Goal: Navigation & Orientation: Find specific page/section

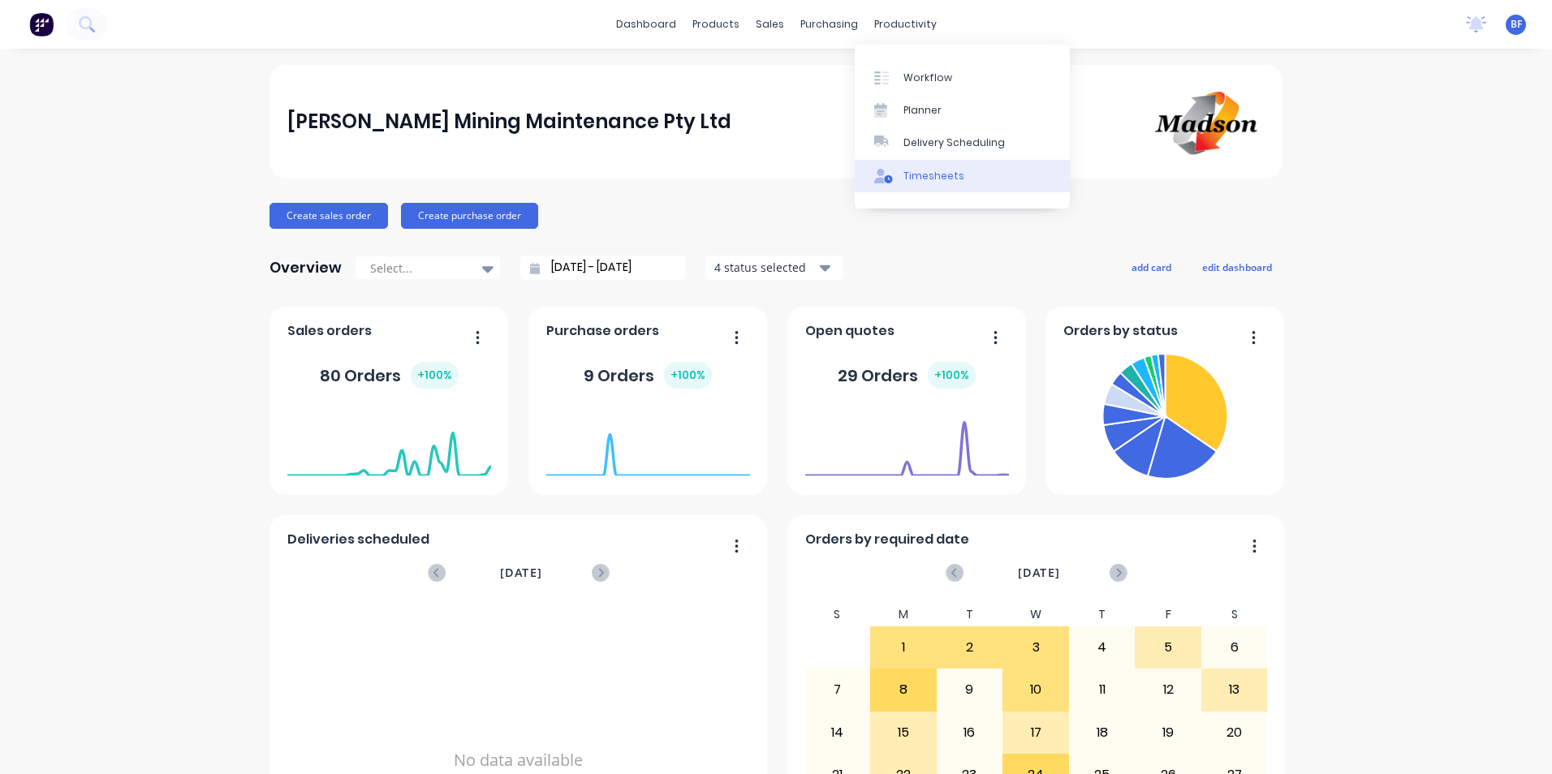
click at [928, 178] on div "Timesheets" at bounding box center [933, 176] width 61 height 15
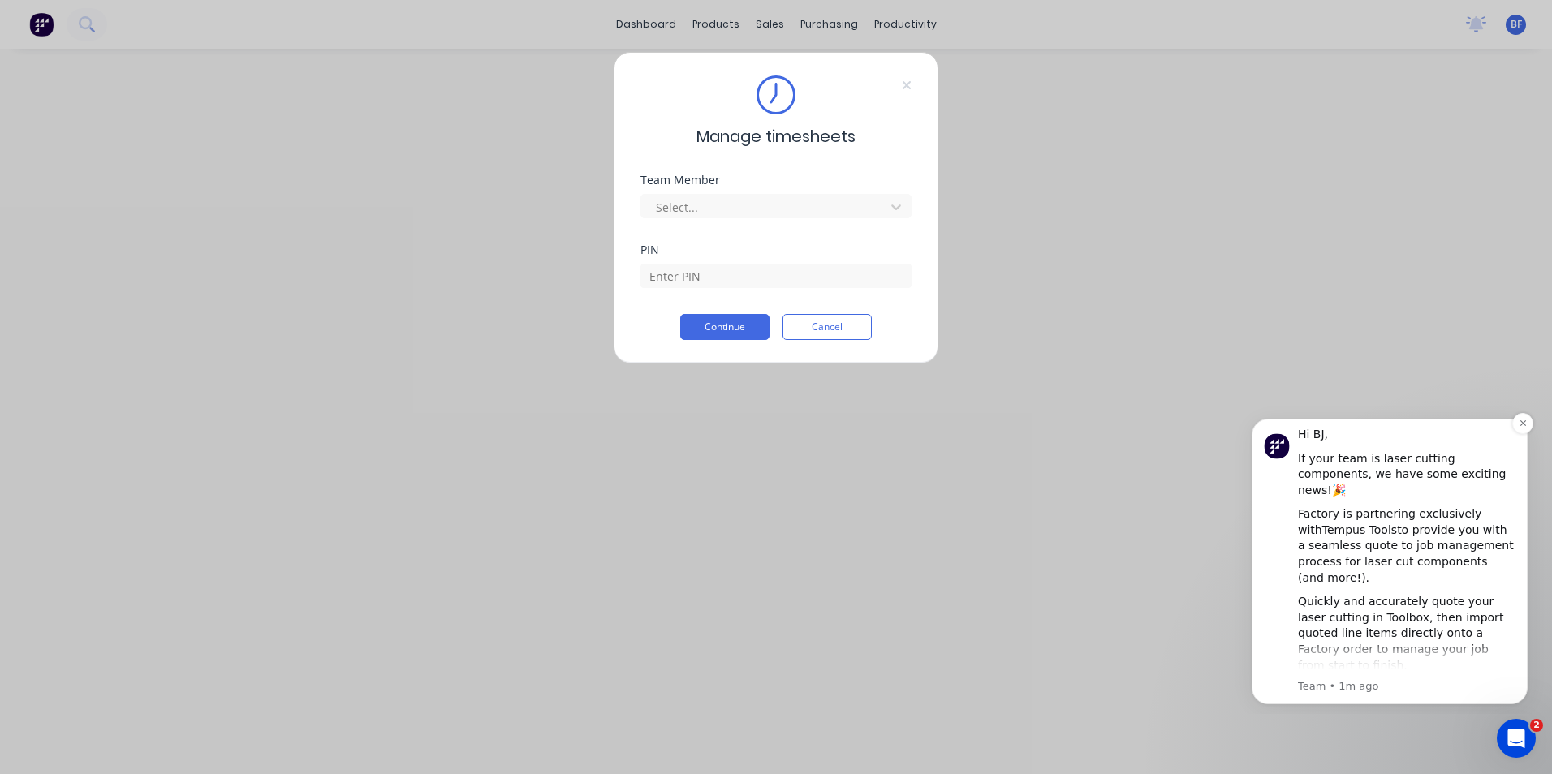
scroll to position [84, 0]
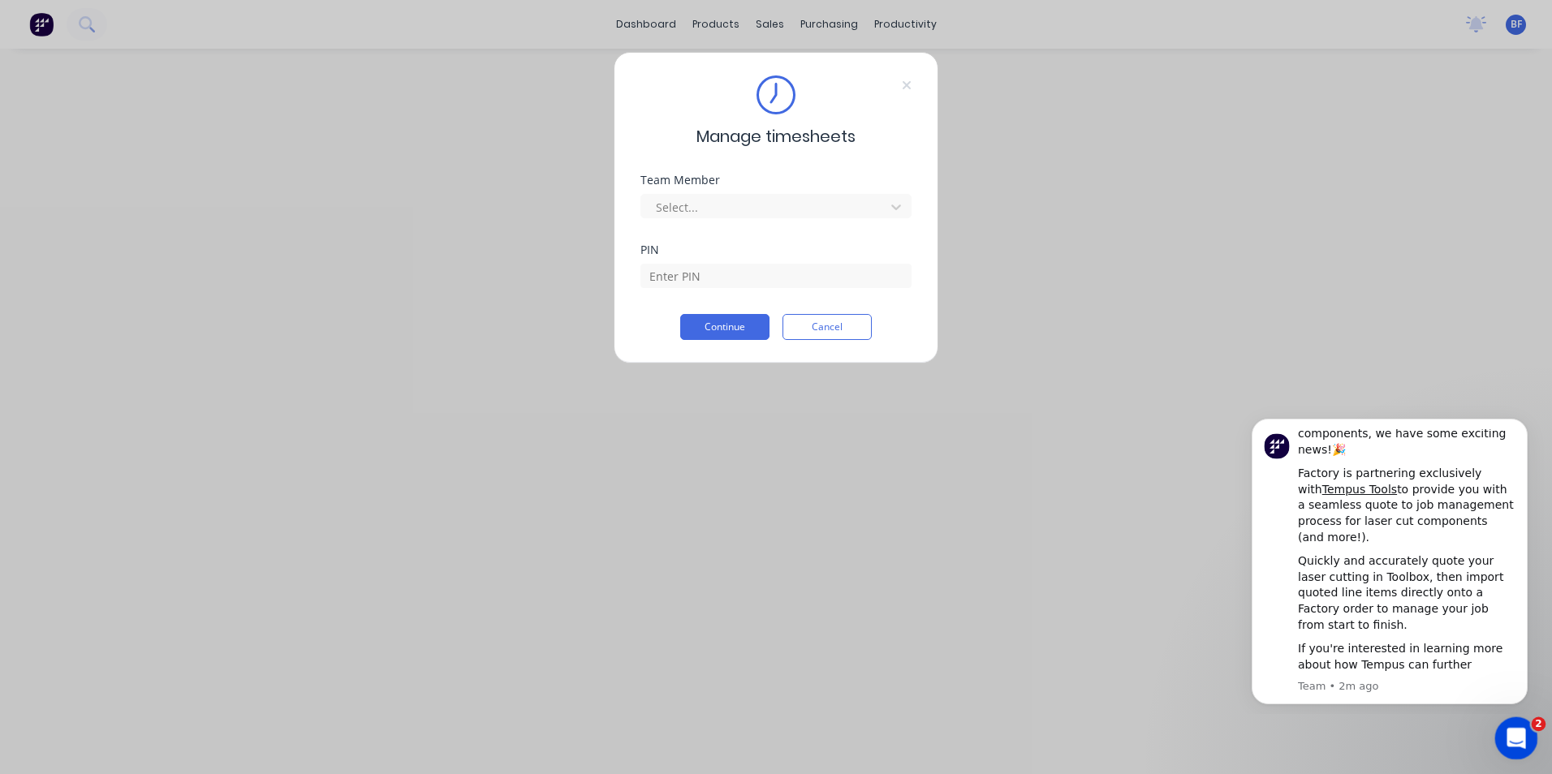
click at [1510, 740] on icon "Open Intercom Messenger" at bounding box center [1513, 736] width 27 height 27
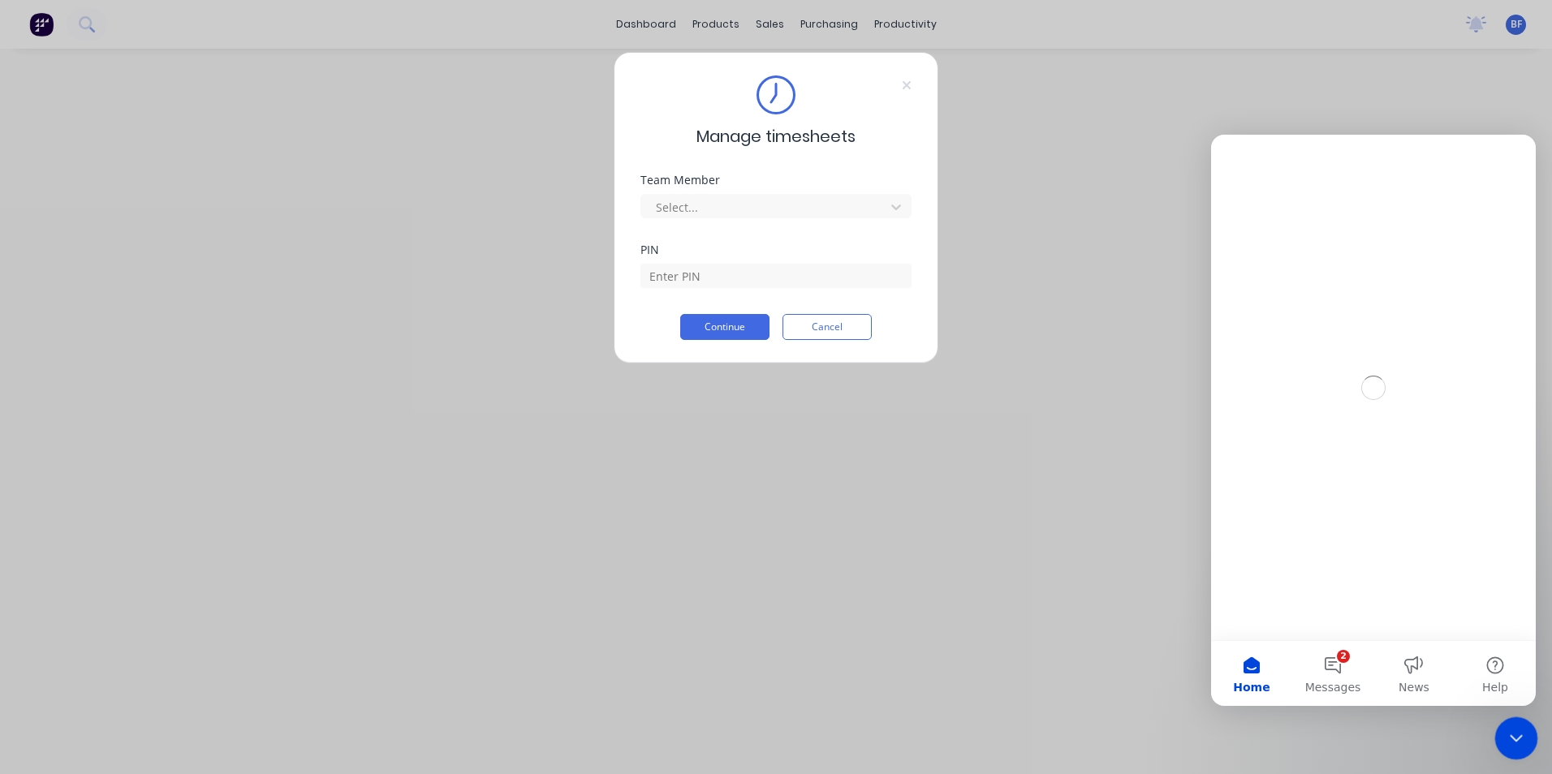
scroll to position [0, 0]
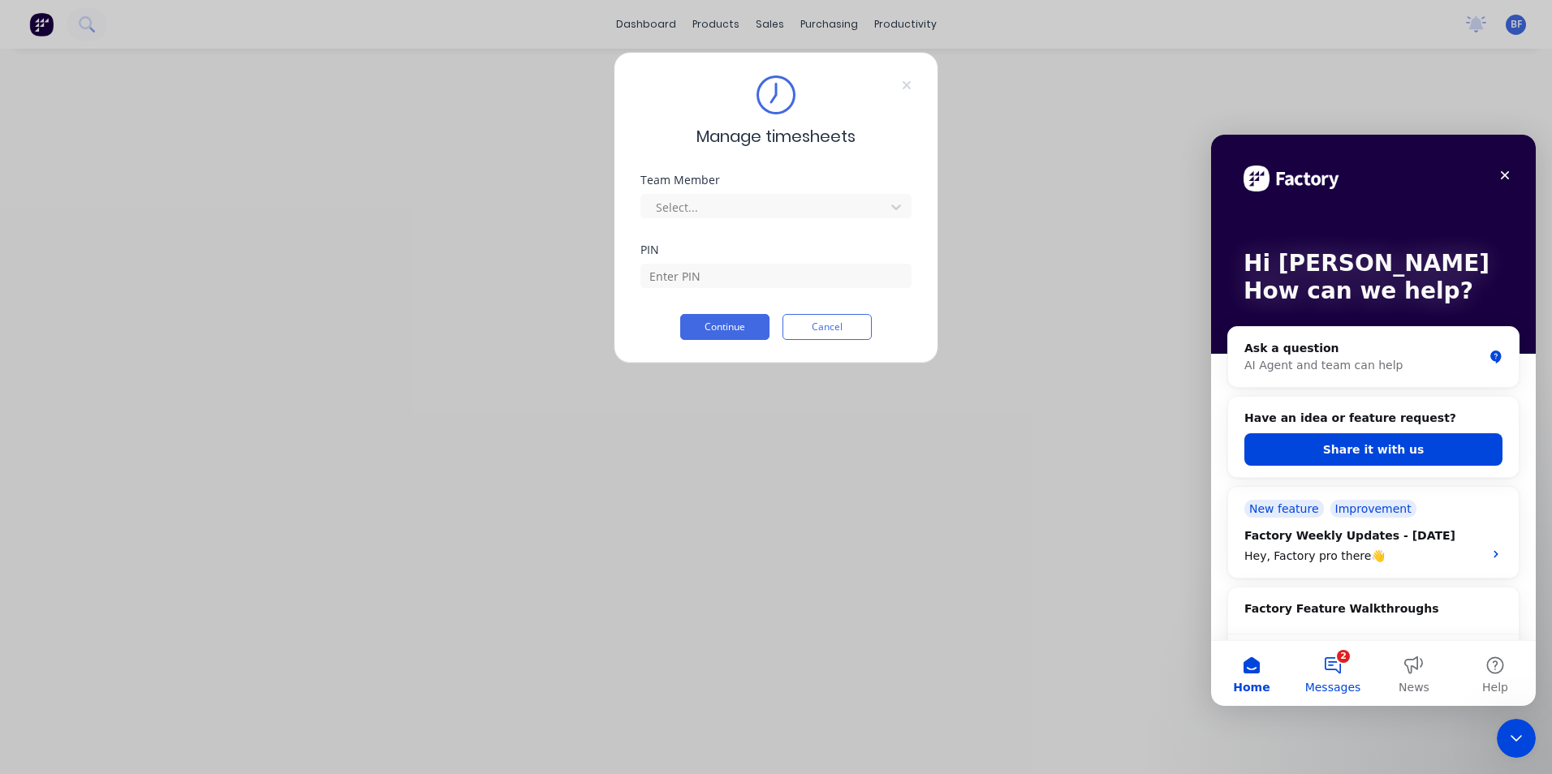
click at [1329, 665] on button "2 Messages" at bounding box center [1332, 673] width 81 height 65
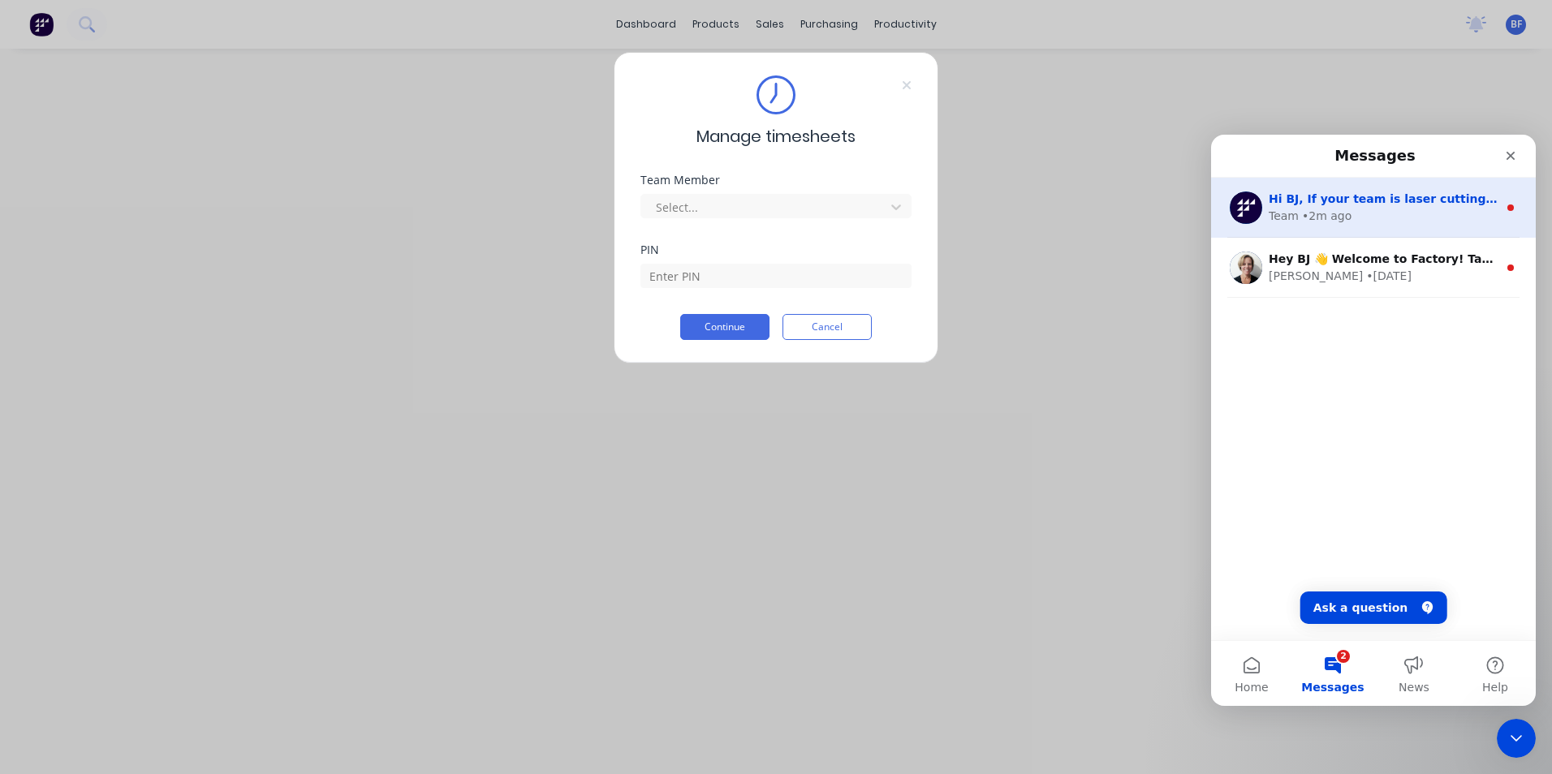
click at [1333, 215] on div "• 2m ago" at bounding box center [1326, 216] width 49 height 17
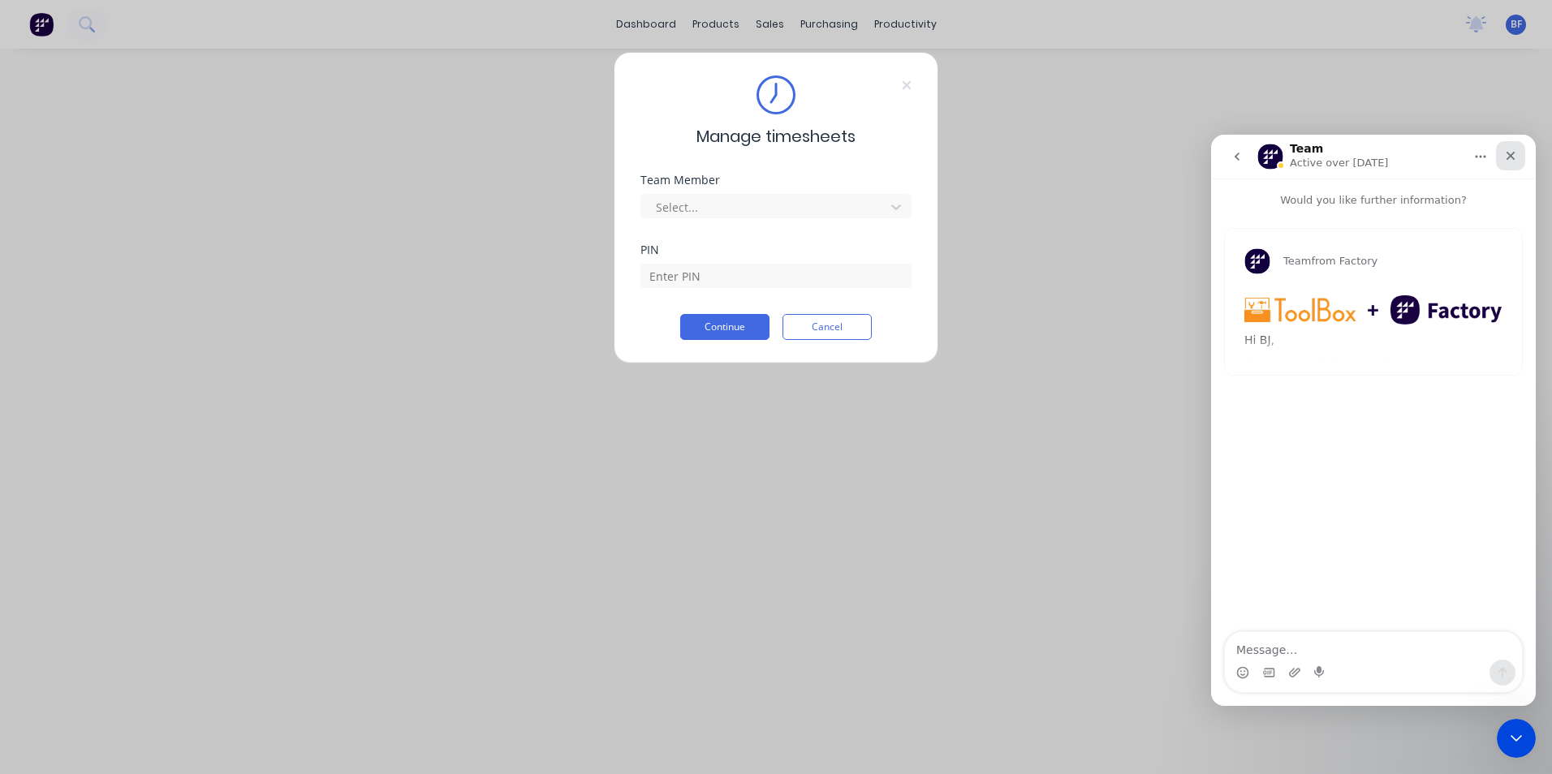
click at [1504, 156] on icon "Close" at bounding box center [1510, 155] width 13 height 13
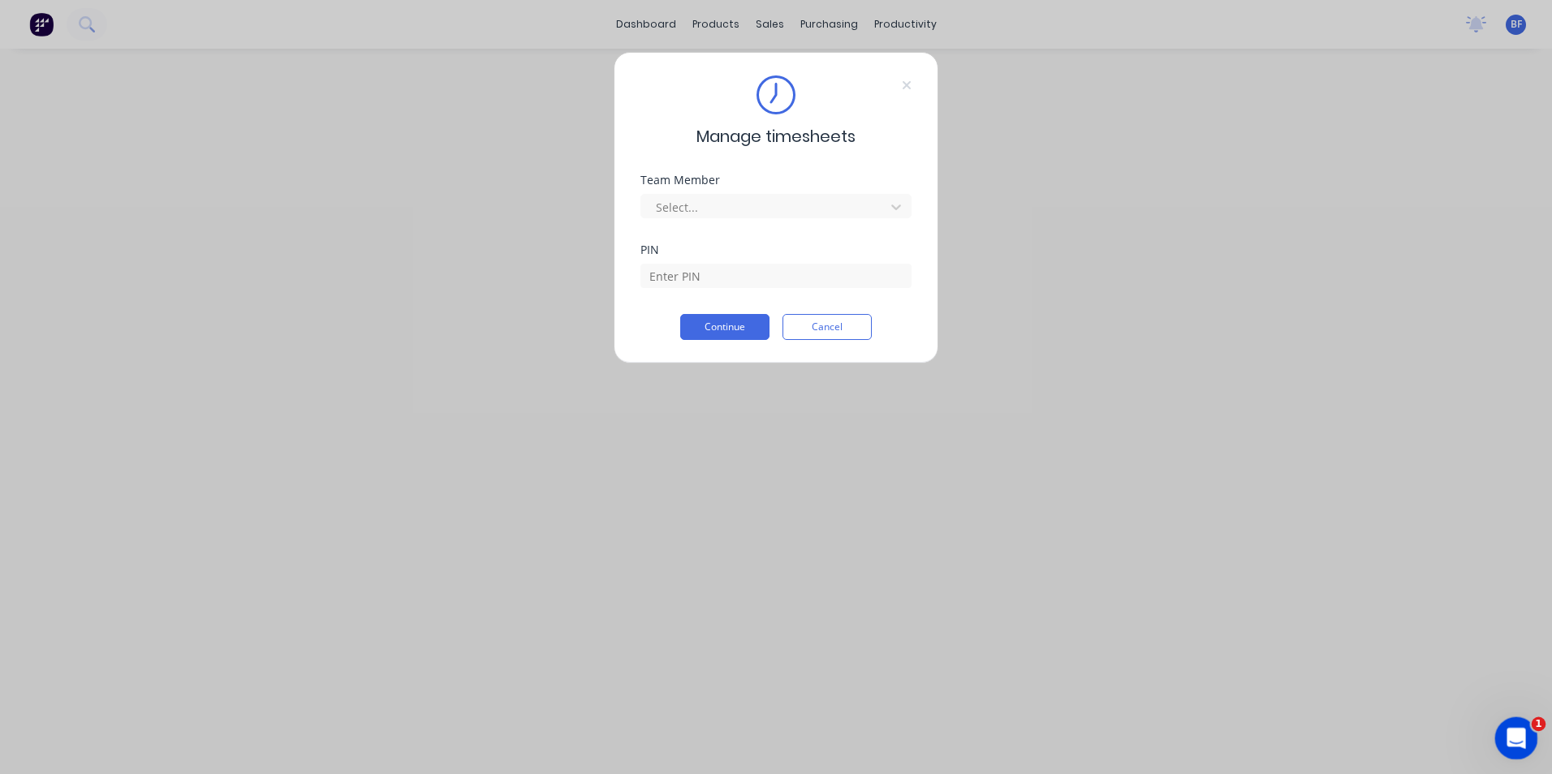
click at [1515, 731] on icon "Open Intercom Messenger" at bounding box center [1513, 736] width 27 height 27
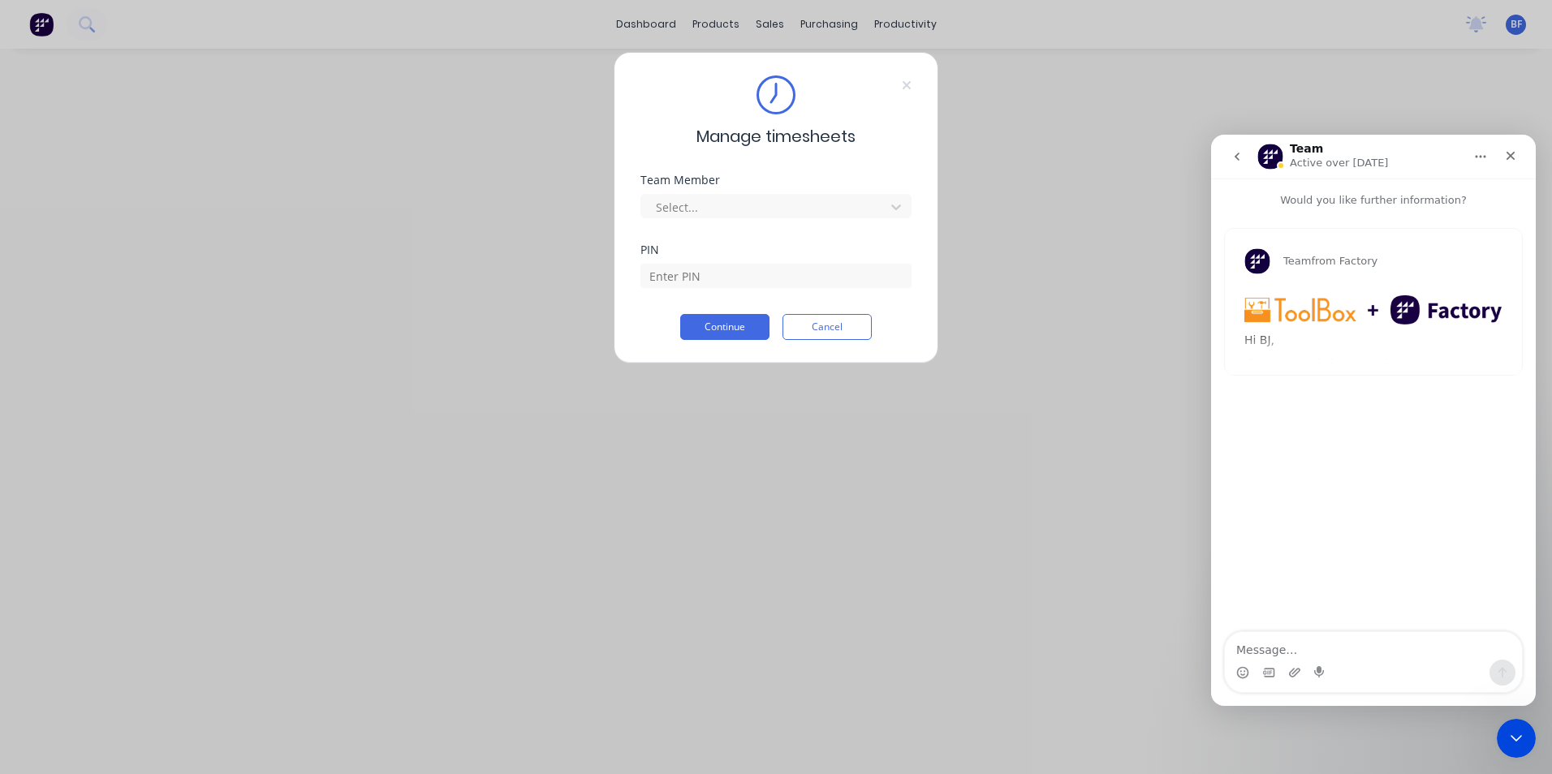
click at [1276, 321] on img "Team says…" at bounding box center [1373, 309] width 258 height 29
click at [1235, 154] on icon "go back" at bounding box center [1236, 156] width 13 height 13
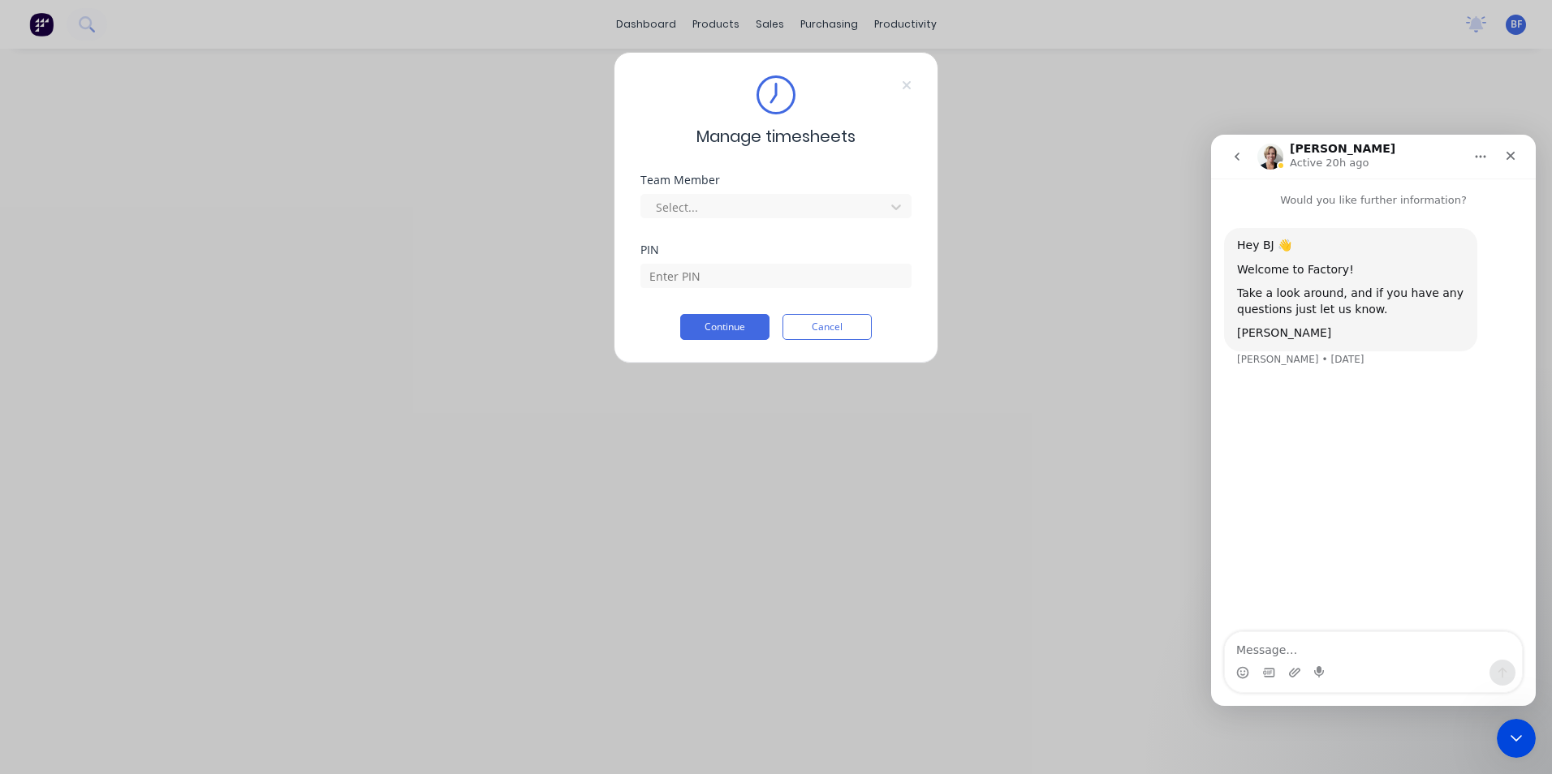
click at [1238, 157] on icon "go back" at bounding box center [1236, 156] width 13 height 13
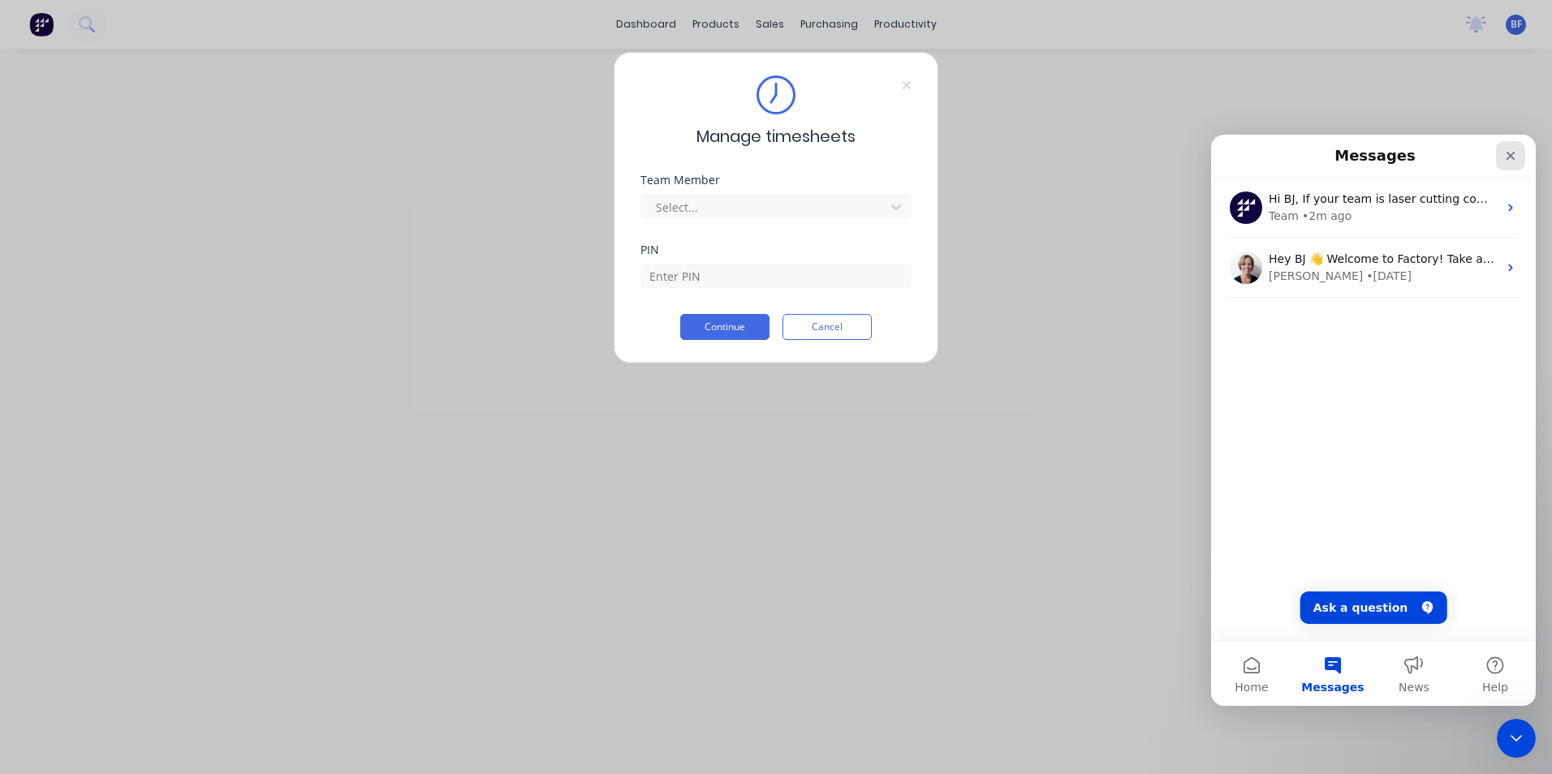
click at [1507, 151] on icon "Close" at bounding box center [1510, 155] width 13 height 13
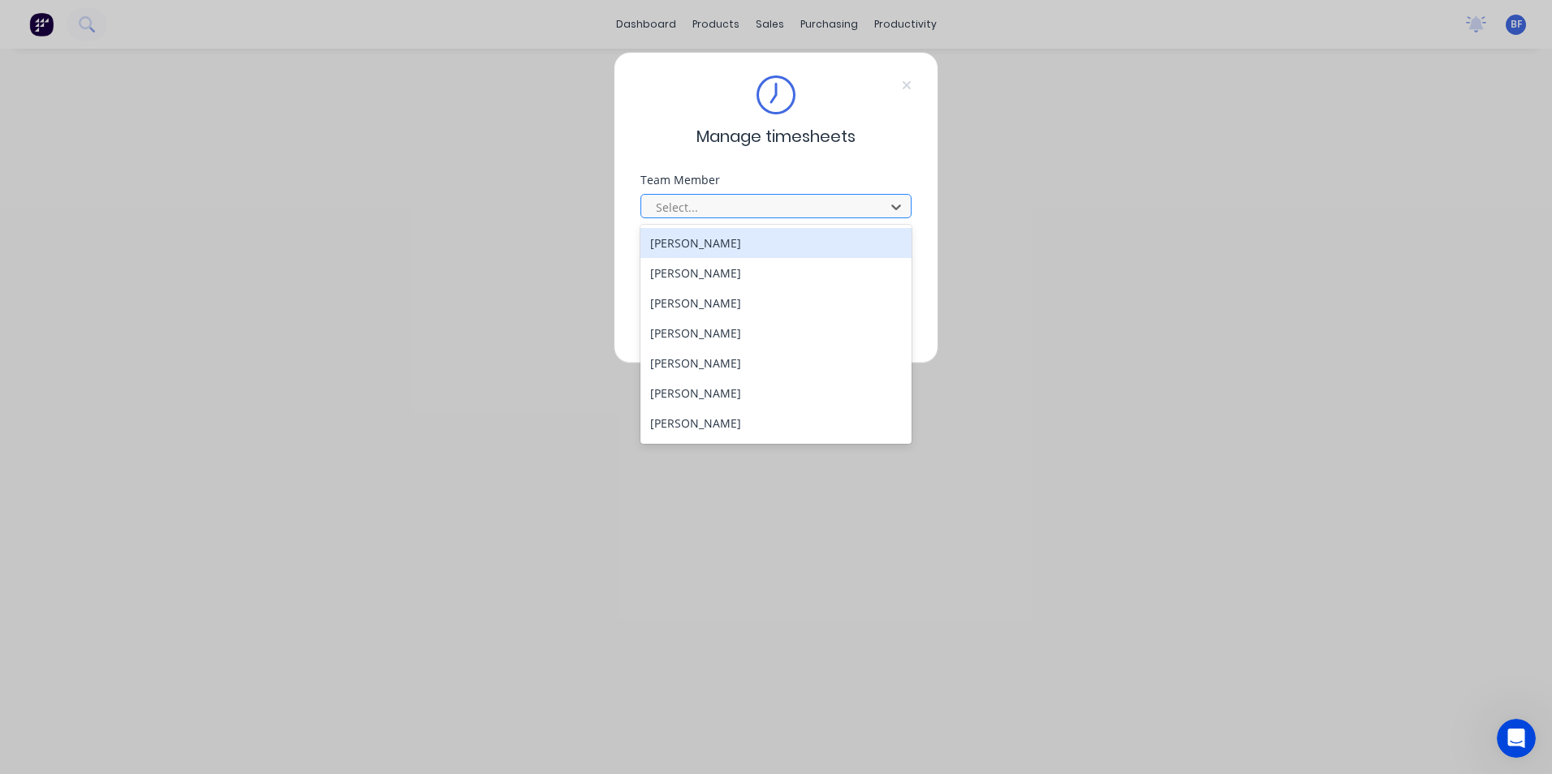
click at [786, 207] on div at bounding box center [765, 207] width 222 height 20
click at [704, 239] on div "[PERSON_NAME]" at bounding box center [775, 243] width 271 height 30
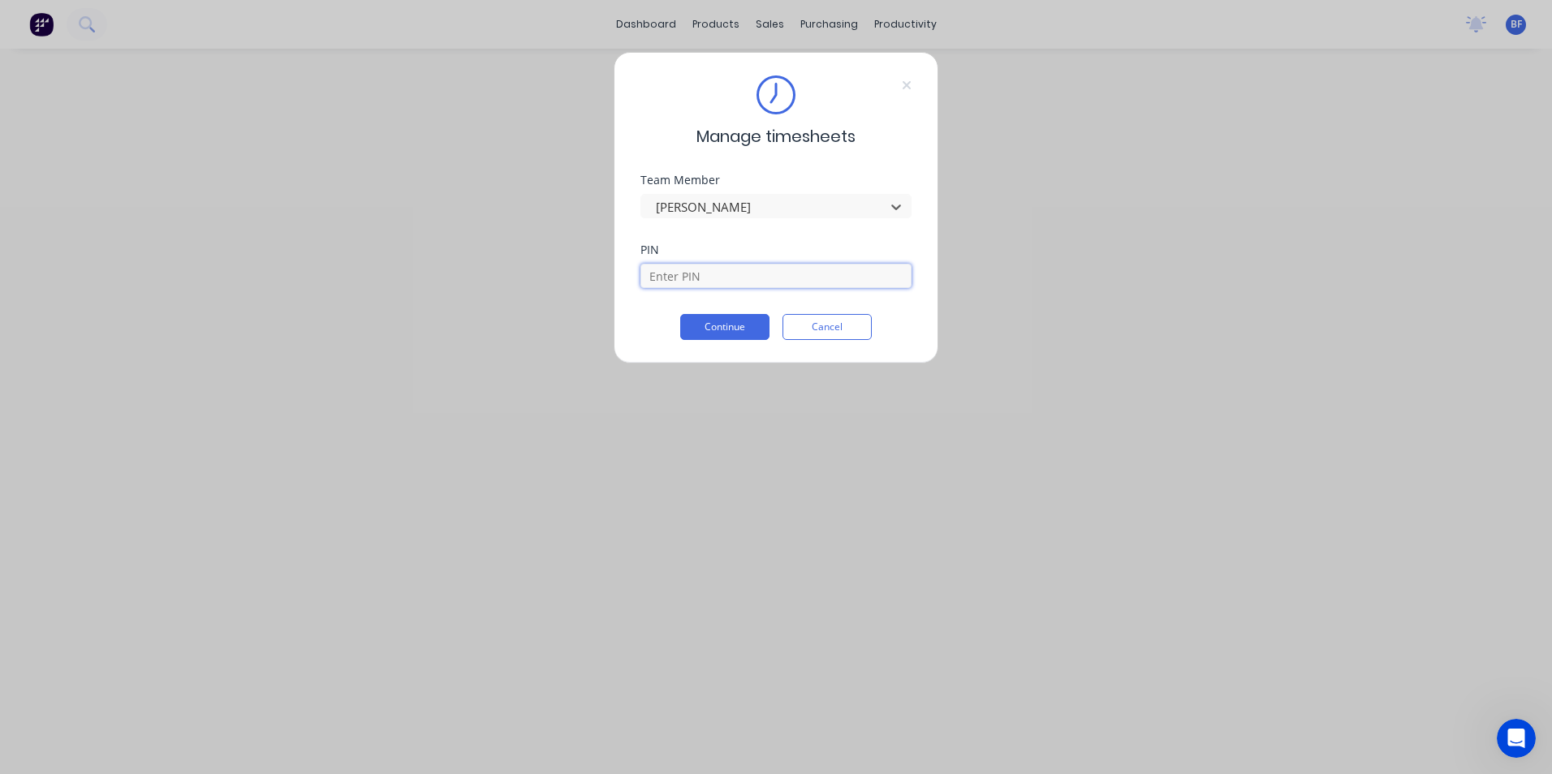
click at [690, 276] on input at bounding box center [775, 276] width 271 height 24
type input "6721"
click at [725, 331] on button "Continue" at bounding box center [724, 327] width 89 height 26
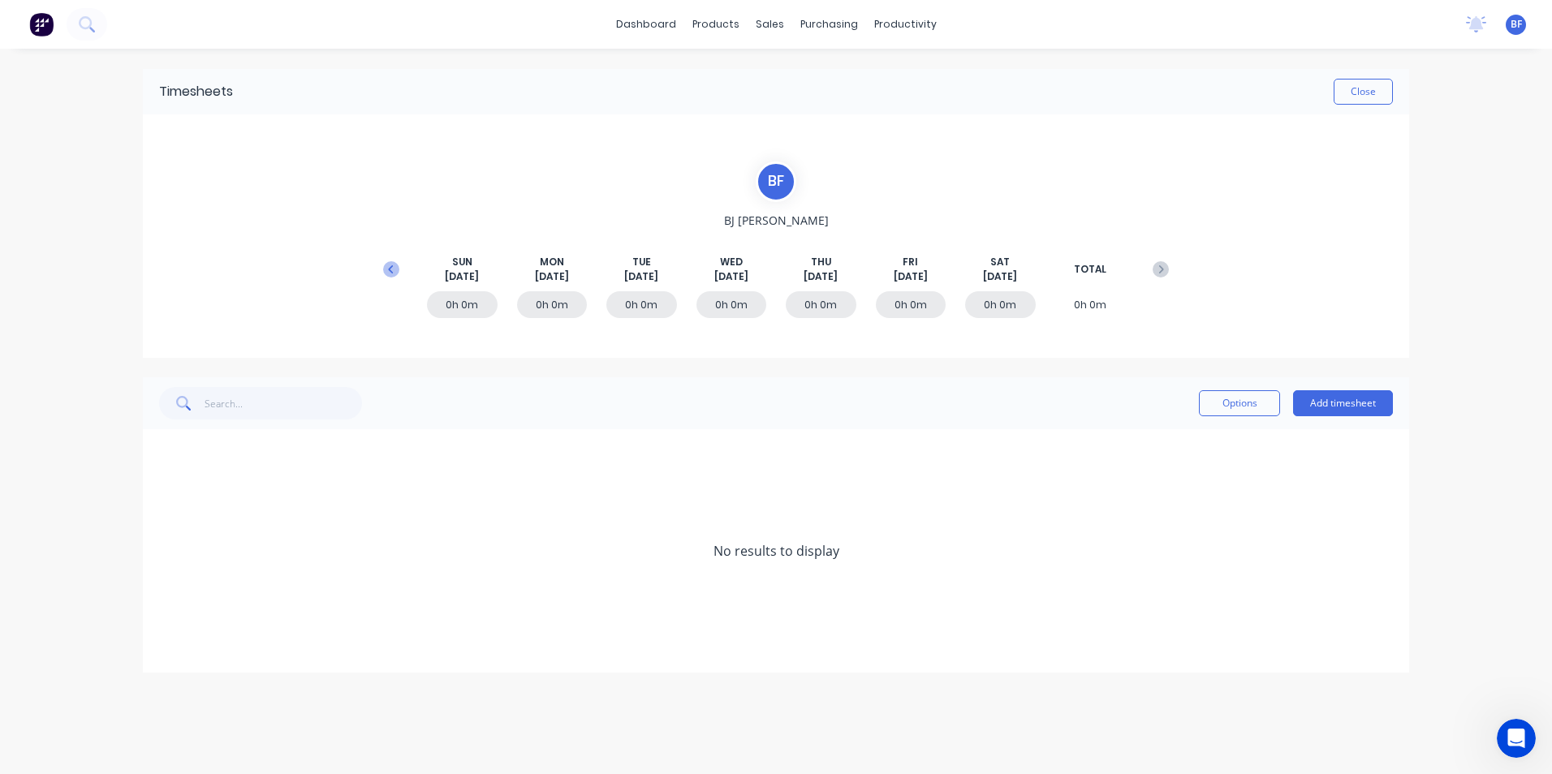
click at [391, 269] on icon at bounding box center [391, 269] width 16 height 16
click at [924, 75] on div "Workflow" at bounding box center [933, 78] width 49 height 15
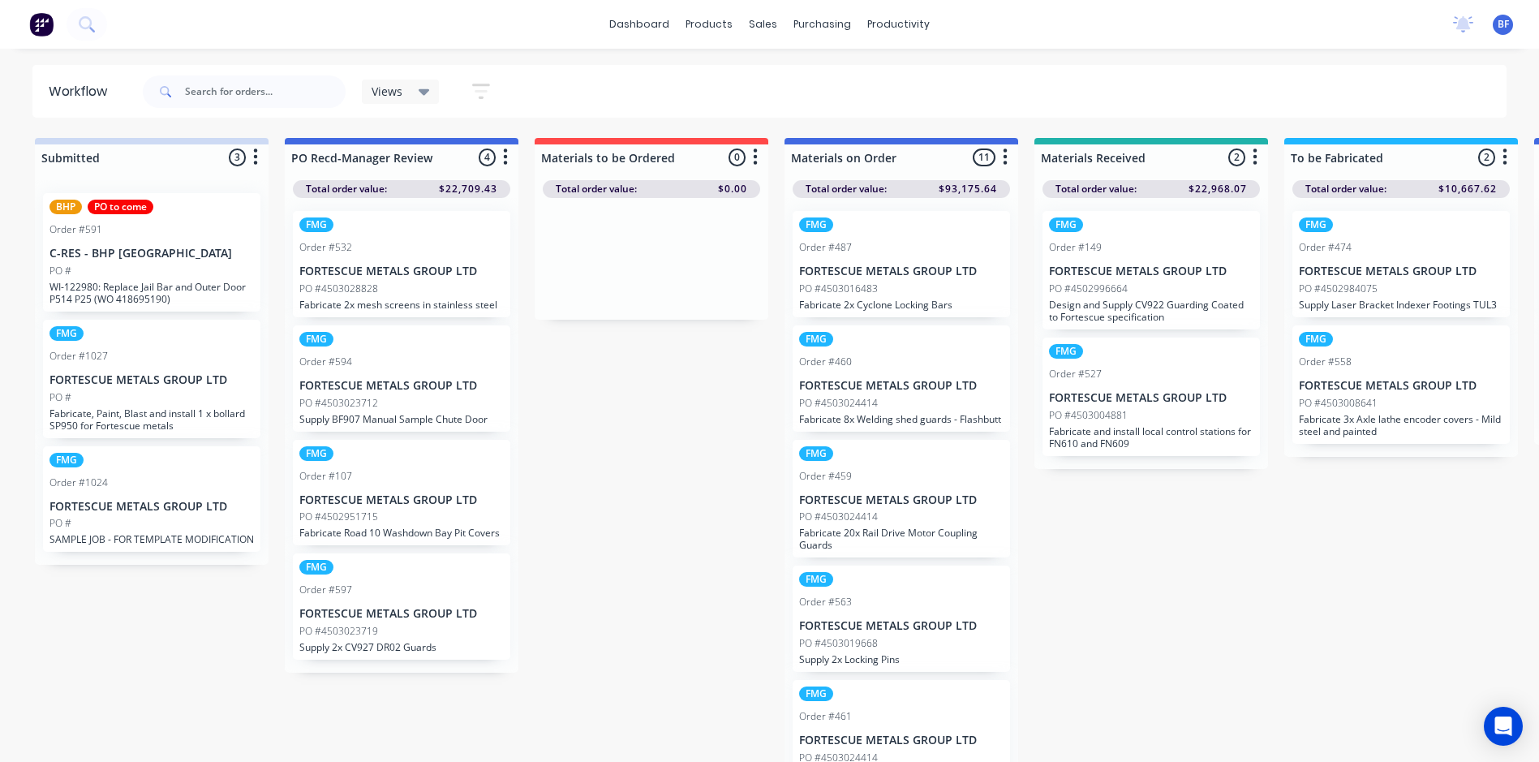
click at [118, 288] on p "WI-122980: Replace Jail Bar and Outer Door P514 P25 (WO 418695190)" at bounding box center [151, 293] width 204 height 24
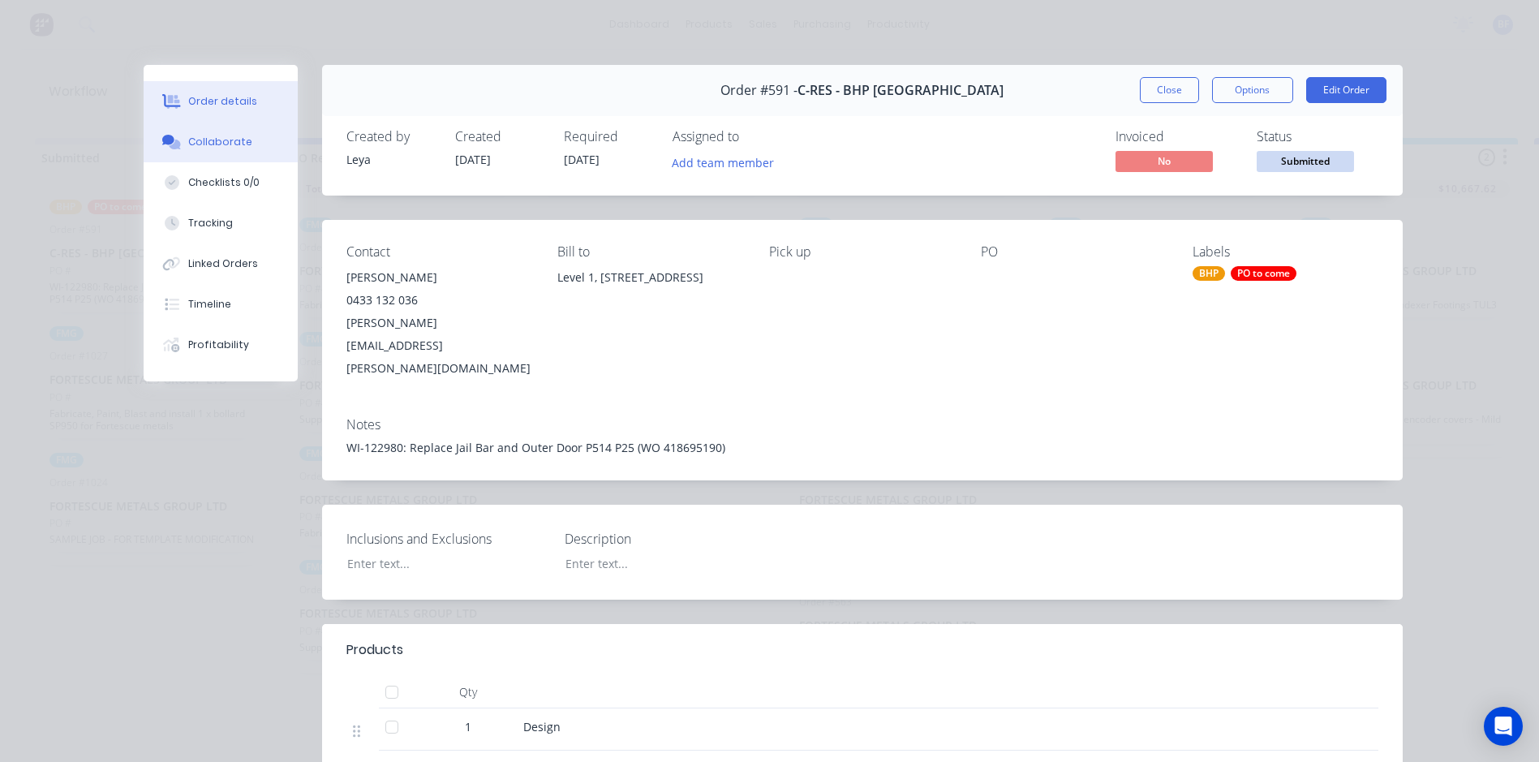
click at [221, 145] on div "Collaborate" at bounding box center [220, 142] width 64 height 15
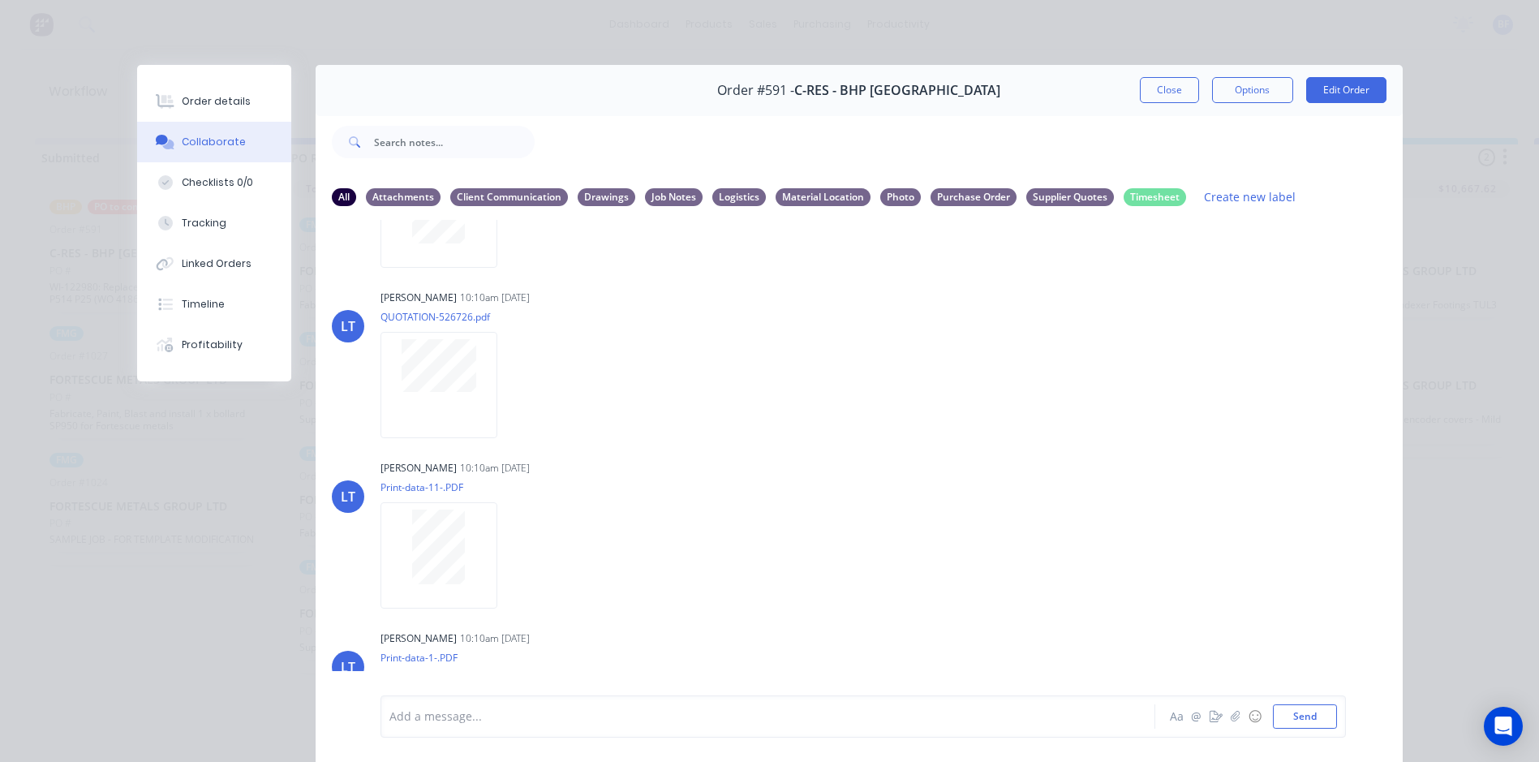
scroll to position [1233, 0]
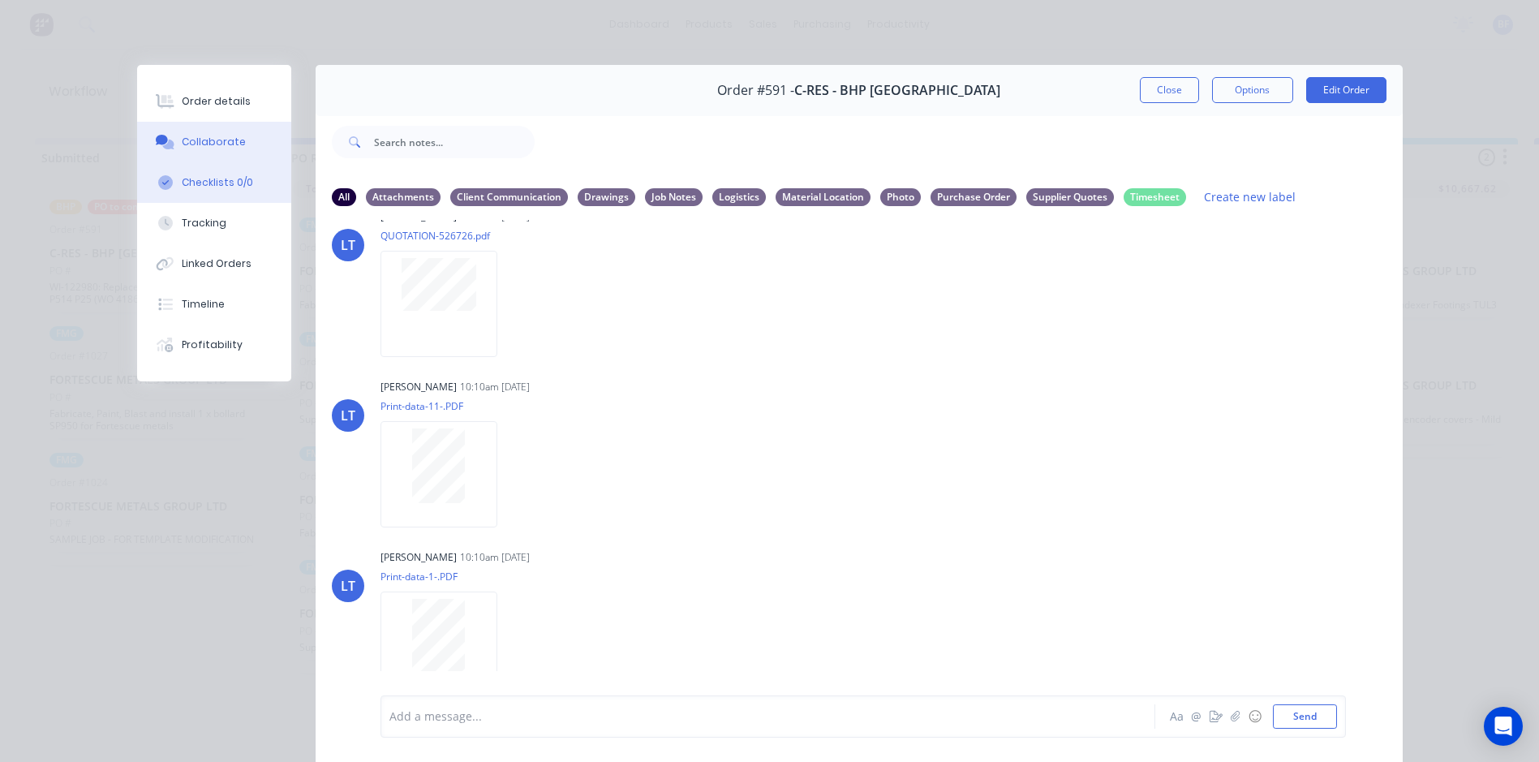
click at [203, 188] on div "Checklists 0/0" at bounding box center [217, 182] width 71 height 15
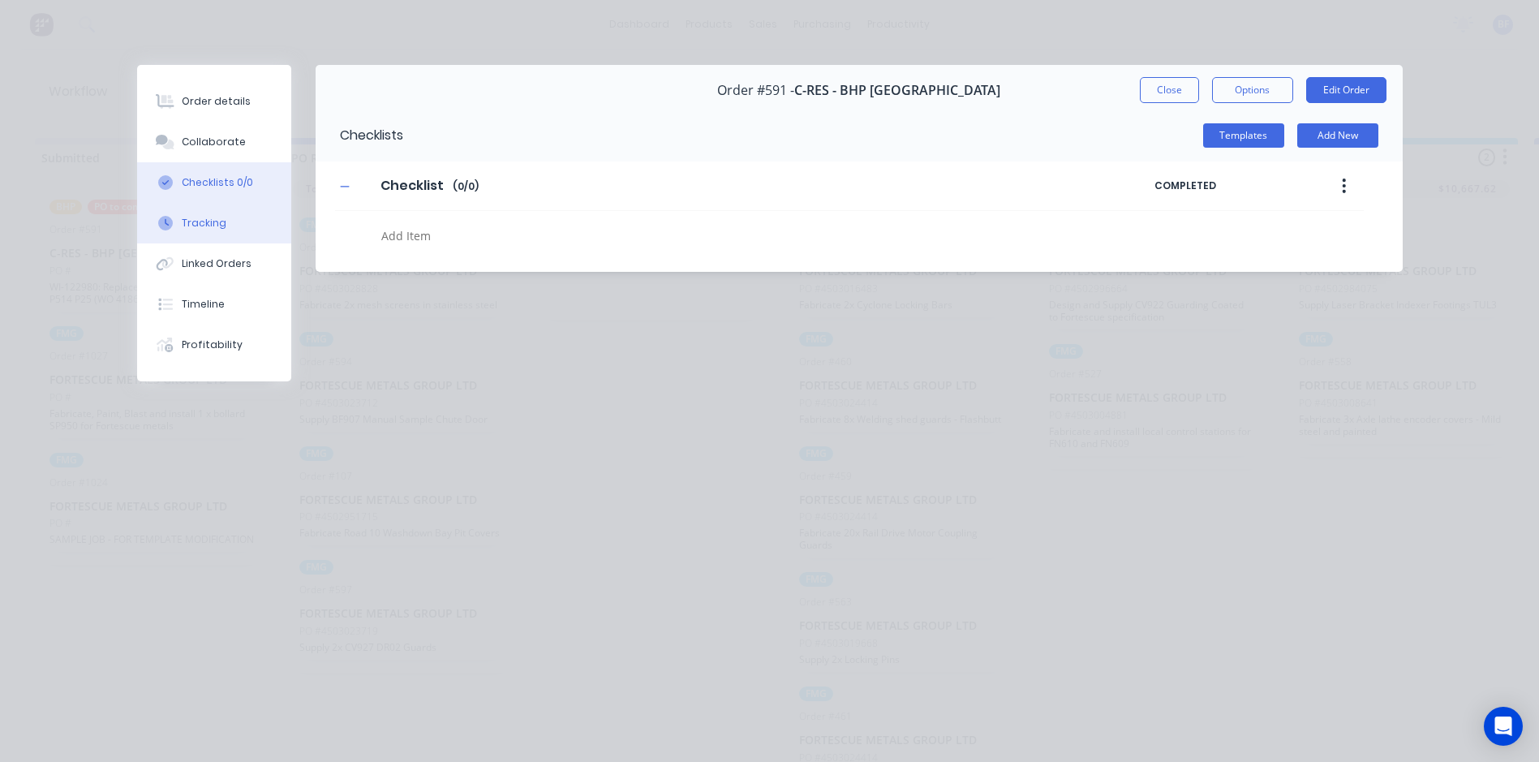
click at [203, 228] on div "Tracking" at bounding box center [204, 223] width 45 height 15
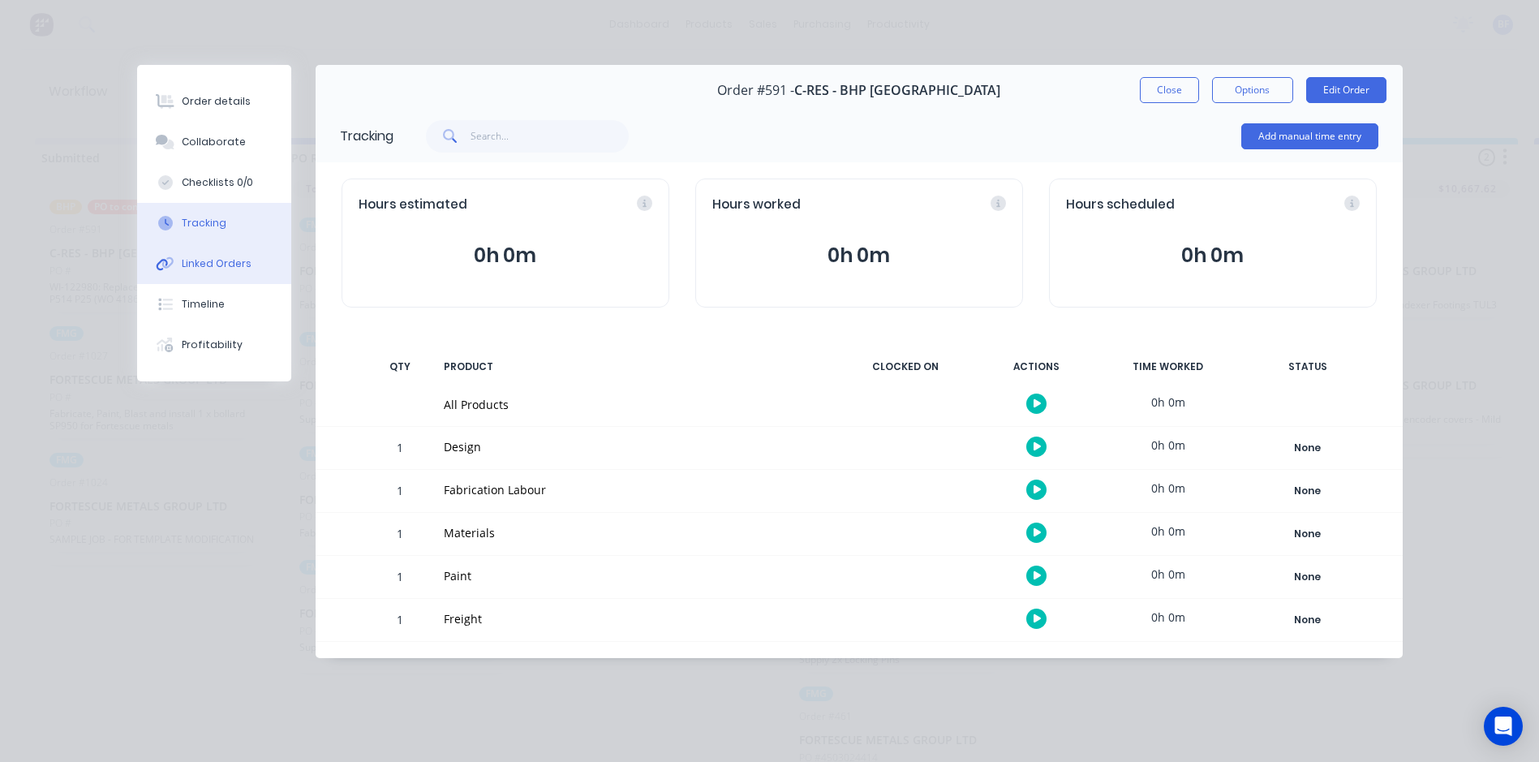
click at [213, 266] on div "Linked Orders" at bounding box center [217, 263] width 70 height 15
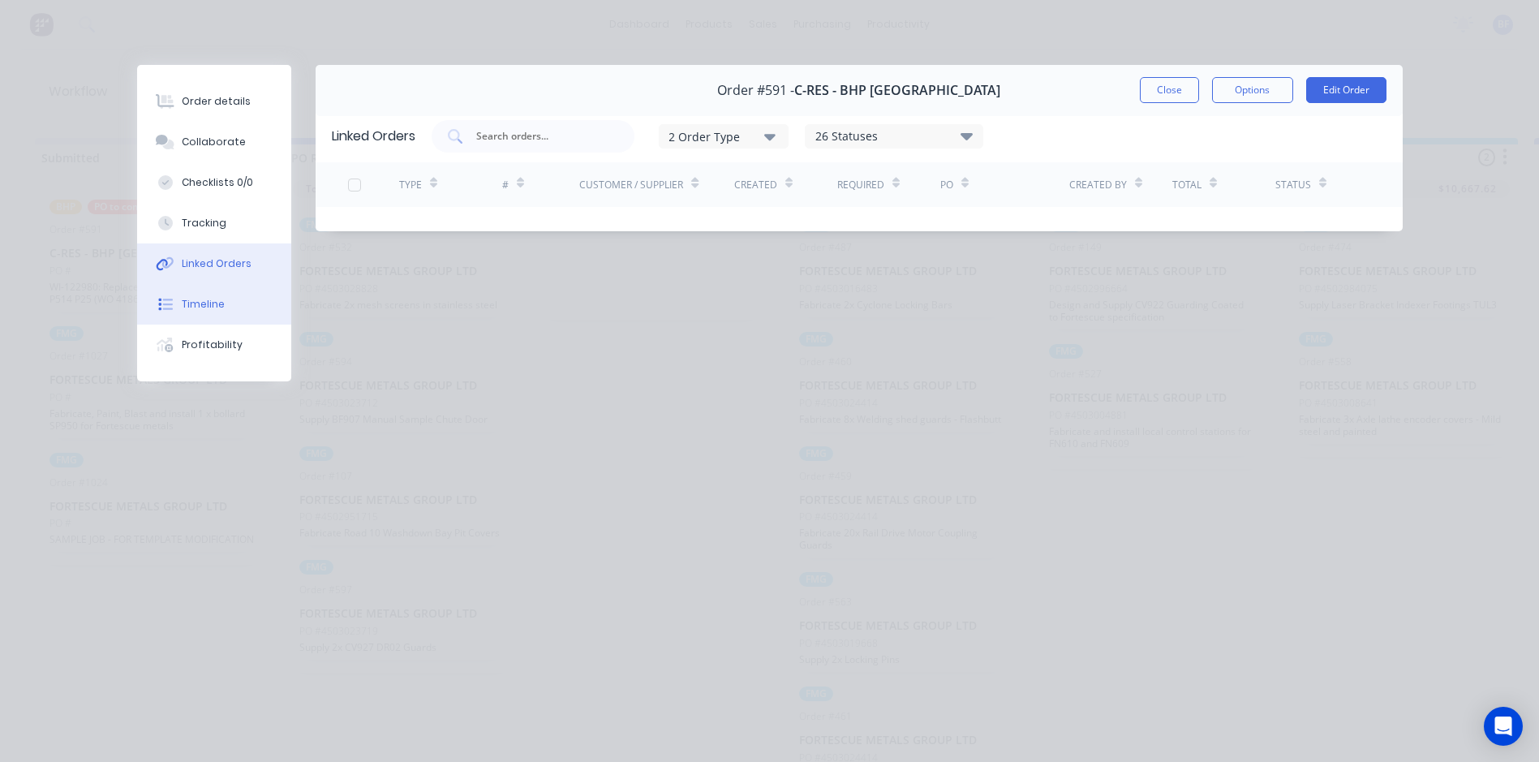
click at [209, 303] on div "Timeline" at bounding box center [203, 304] width 43 height 15
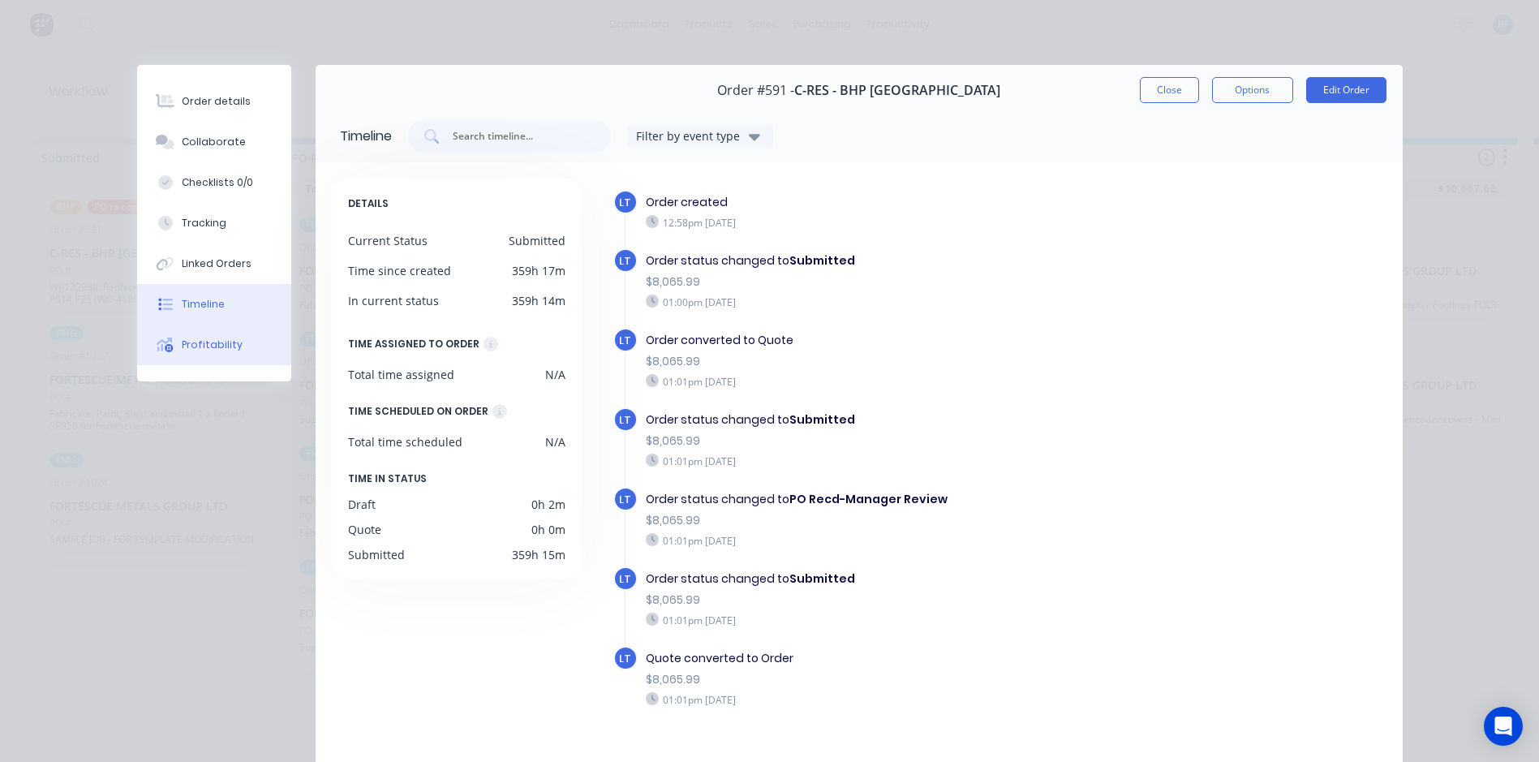
click at [204, 338] on div "Profitability" at bounding box center [212, 345] width 61 height 15
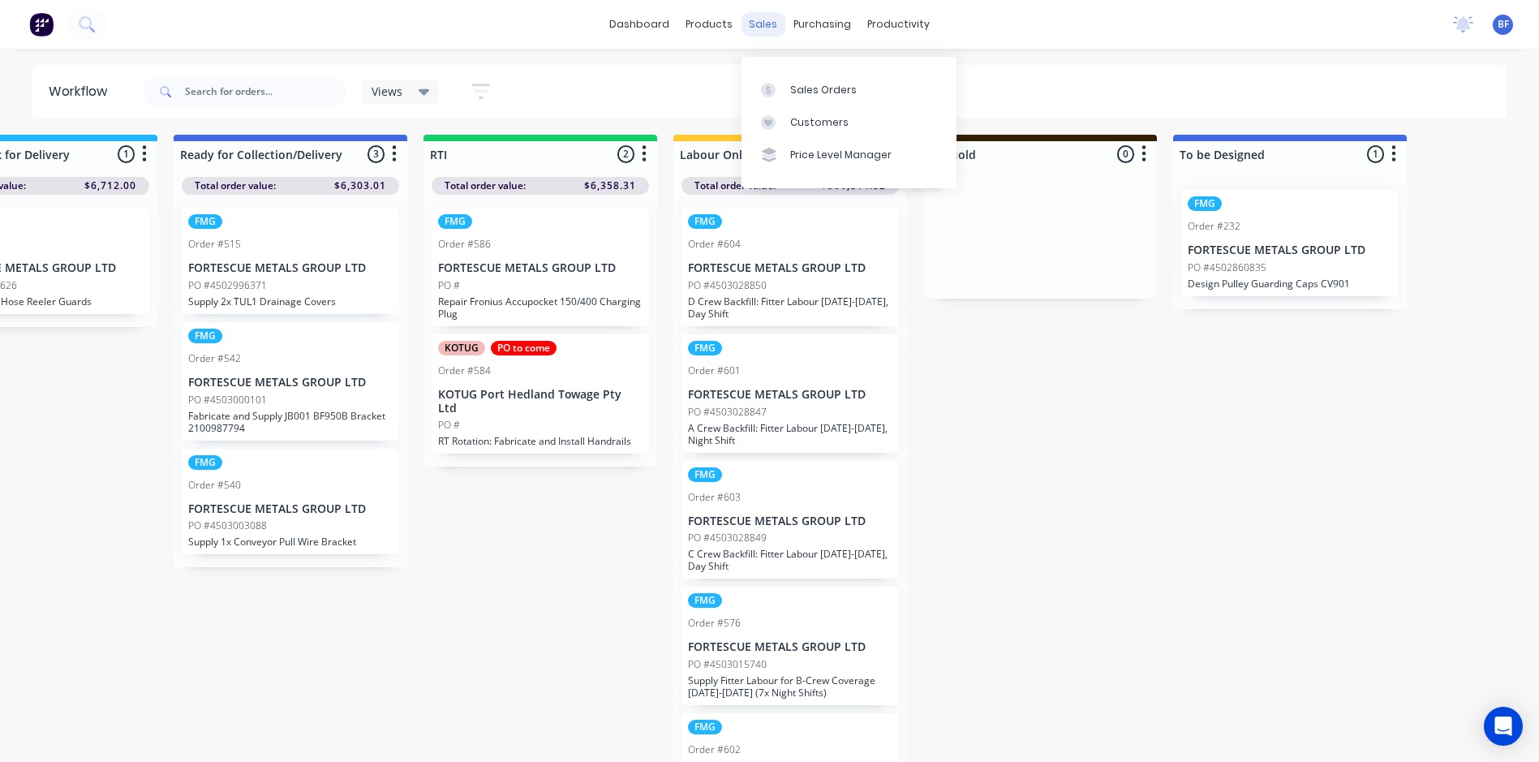
click at [761, 22] on div "sales" at bounding box center [763, 24] width 45 height 24
click at [807, 25] on div "purchasing" at bounding box center [822, 24] width 74 height 24
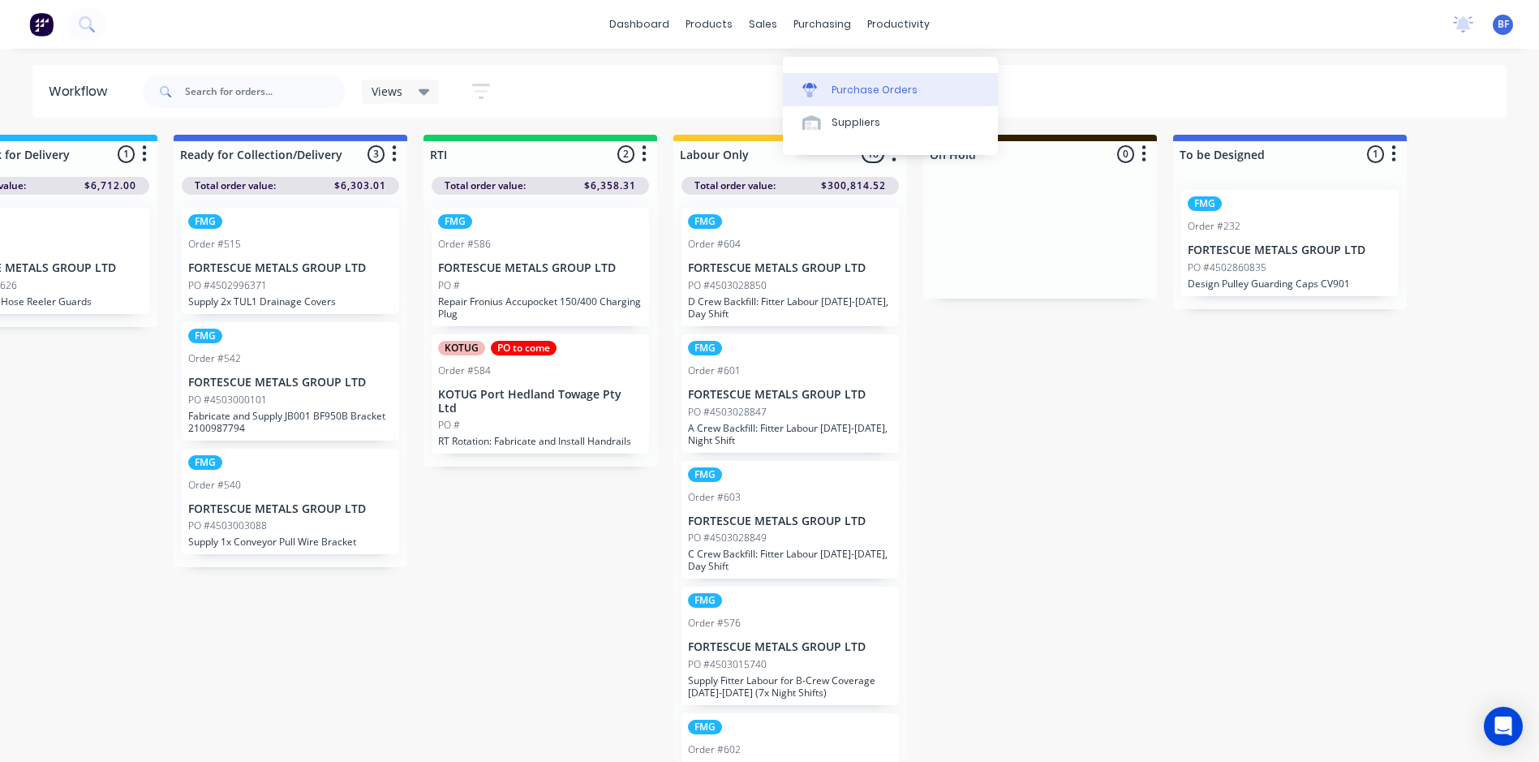
click at [839, 83] on div "Purchase Orders" at bounding box center [875, 90] width 86 height 15
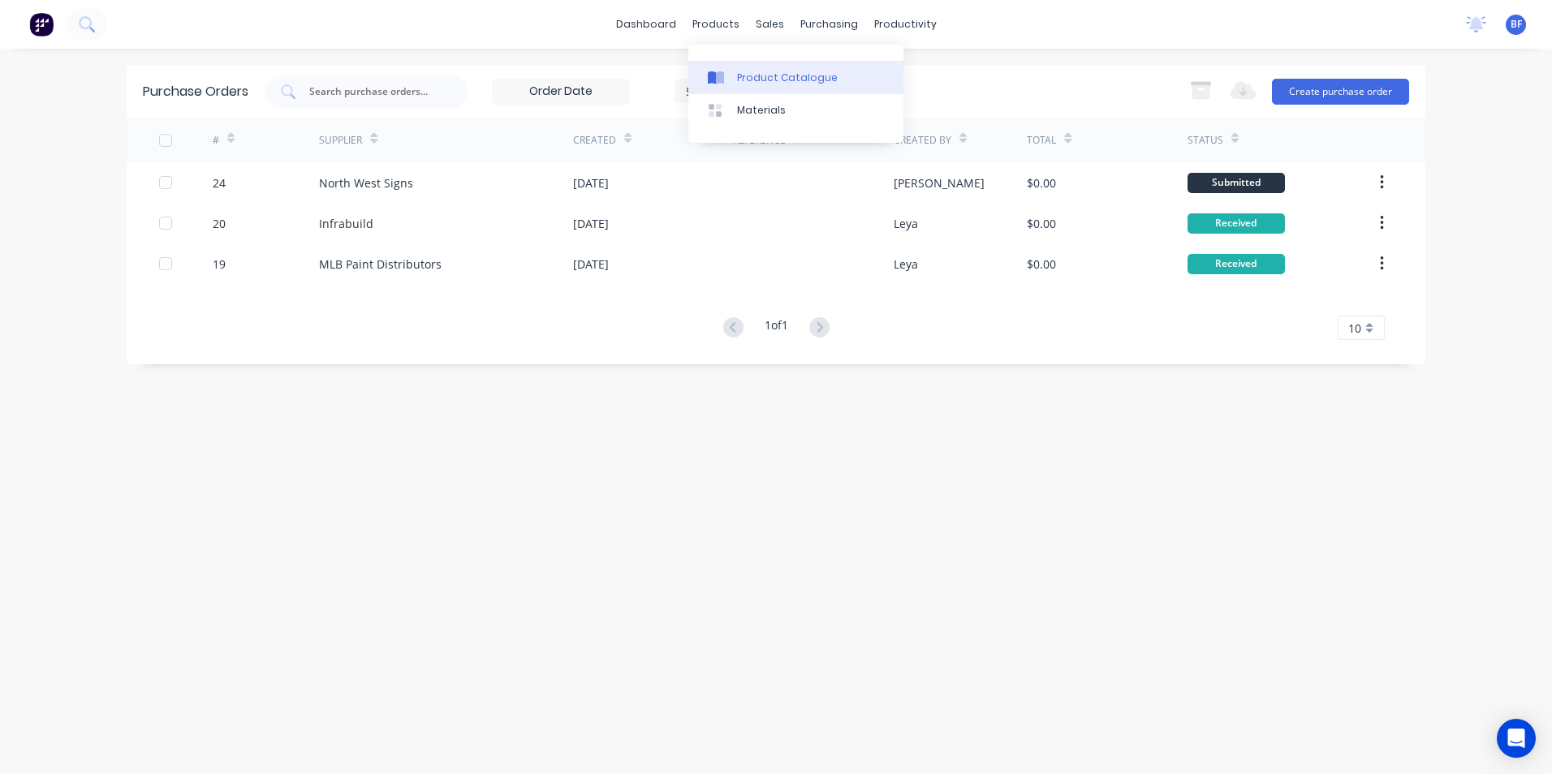
click at [785, 75] on div "Product Catalogue" at bounding box center [787, 78] width 101 height 15
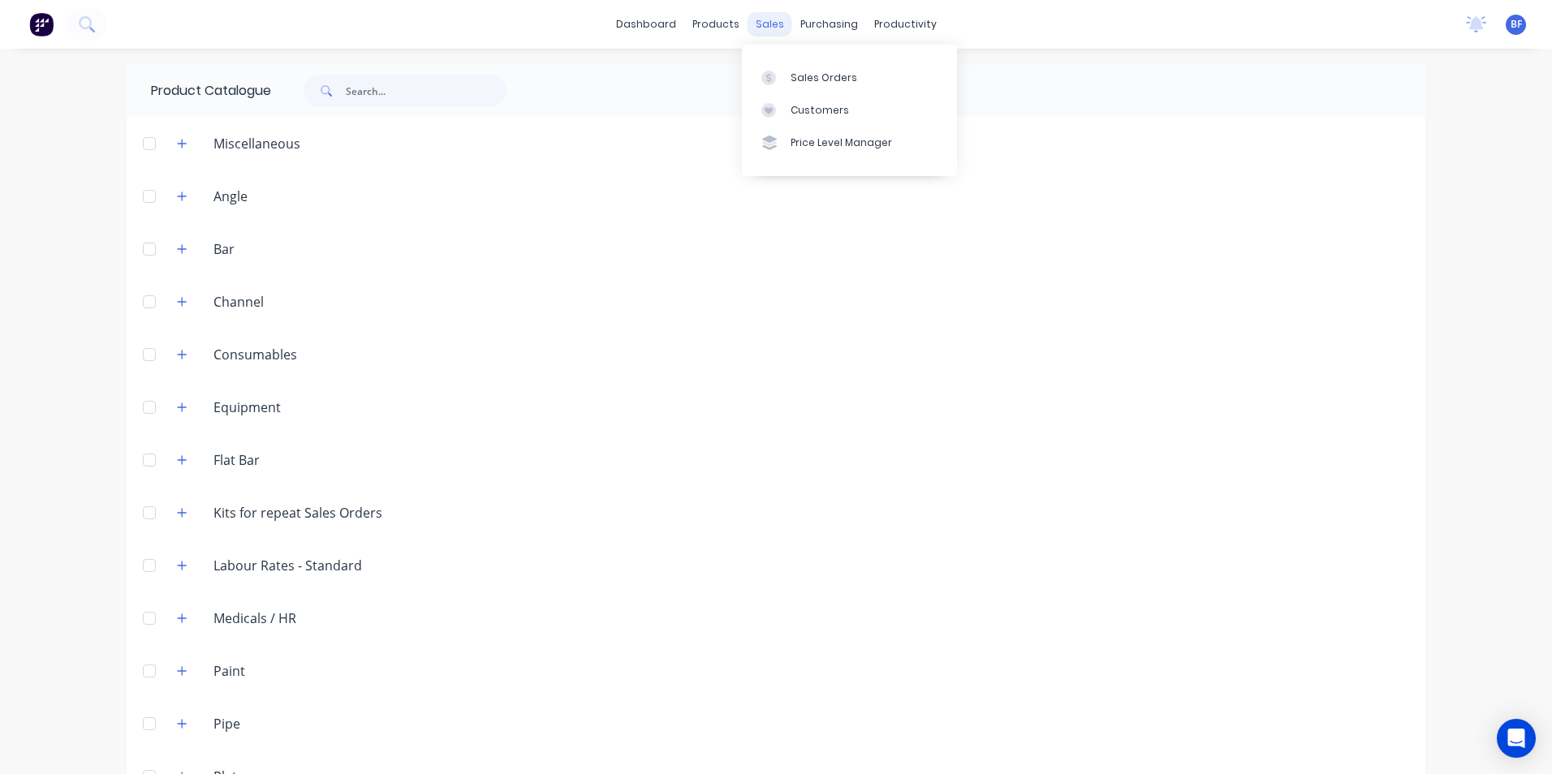
click at [758, 26] on div "sales" at bounding box center [769, 24] width 45 height 24
click at [801, 81] on div "Sales Orders" at bounding box center [823, 78] width 67 height 15
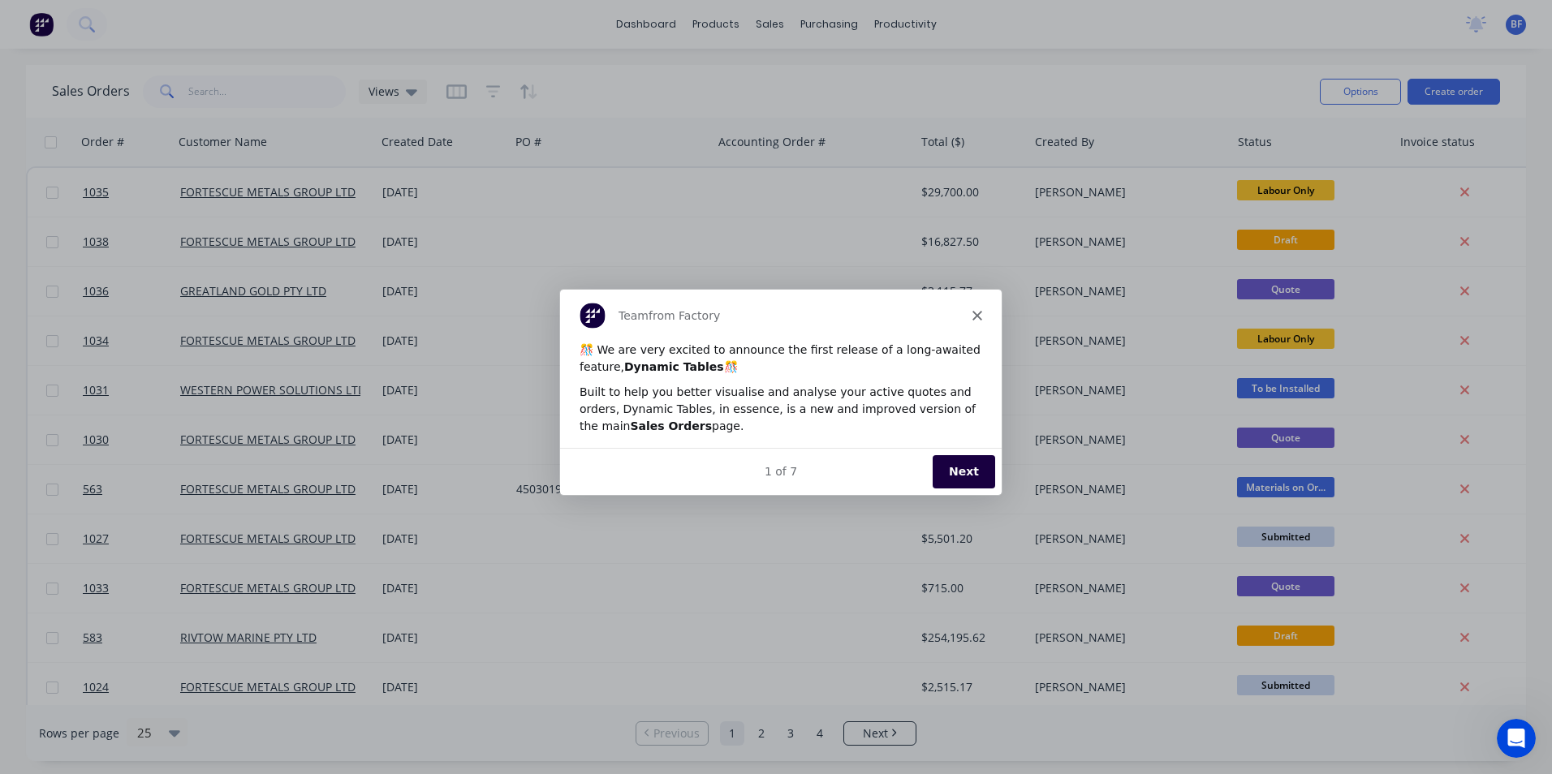
click at [963, 466] on button "Next" at bounding box center [963, 470] width 62 height 33
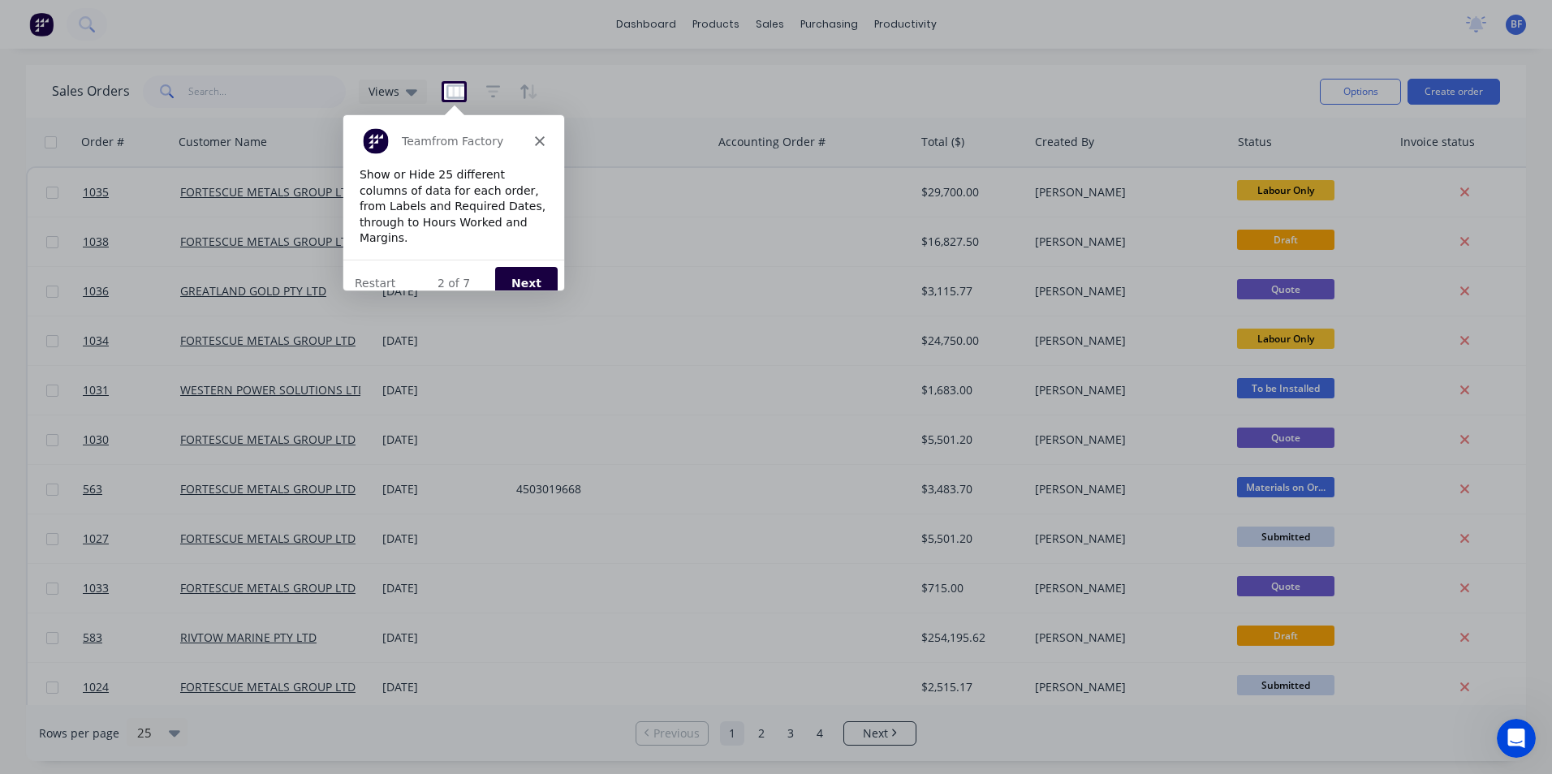
click at [451, 93] on div "Product tour overlay" at bounding box center [776, 387] width 1552 height 774
click at [524, 265] on button "Next" at bounding box center [525, 281] width 62 height 33
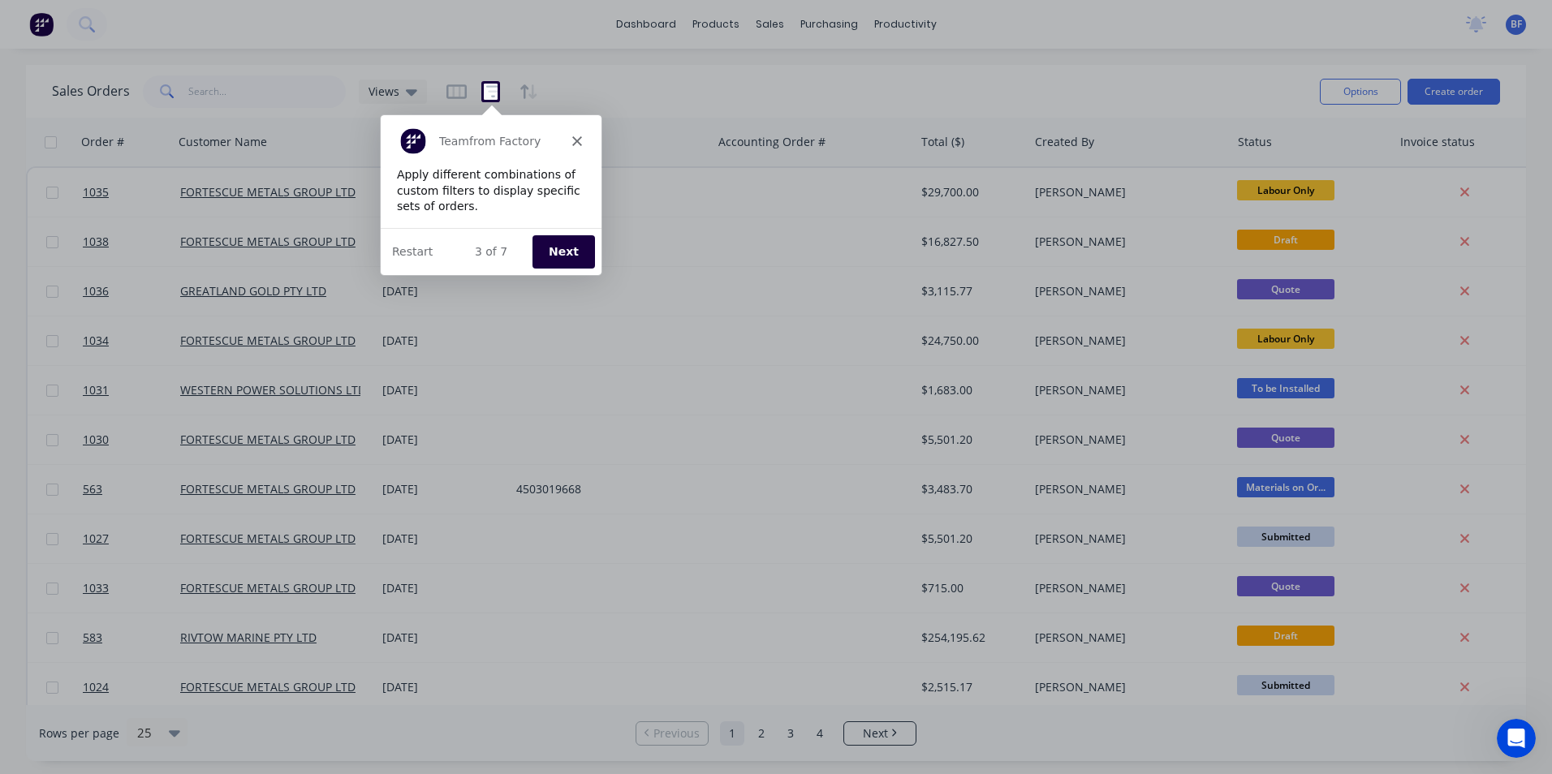
click at [558, 252] on button "Next" at bounding box center [562, 250] width 62 height 33
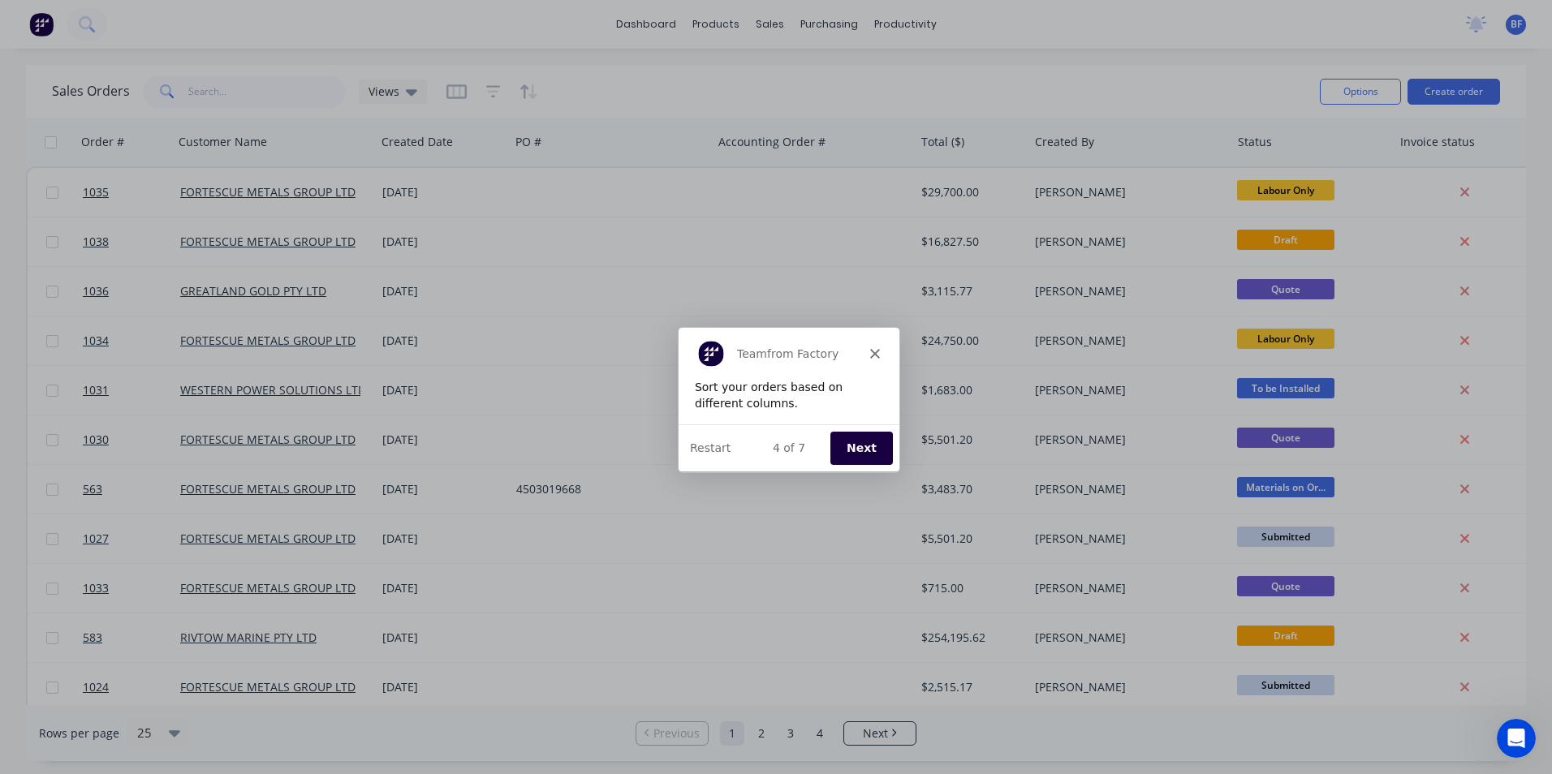
click at [879, 441] on button "Next" at bounding box center [860, 447] width 62 height 33
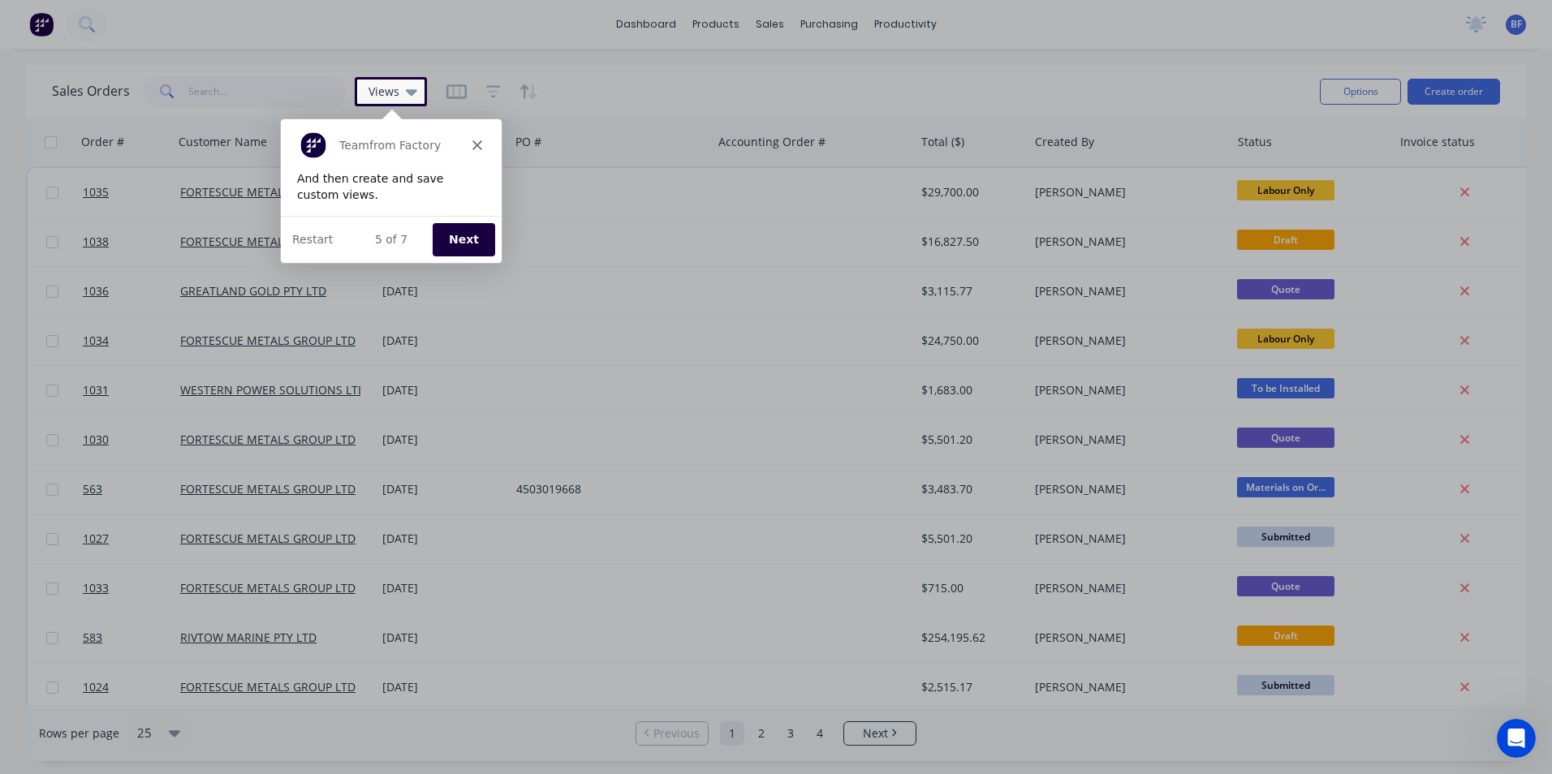
click at [470, 235] on button "Next" at bounding box center [462, 238] width 62 height 33
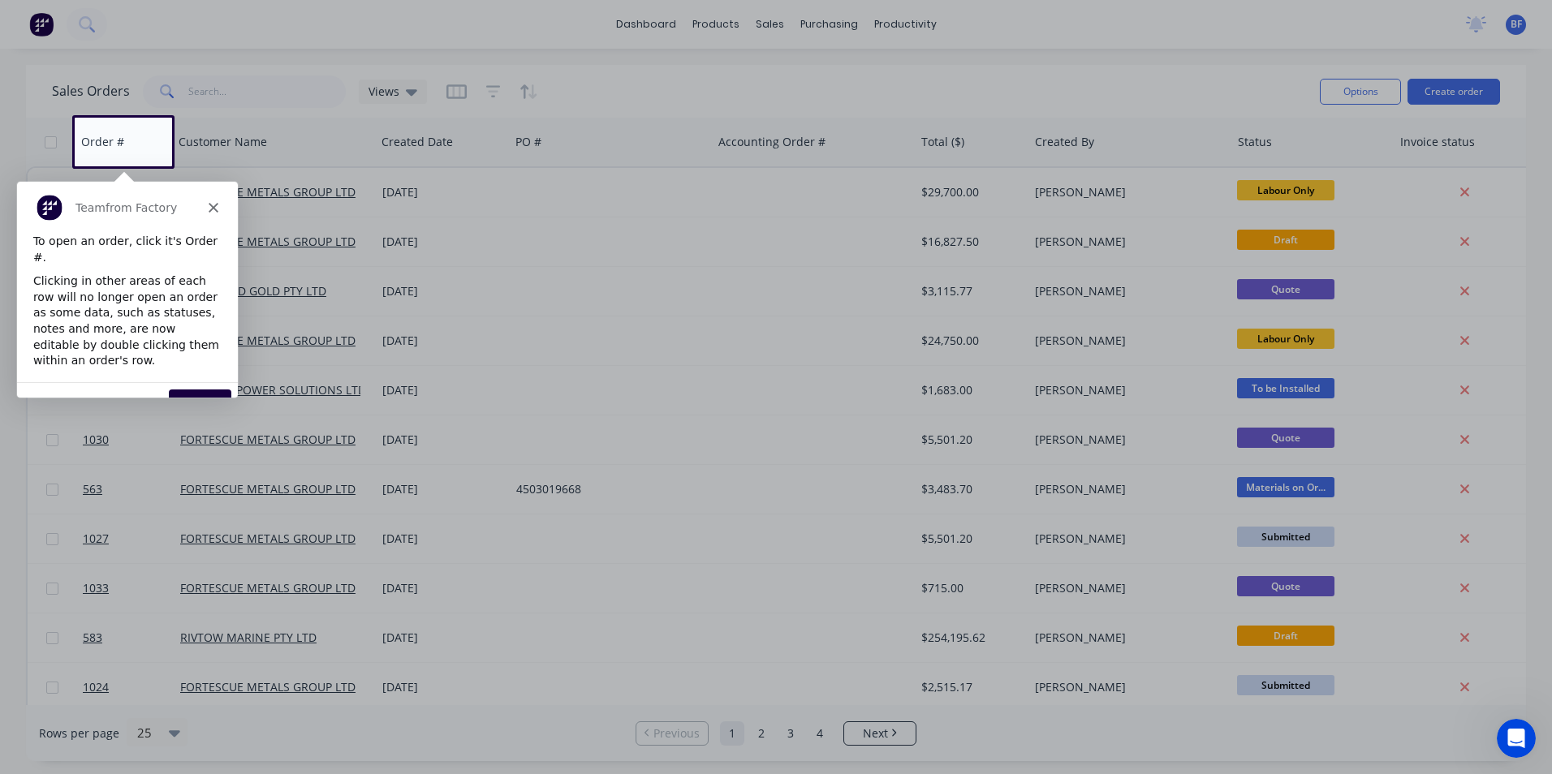
click at [198, 389] on button "Next" at bounding box center [199, 405] width 62 height 33
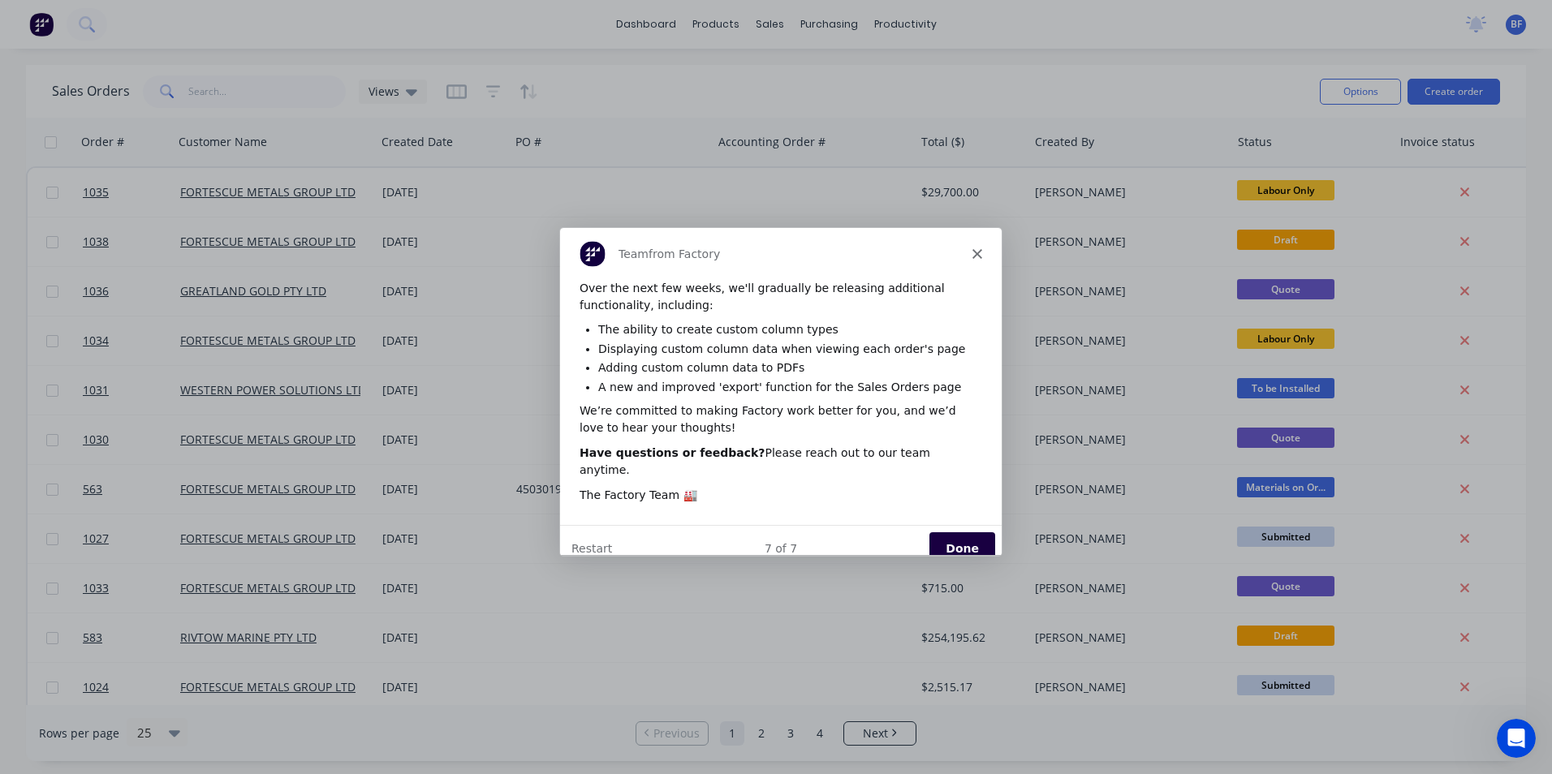
click at [950, 532] on button "Done" at bounding box center [961, 548] width 66 height 33
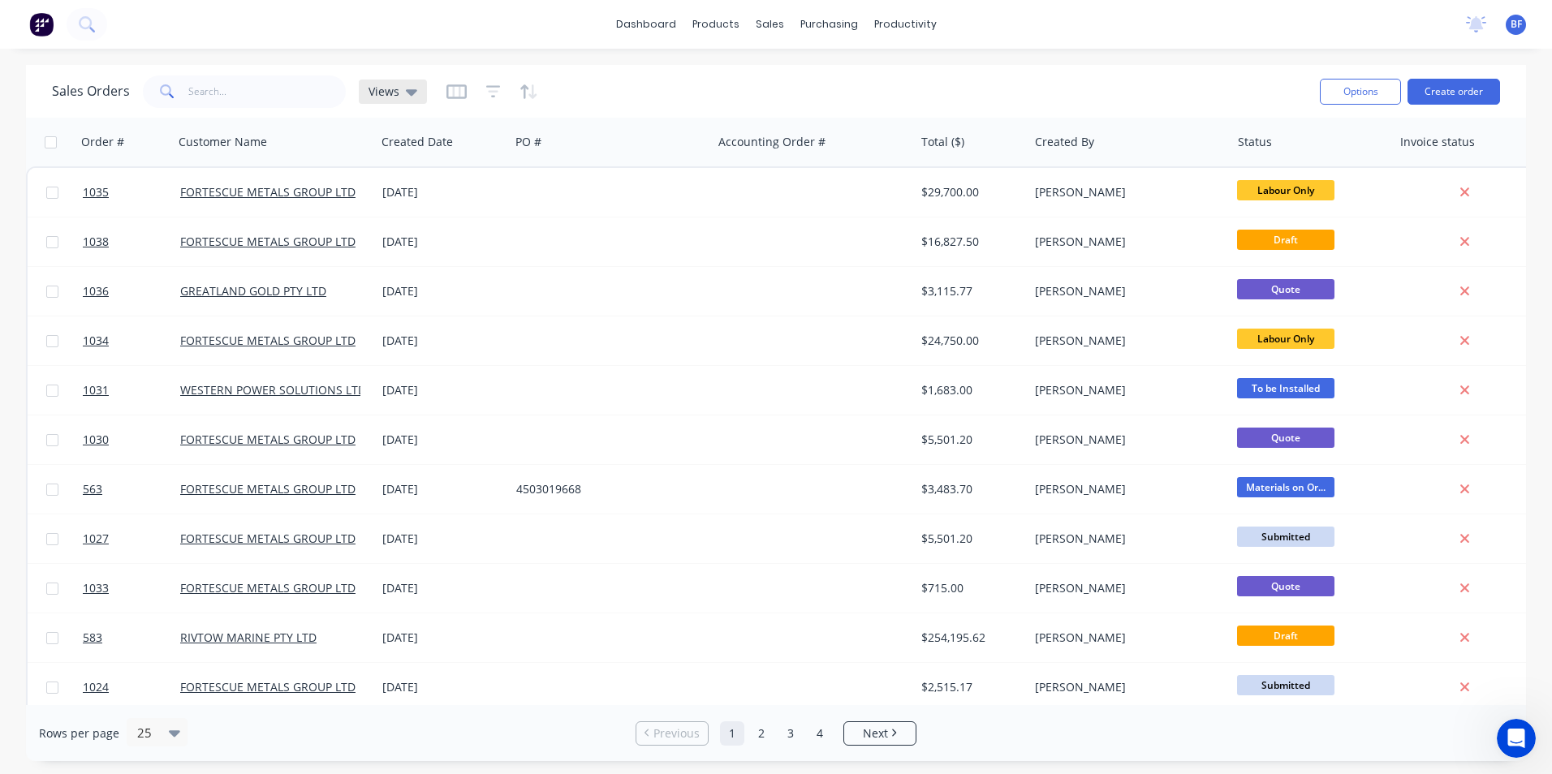
click at [406, 95] on icon at bounding box center [411, 92] width 11 height 18
click at [448, 93] on icon "button" at bounding box center [456, 92] width 20 height 16
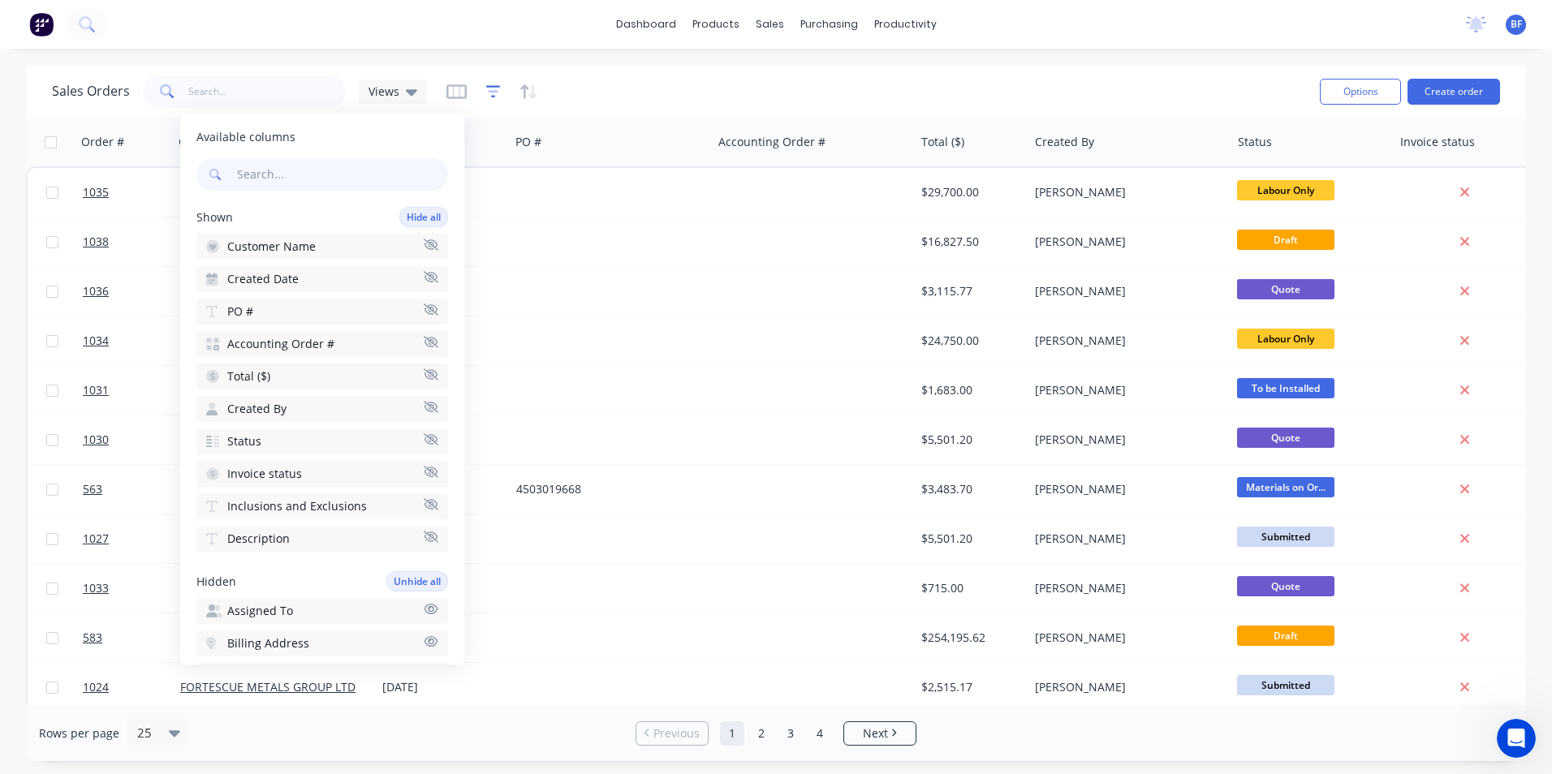
click at [495, 94] on icon "button" at bounding box center [493, 92] width 15 height 16
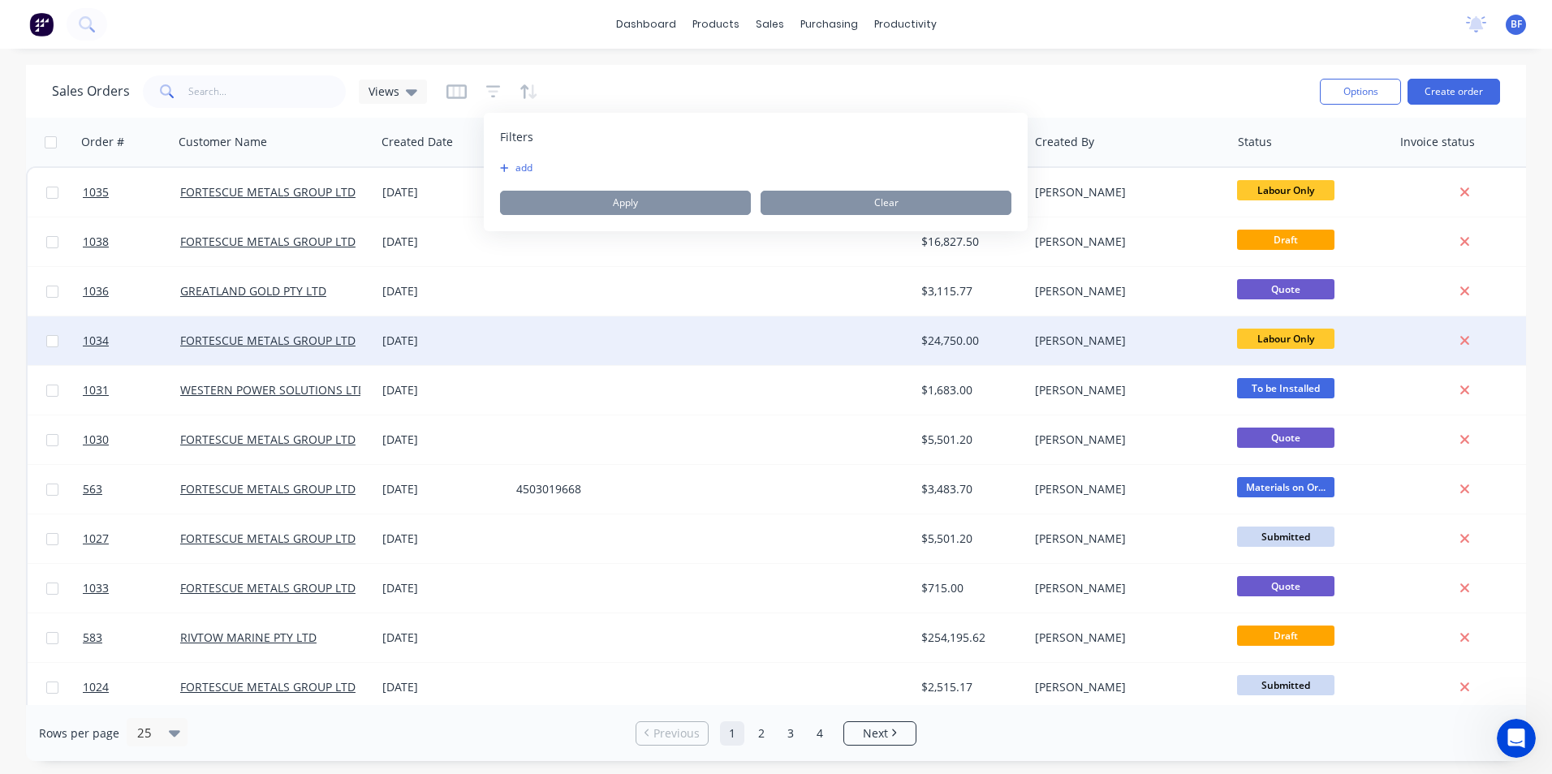
click at [529, 343] on div at bounding box center [611, 340] width 202 height 49
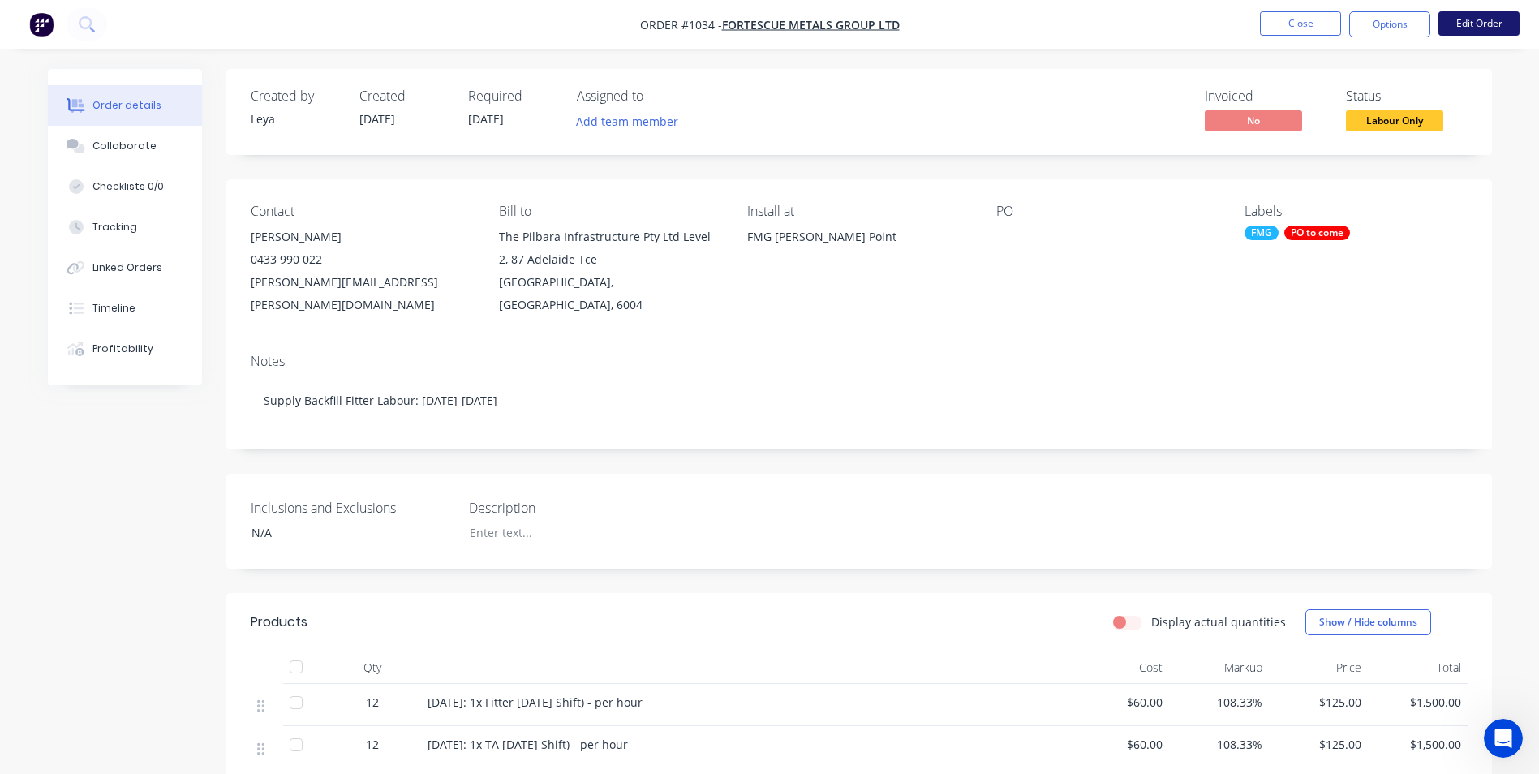
click at [1491, 21] on button "Edit Order" at bounding box center [1479, 23] width 81 height 24
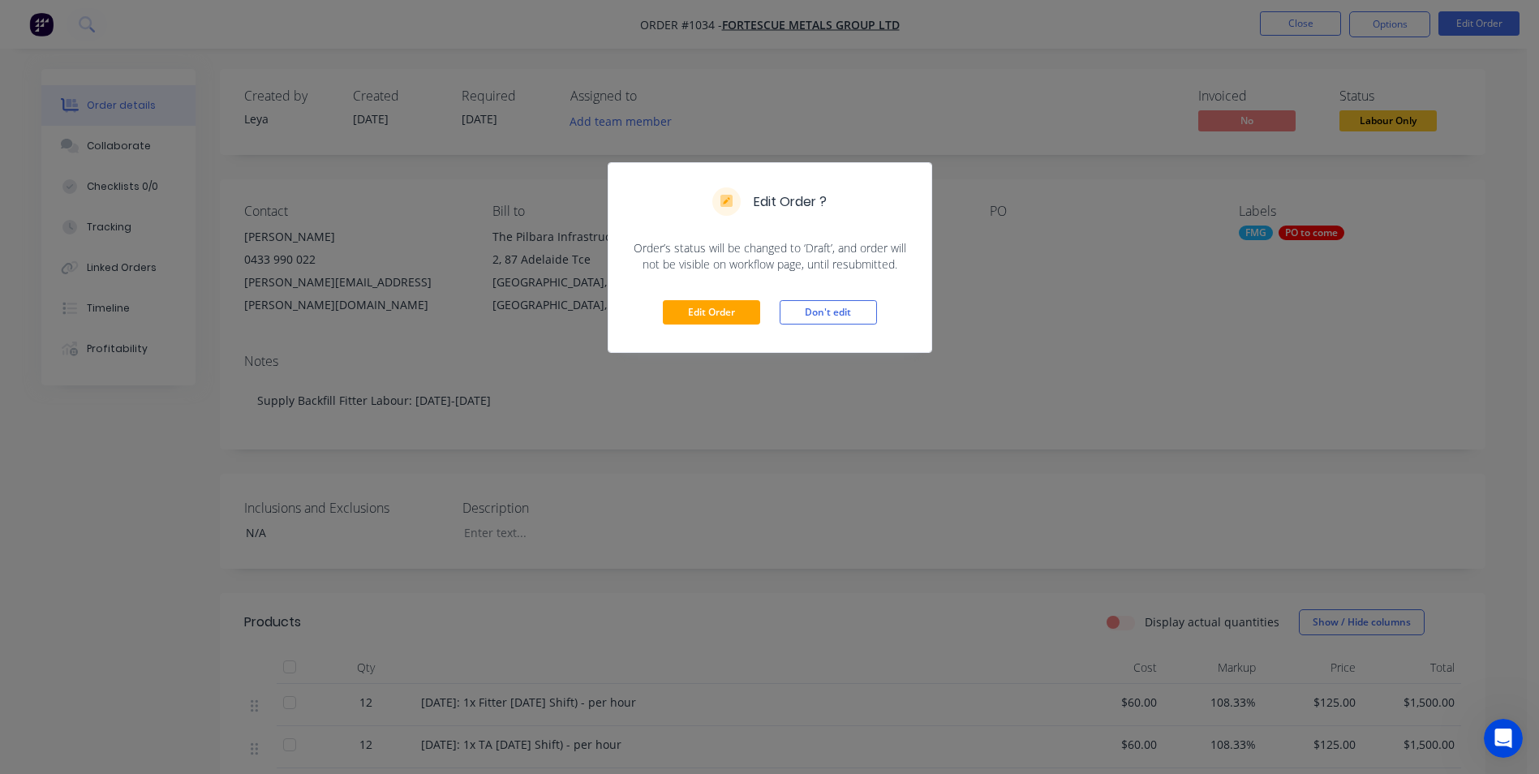
click at [834, 299] on div "Edit Order Don't edit" at bounding box center [770, 313] width 323 height 80
click at [837, 308] on button "Don't edit" at bounding box center [828, 312] width 97 height 24
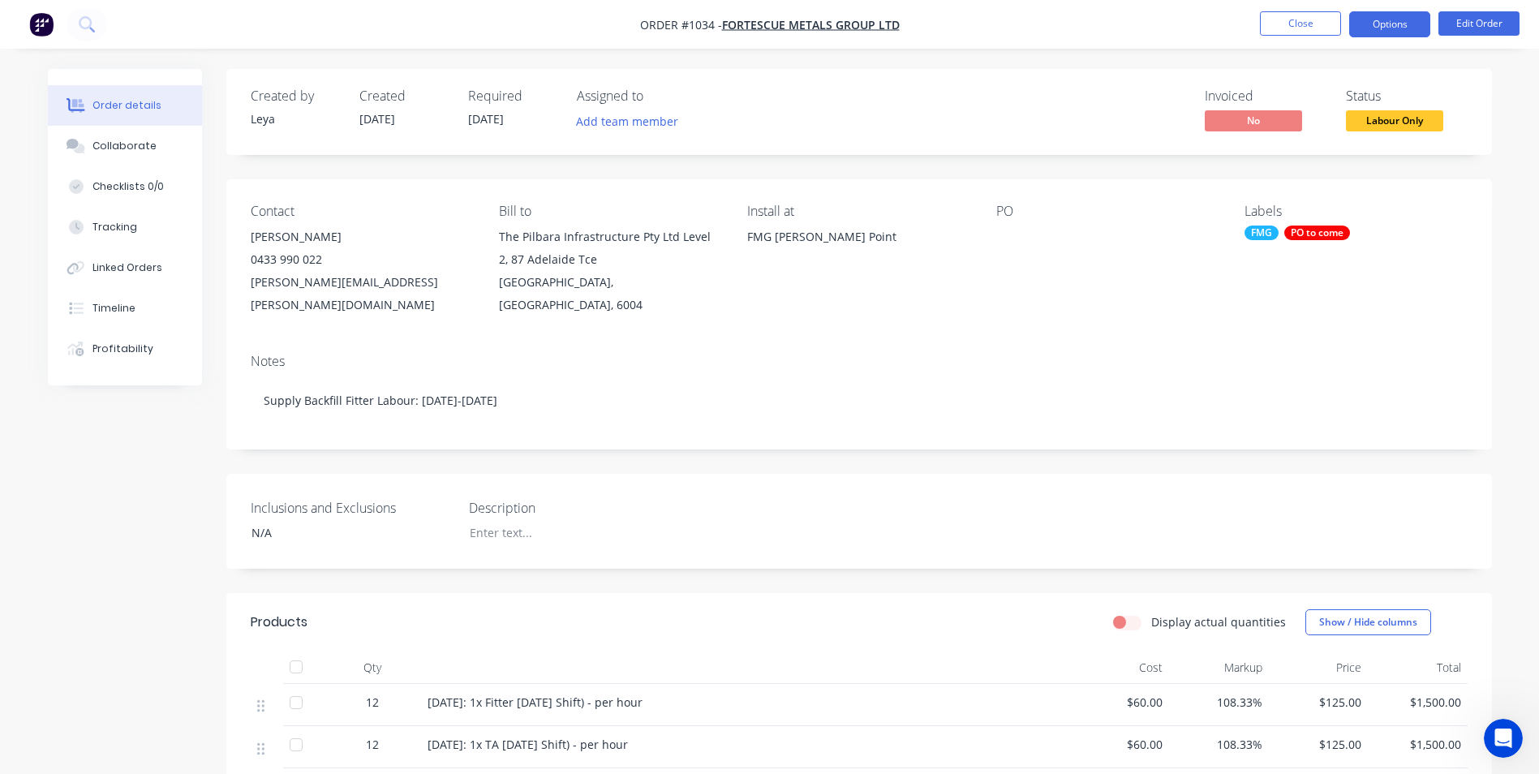
click at [1389, 26] on button "Options" at bounding box center [1389, 24] width 81 height 26
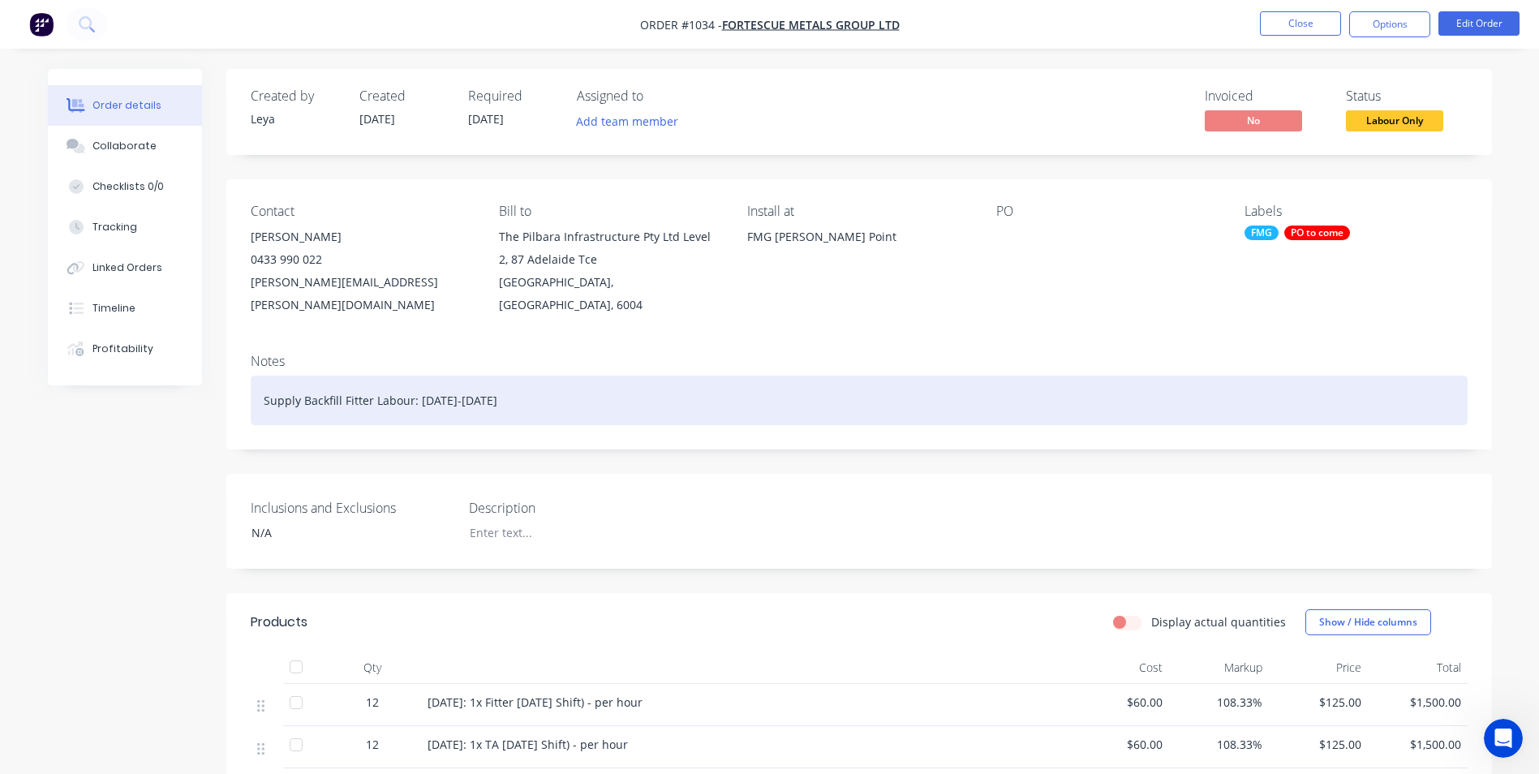
click at [920, 378] on div "Supply Backfill Fitter Labour: 8-30 September" at bounding box center [859, 400] width 1217 height 49
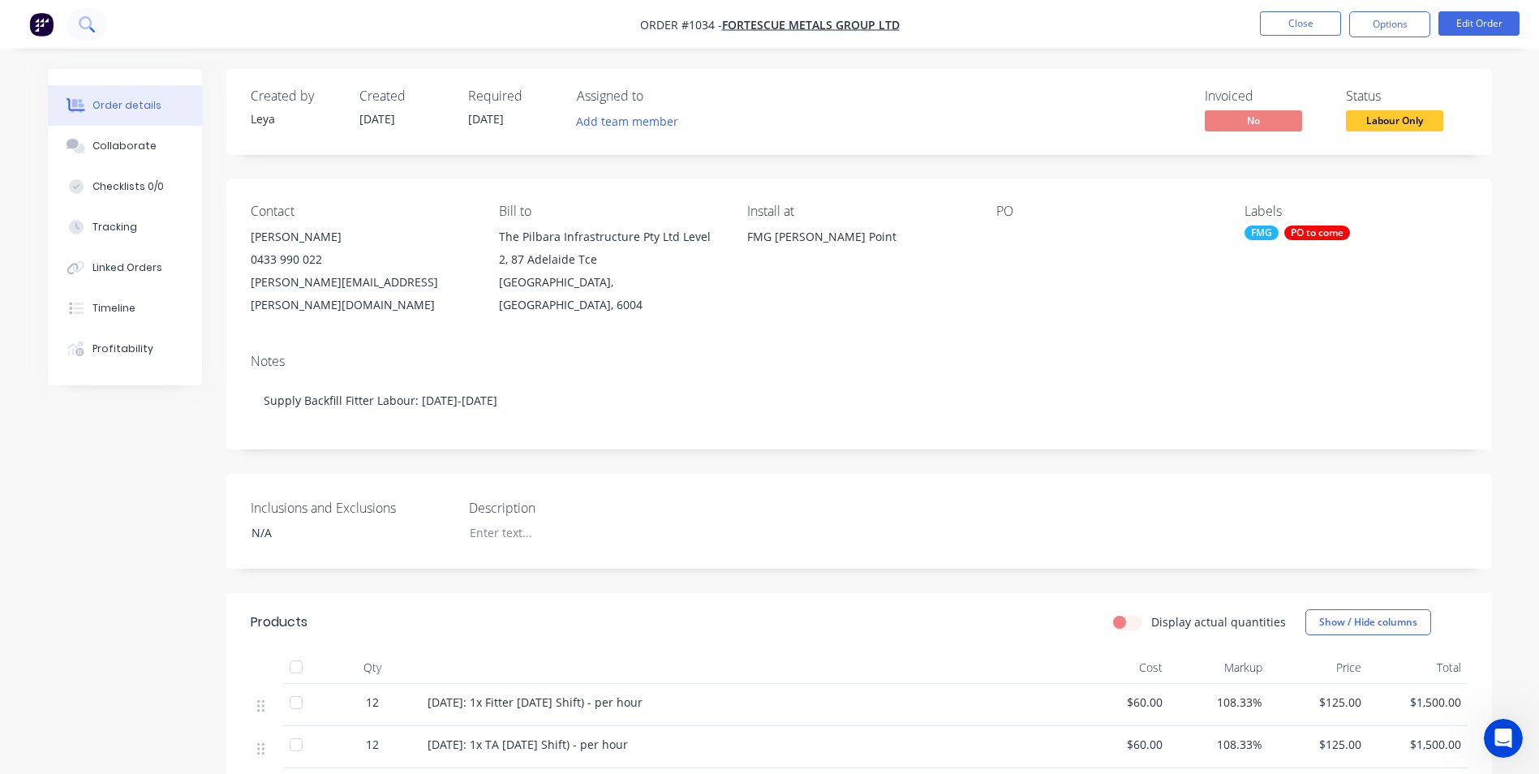
click at [87, 19] on icon at bounding box center [86, 23] width 15 height 15
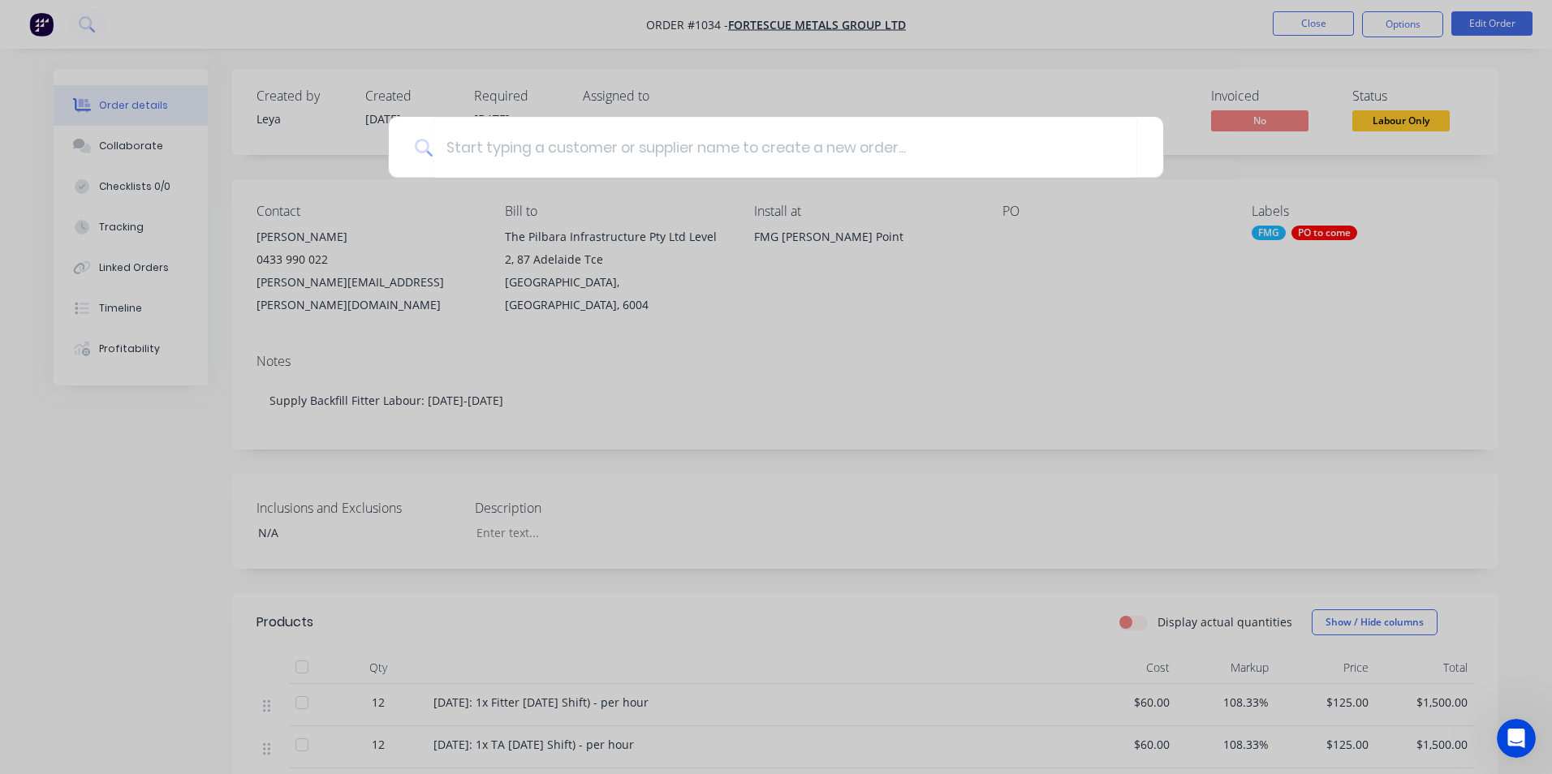
click at [837, 452] on div at bounding box center [776, 387] width 1552 height 774
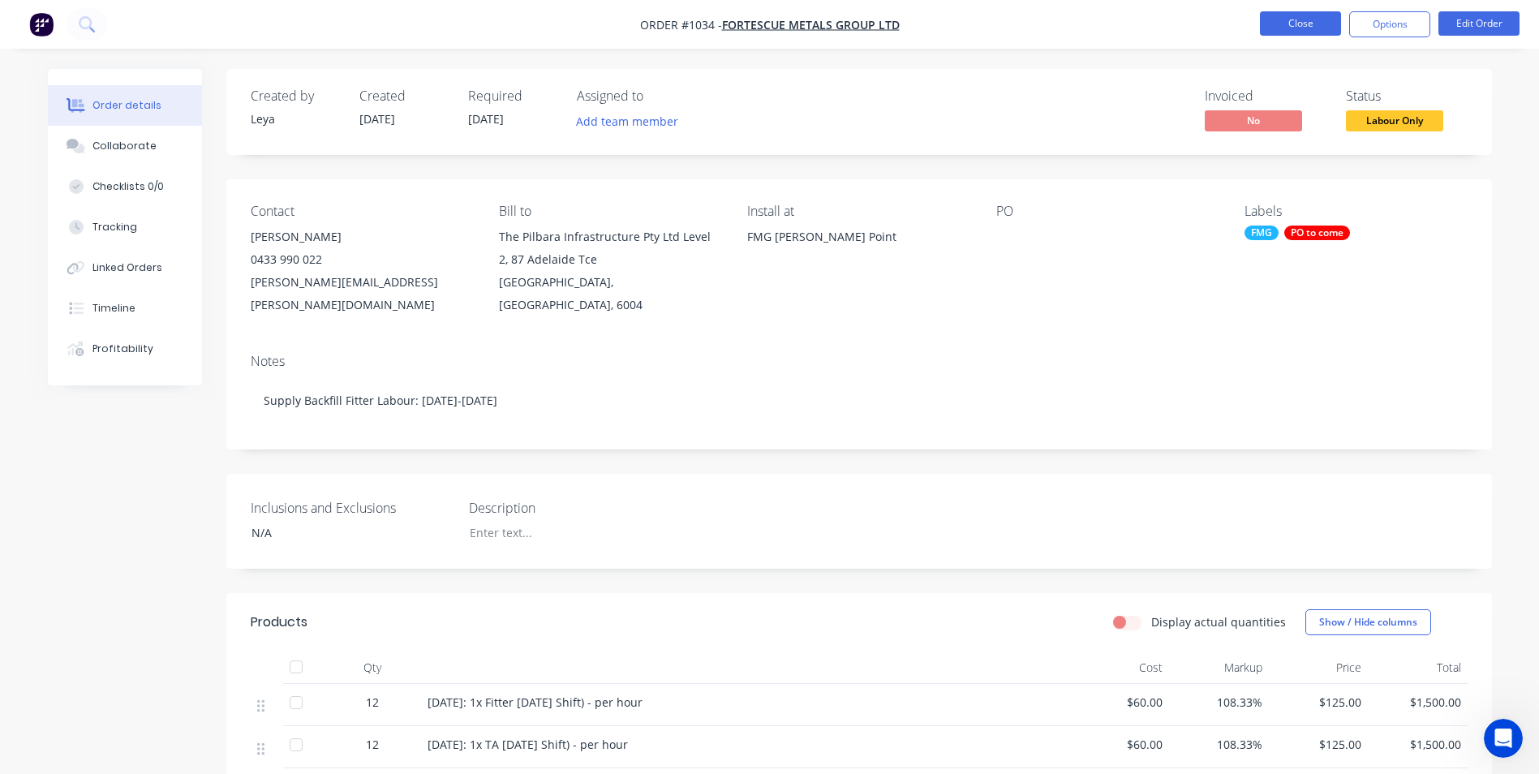
click at [1280, 27] on button "Close" at bounding box center [1300, 23] width 81 height 24
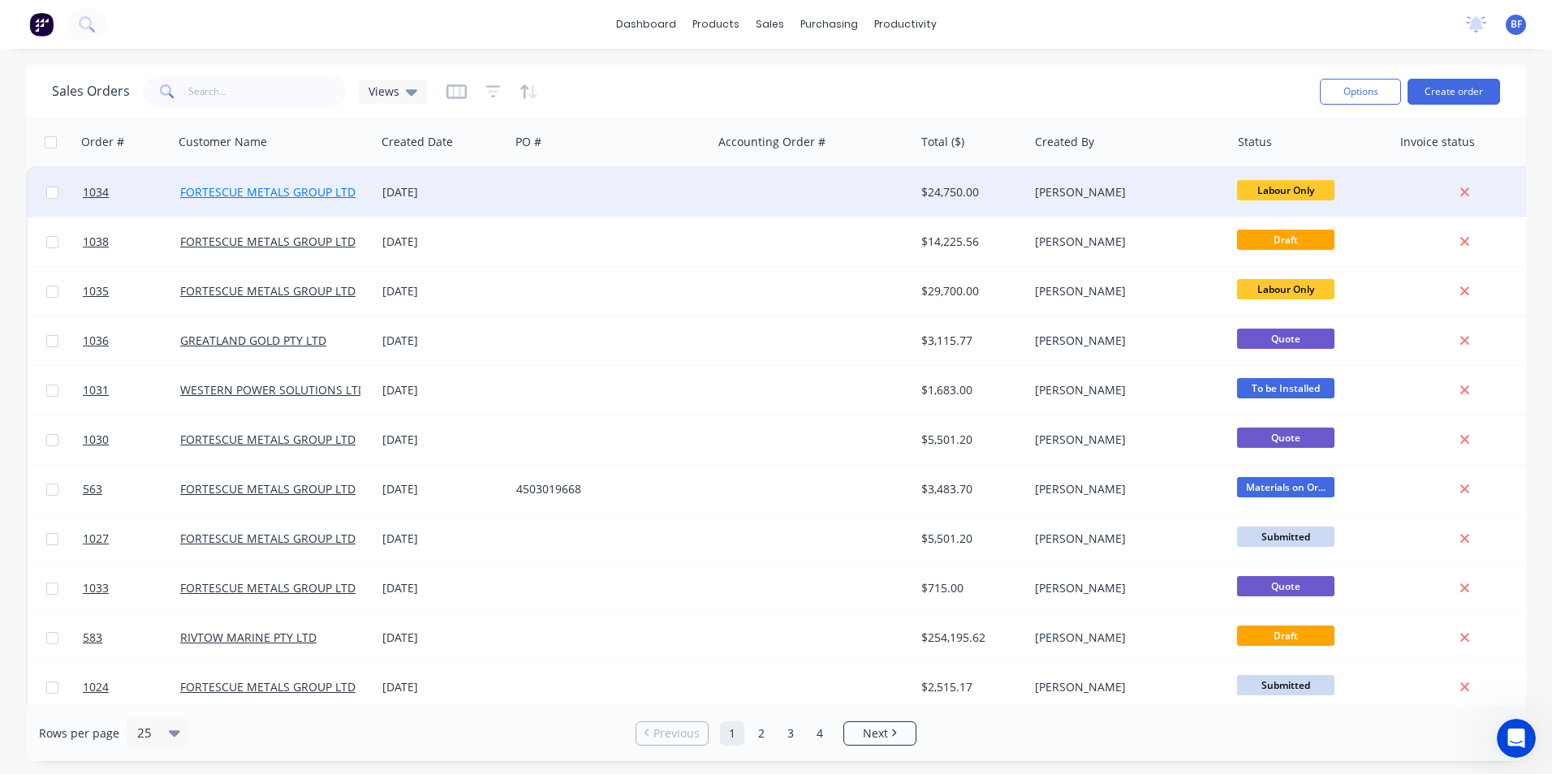
click at [269, 187] on link "FORTESCUE METALS GROUP LTD" at bounding box center [267, 191] width 175 height 15
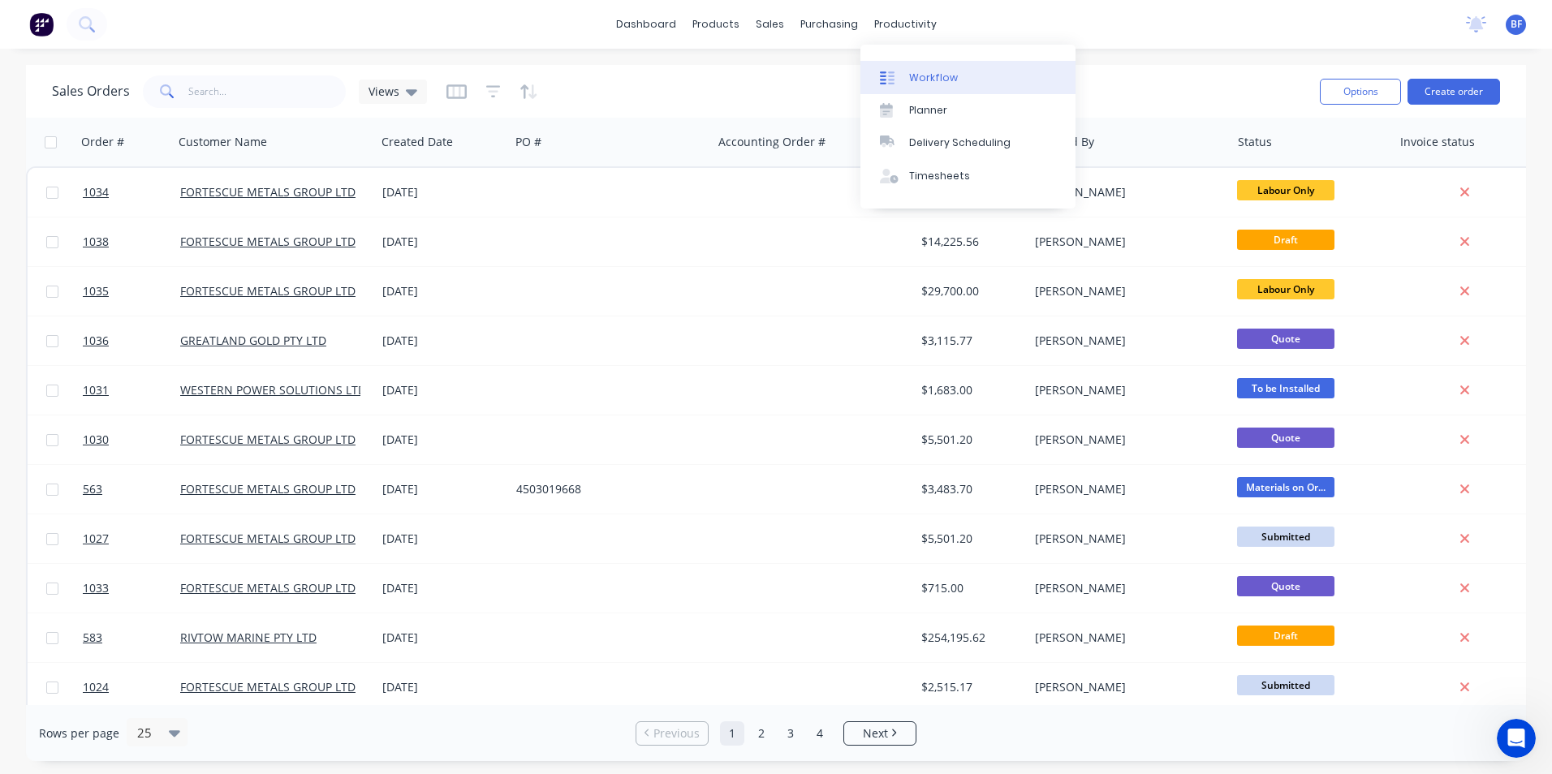
click at [937, 74] on div "Workflow" at bounding box center [933, 78] width 49 height 15
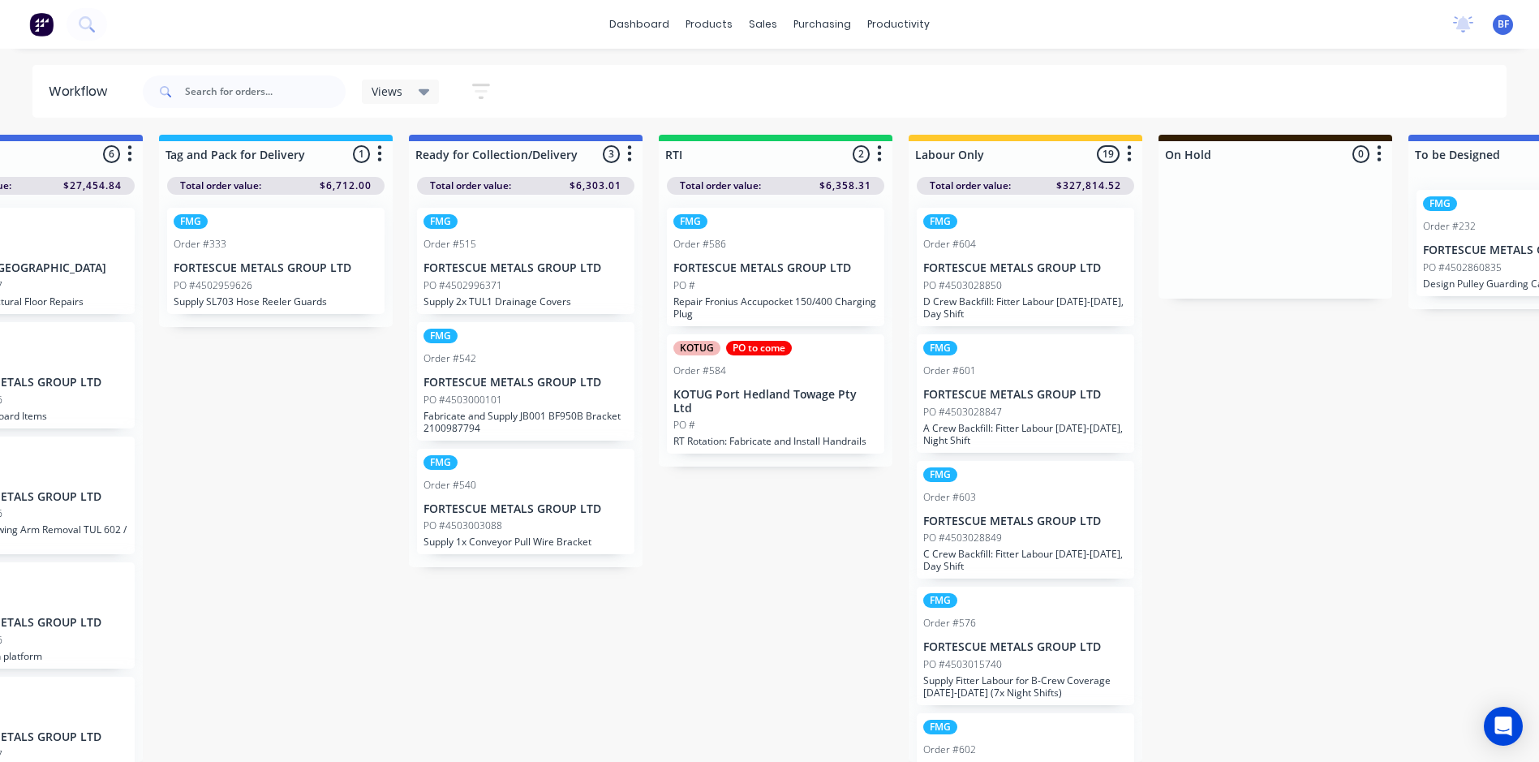
scroll to position [15, 2125]
click at [968, 278] on p "PO #4503028850" at bounding box center [962, 285] width 79 height 15
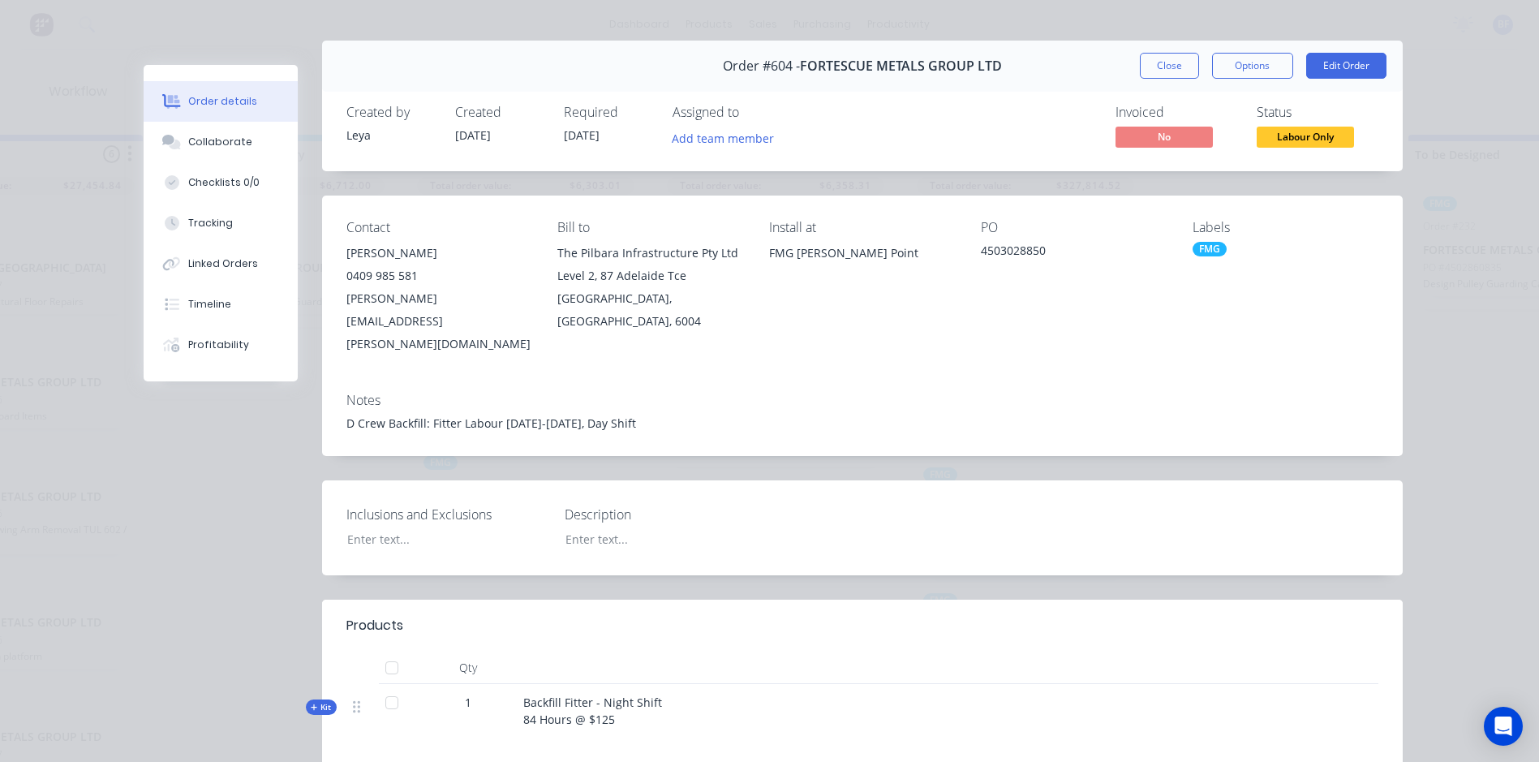
scroll to position [0, 0]
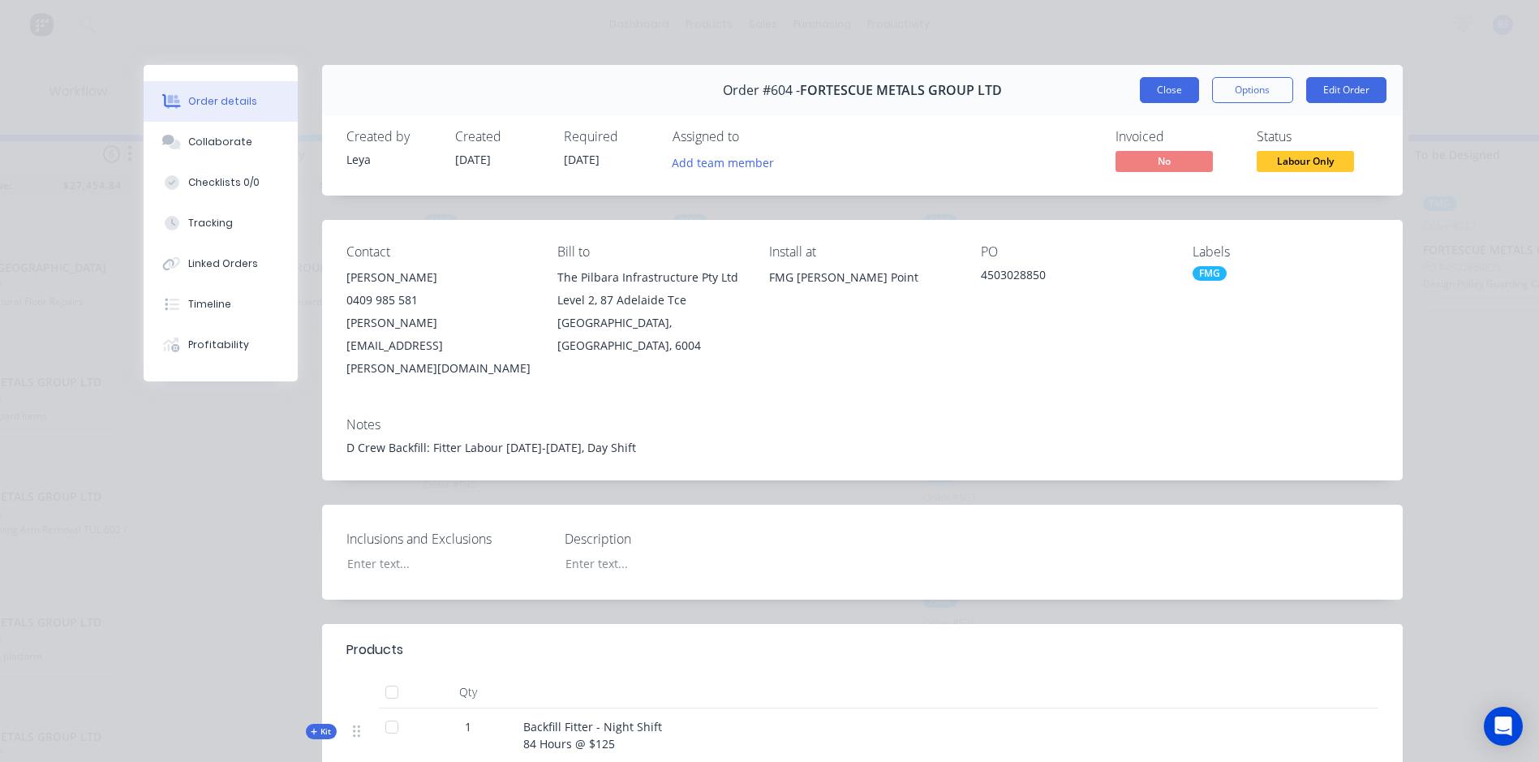
click at [1169, 92] on button "Close" at bounding box center [1169, 90] width 59 height 26
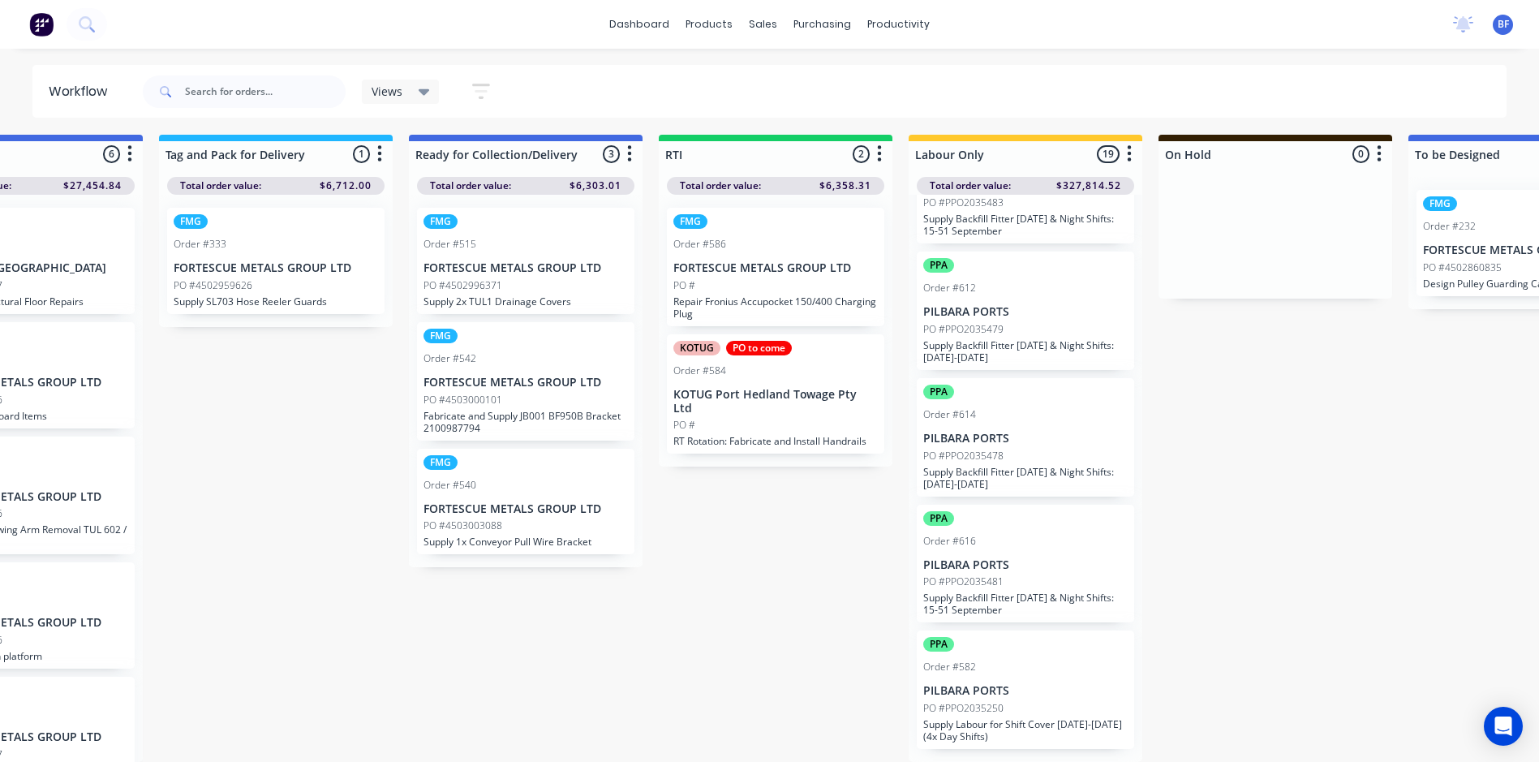
scroll to position [1804, 0]
click at [982, 471] on p "Supply Backfill Fitter Labour - Day & Night Shifts: 8-14 September" at bounding box center [1025, 478] width 204 height 24
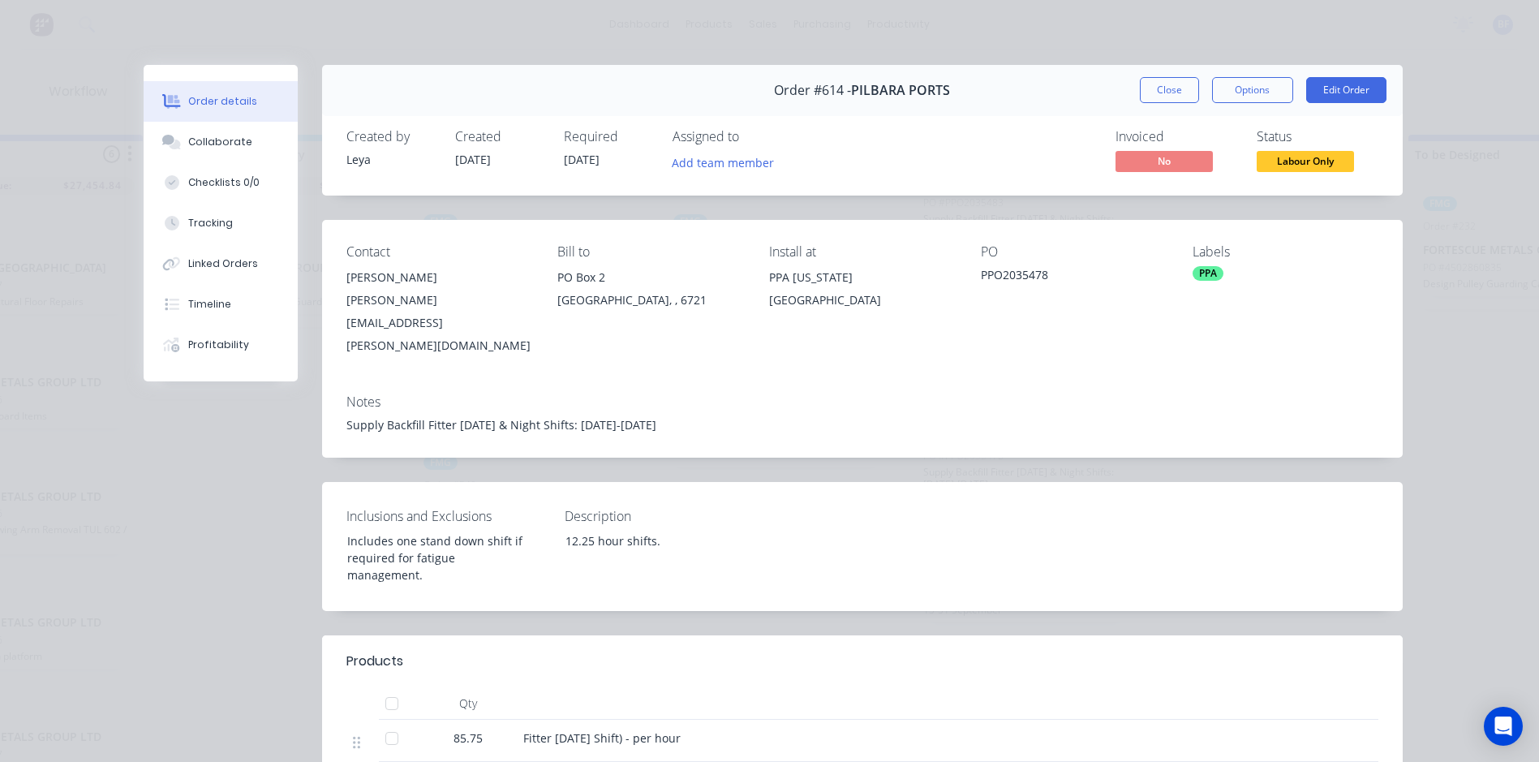
scroll to position [0, 2125]
click at [1151, 97] on button "Close" at bounding box center [1169, 90] width 59 height 26
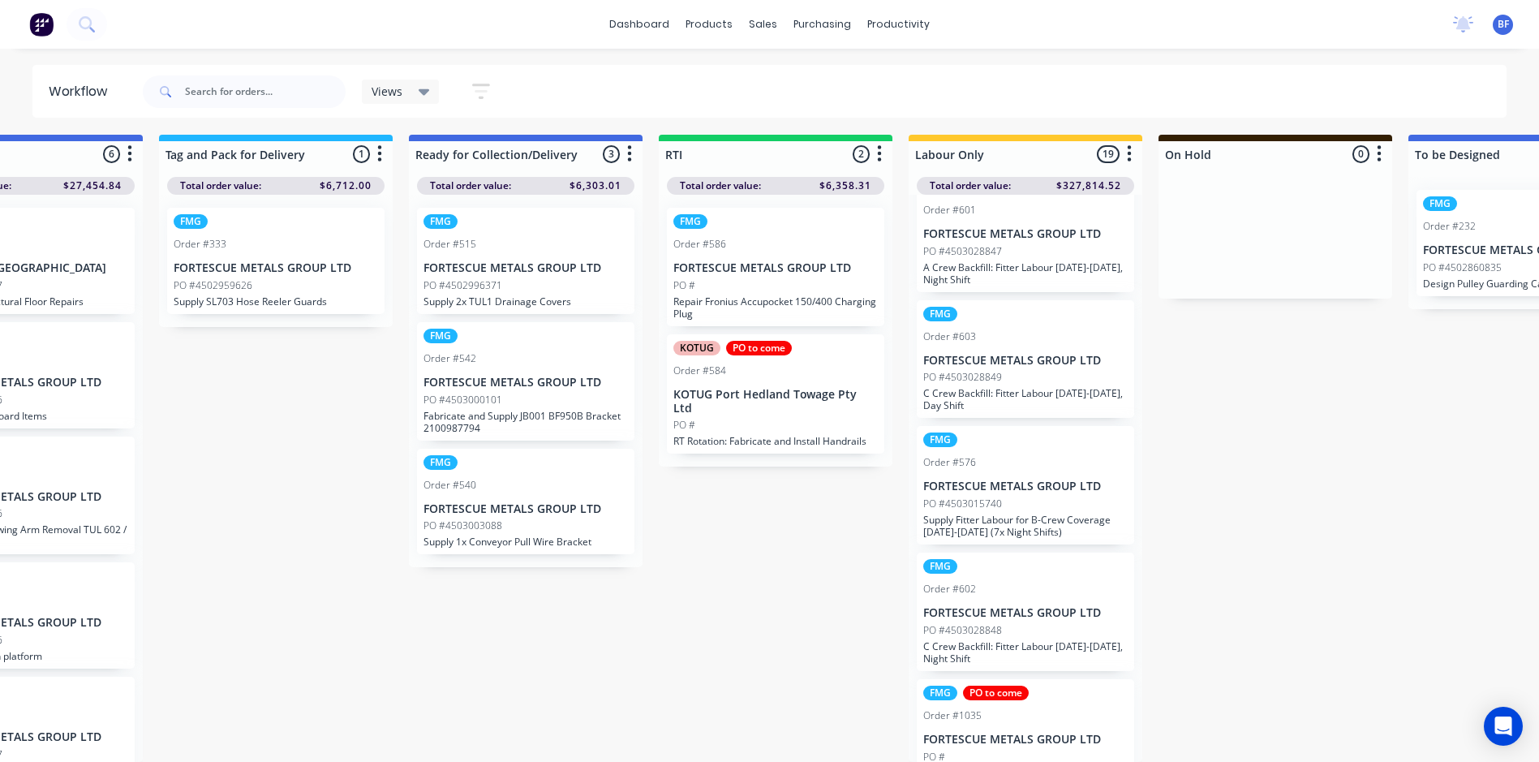
scroll to position [100, 0]
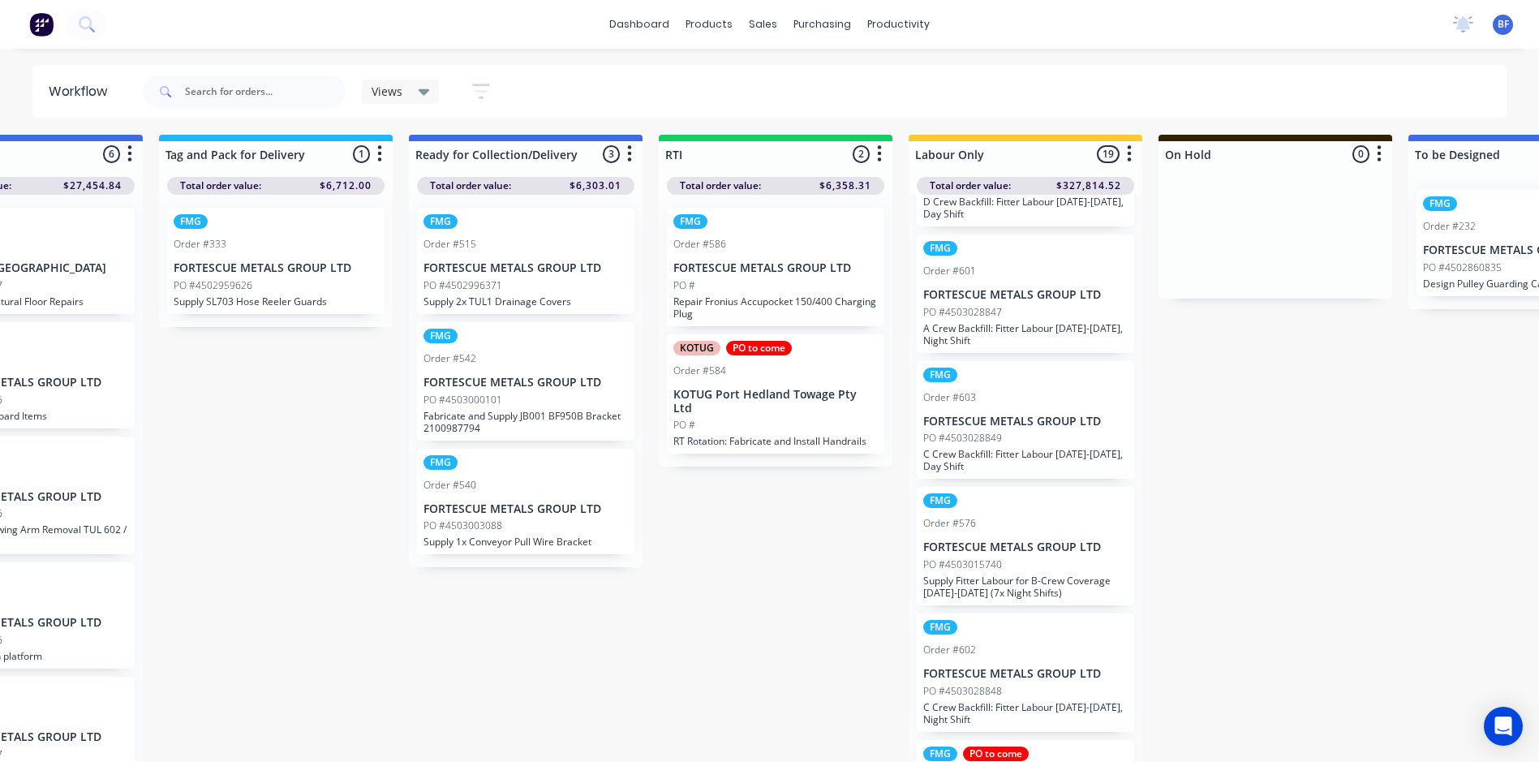
click at [1006, 557] on div "PO #4503015740" at bounding box center [1025, 564] width 204 height 15
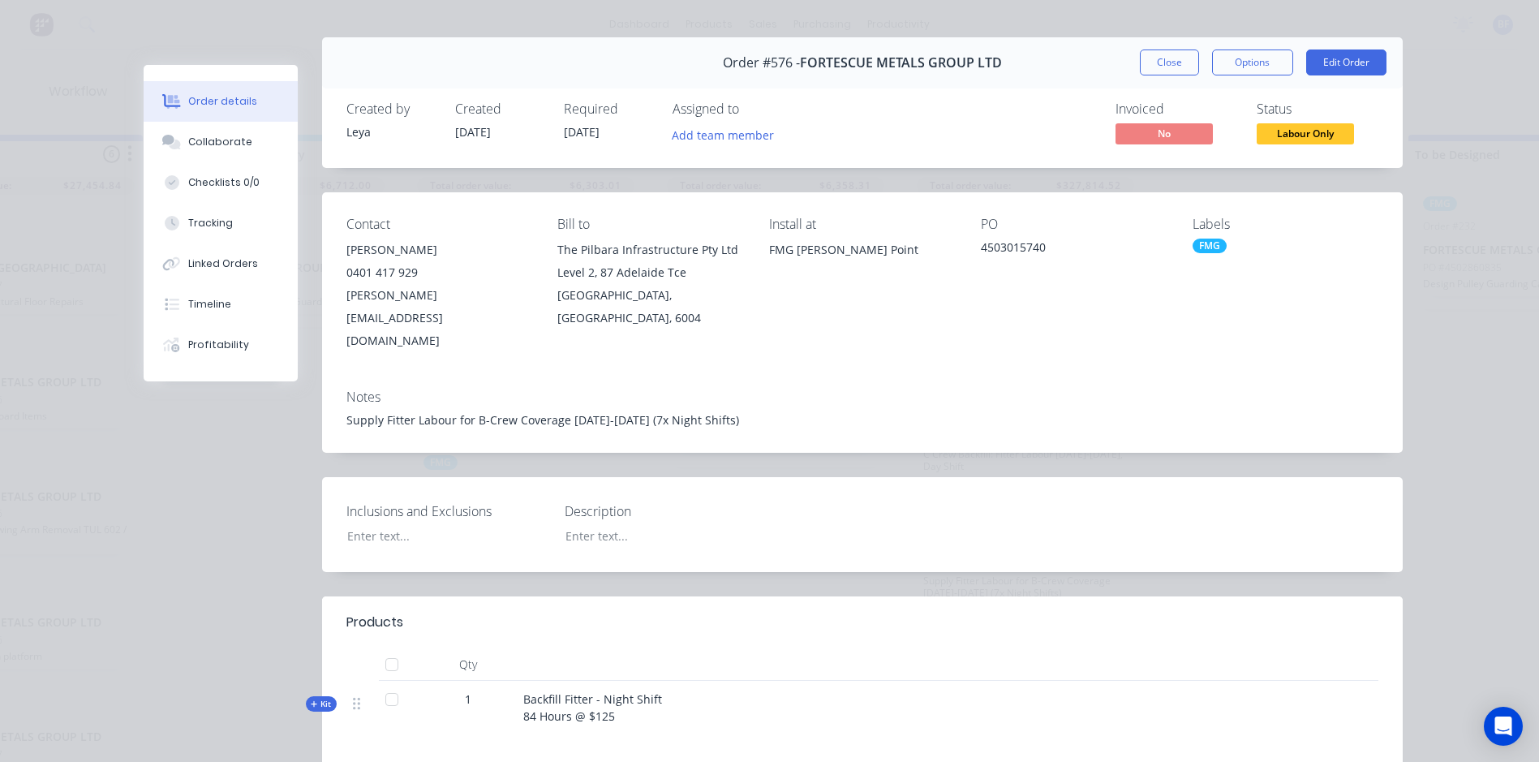
scroll to position [0, 0]
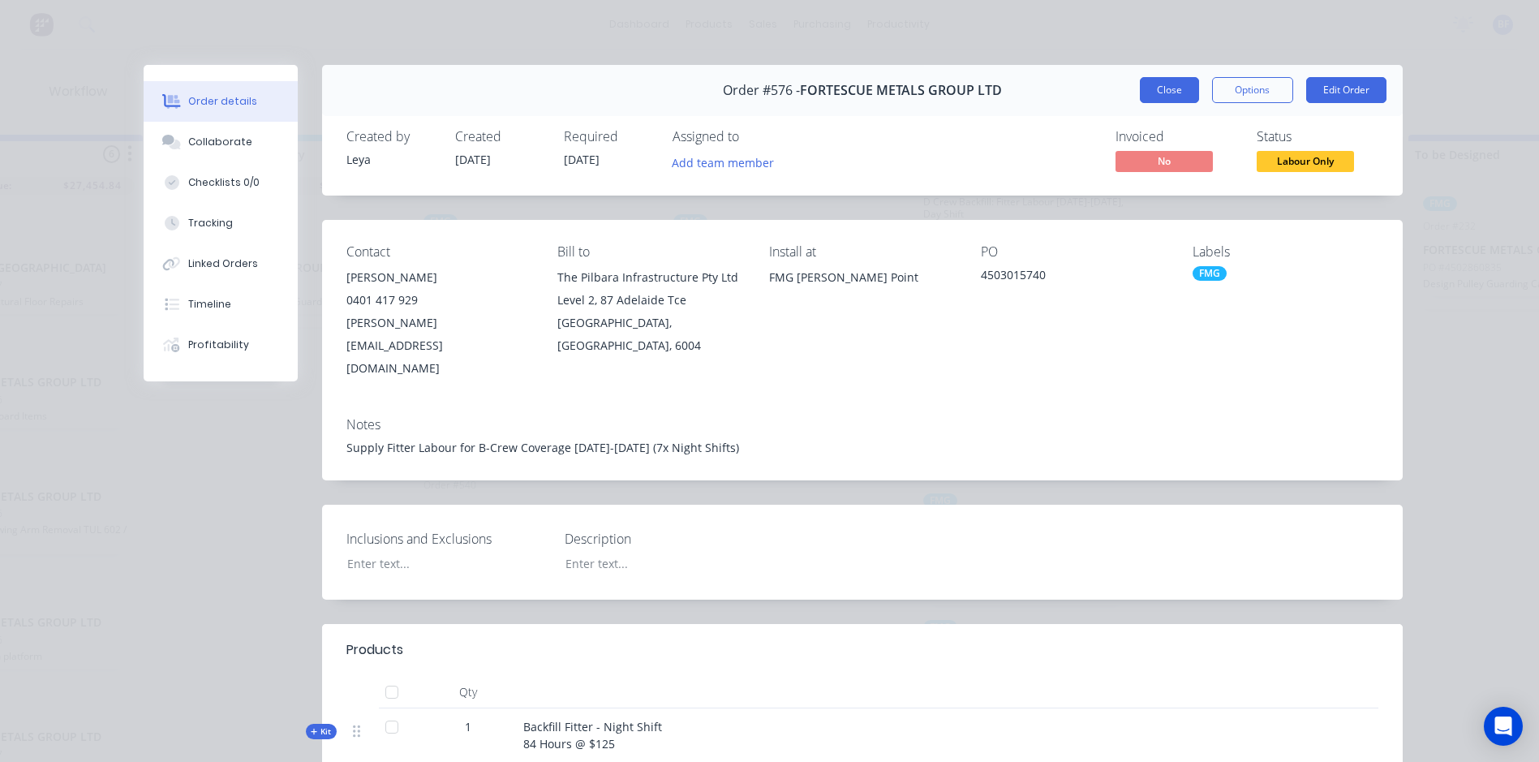
click at [1160, 101] on button "Close" at bounding box center [1169, 90] width 59 height 26
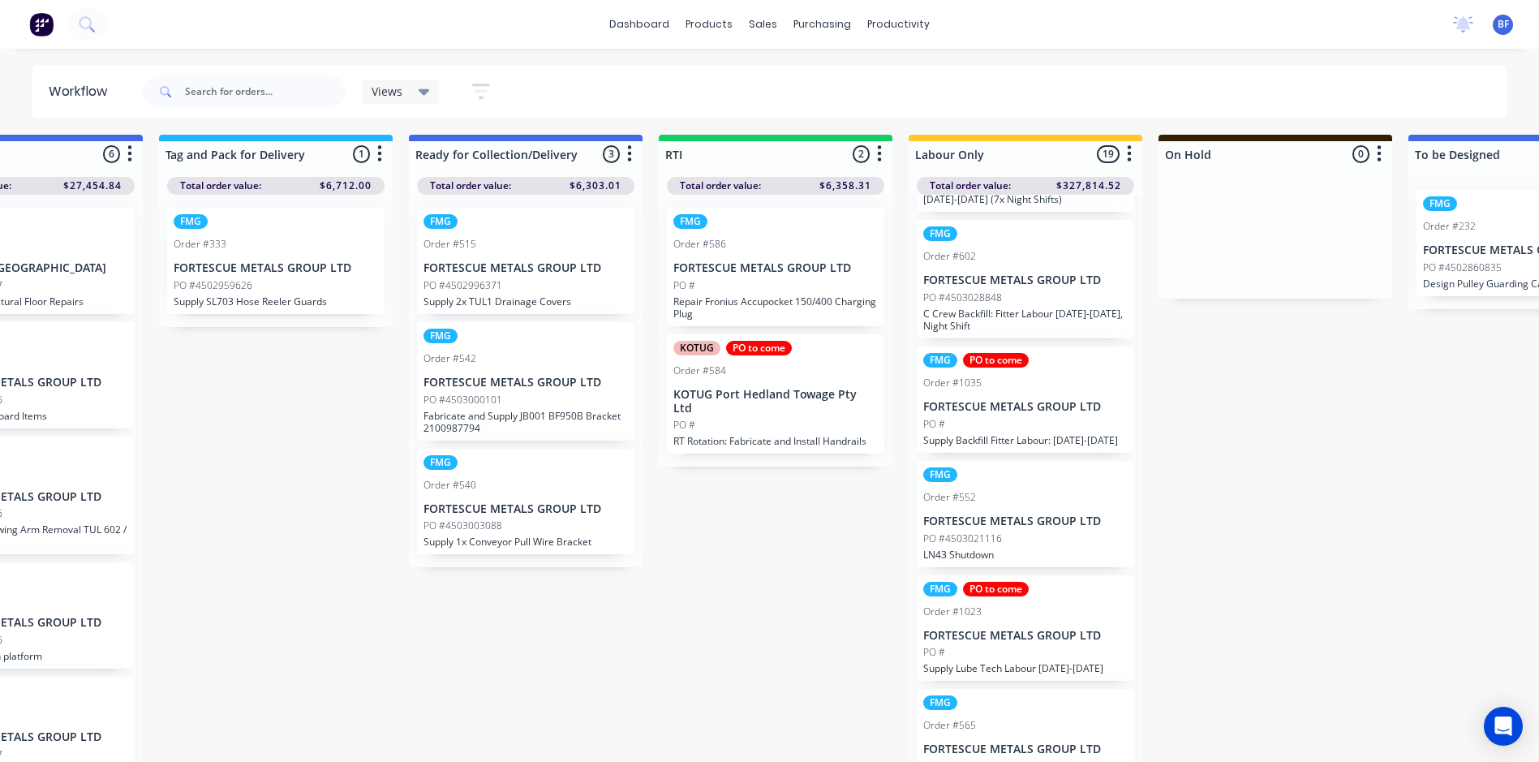
scroll to position [568, 0]
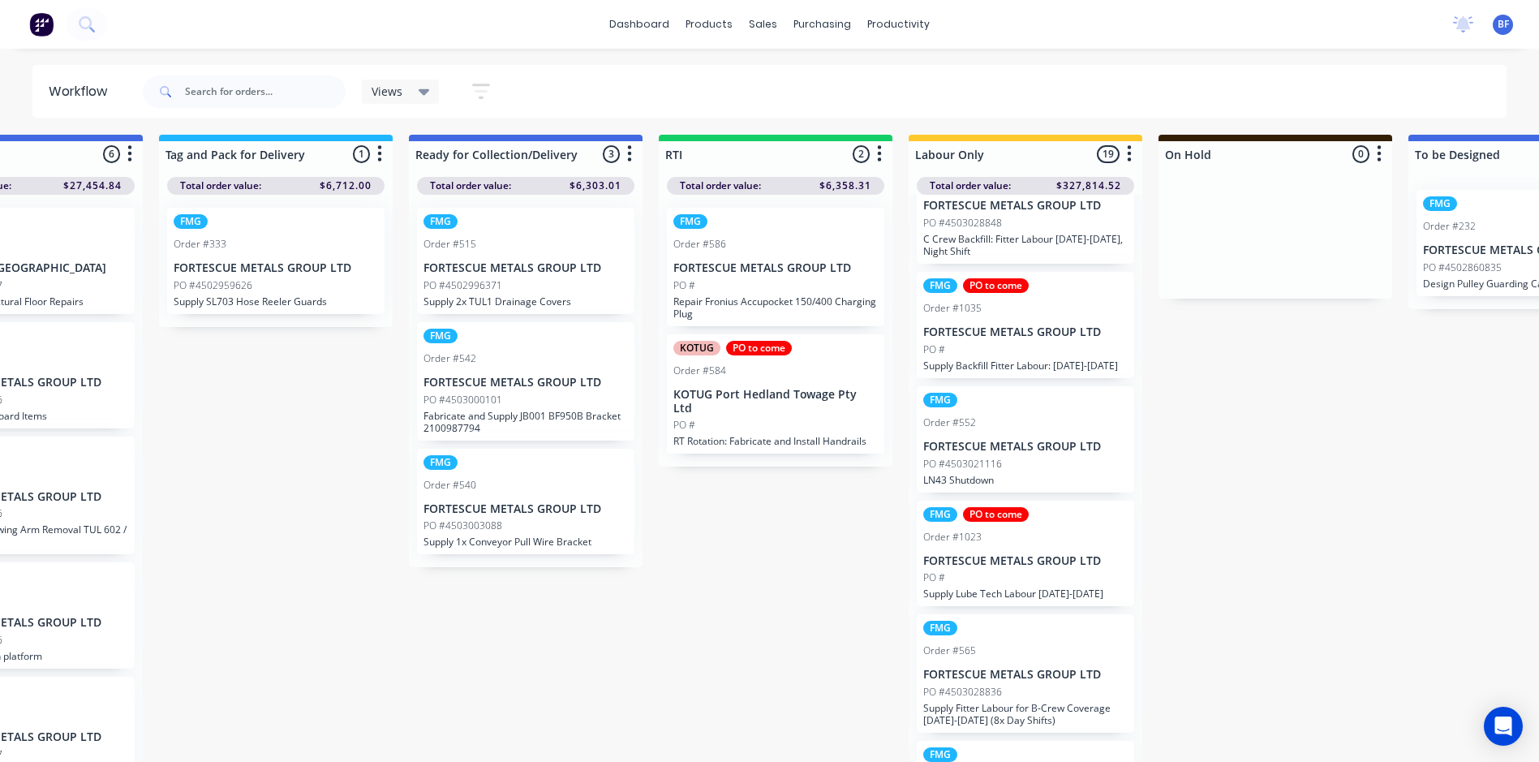
click at [972, 458] on p "PO #4503021116" at bounding box center [962, 464] width 79 height 15
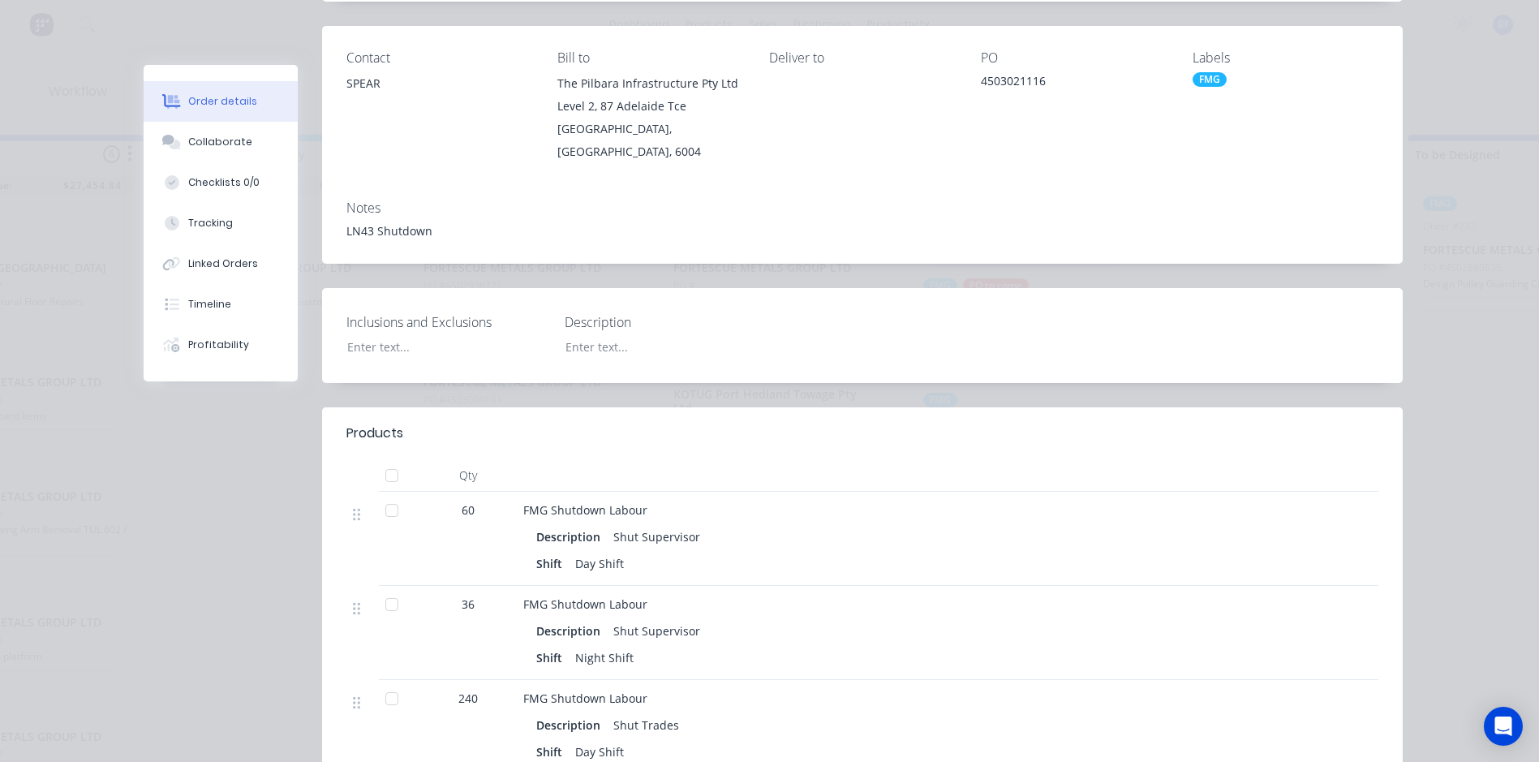
scroll to position [0, 0]
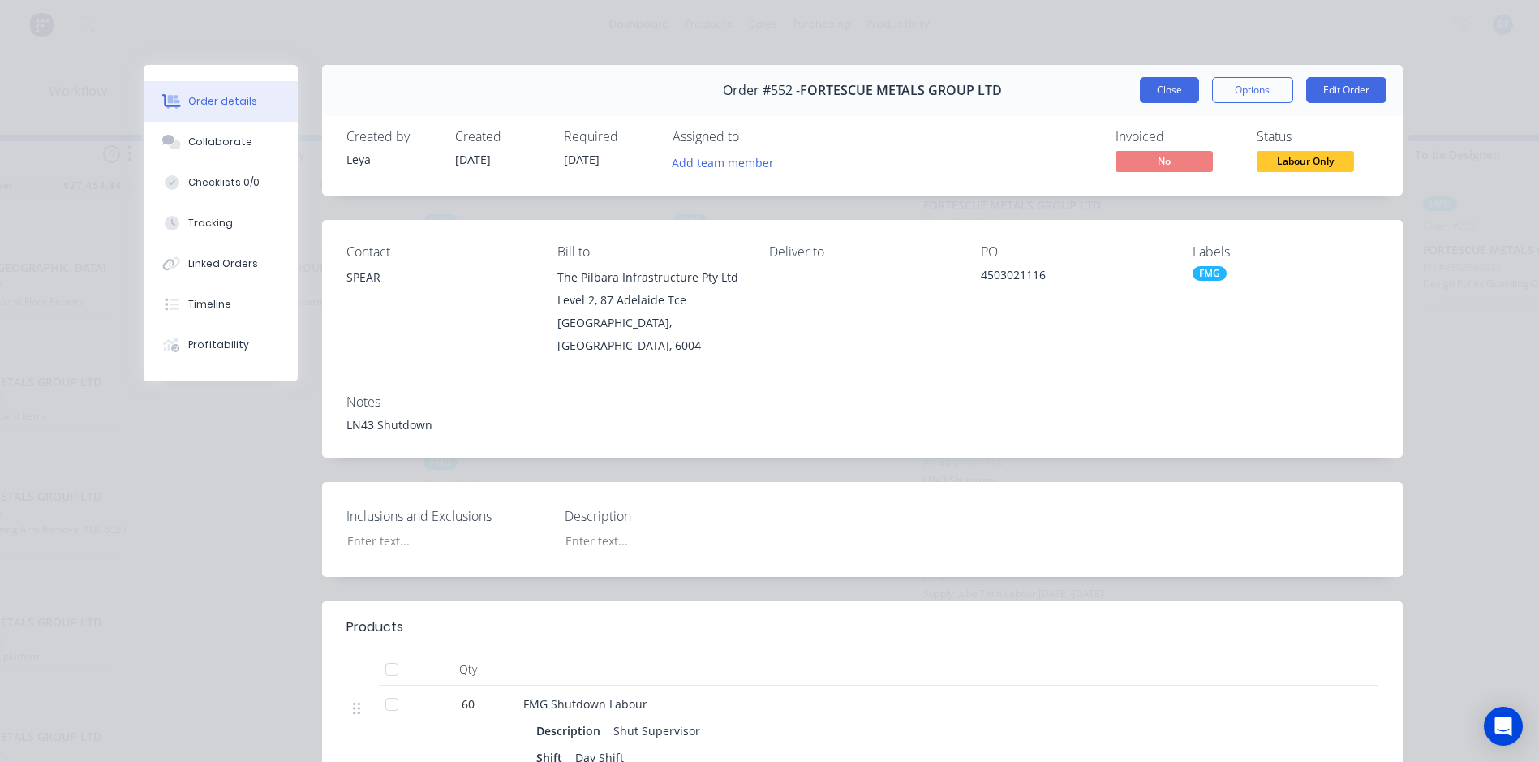
click at [1168, 90] on button "Close" at bounding box center [1169, 90] width 59 height 26
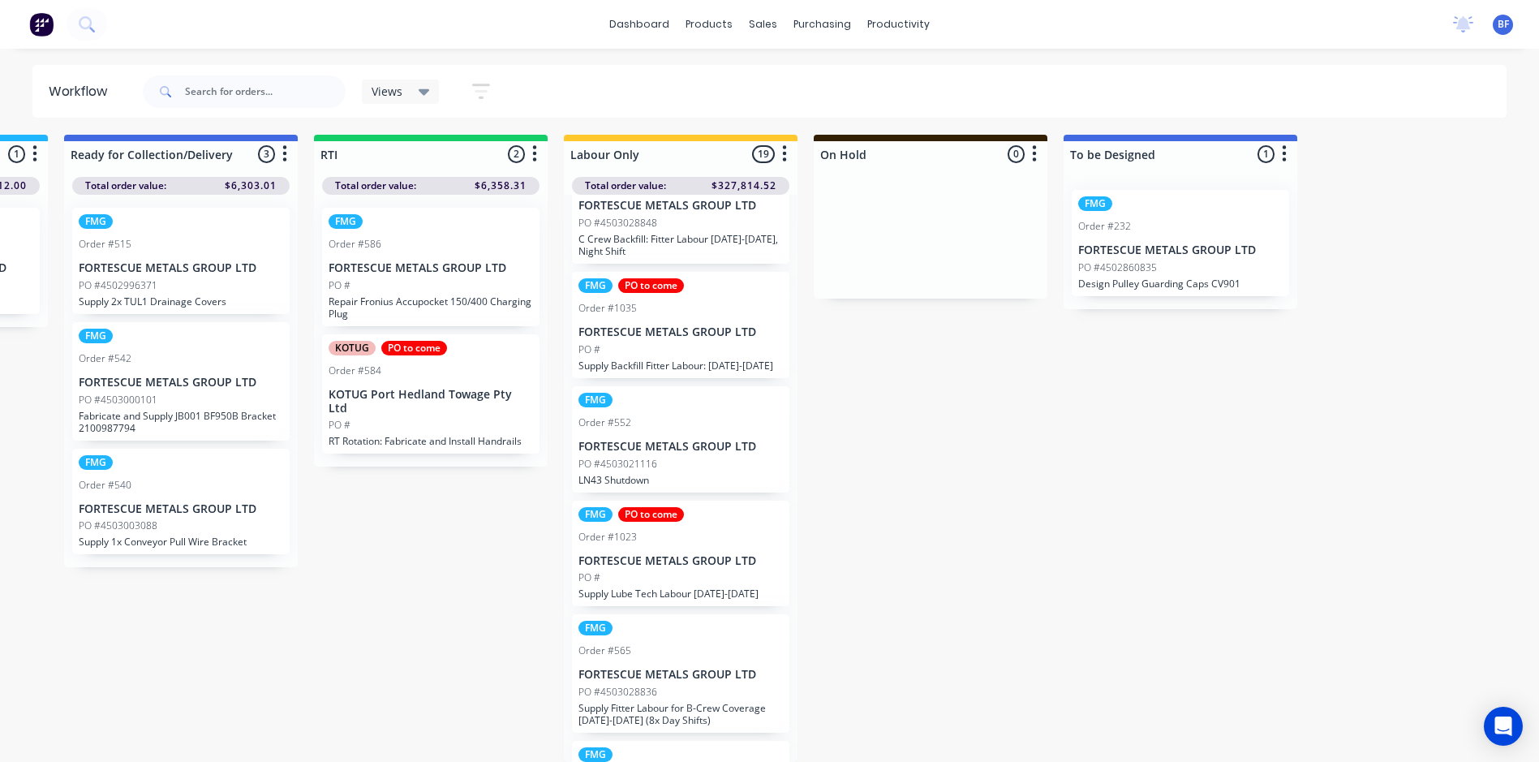
scroll to position [15, 2579]
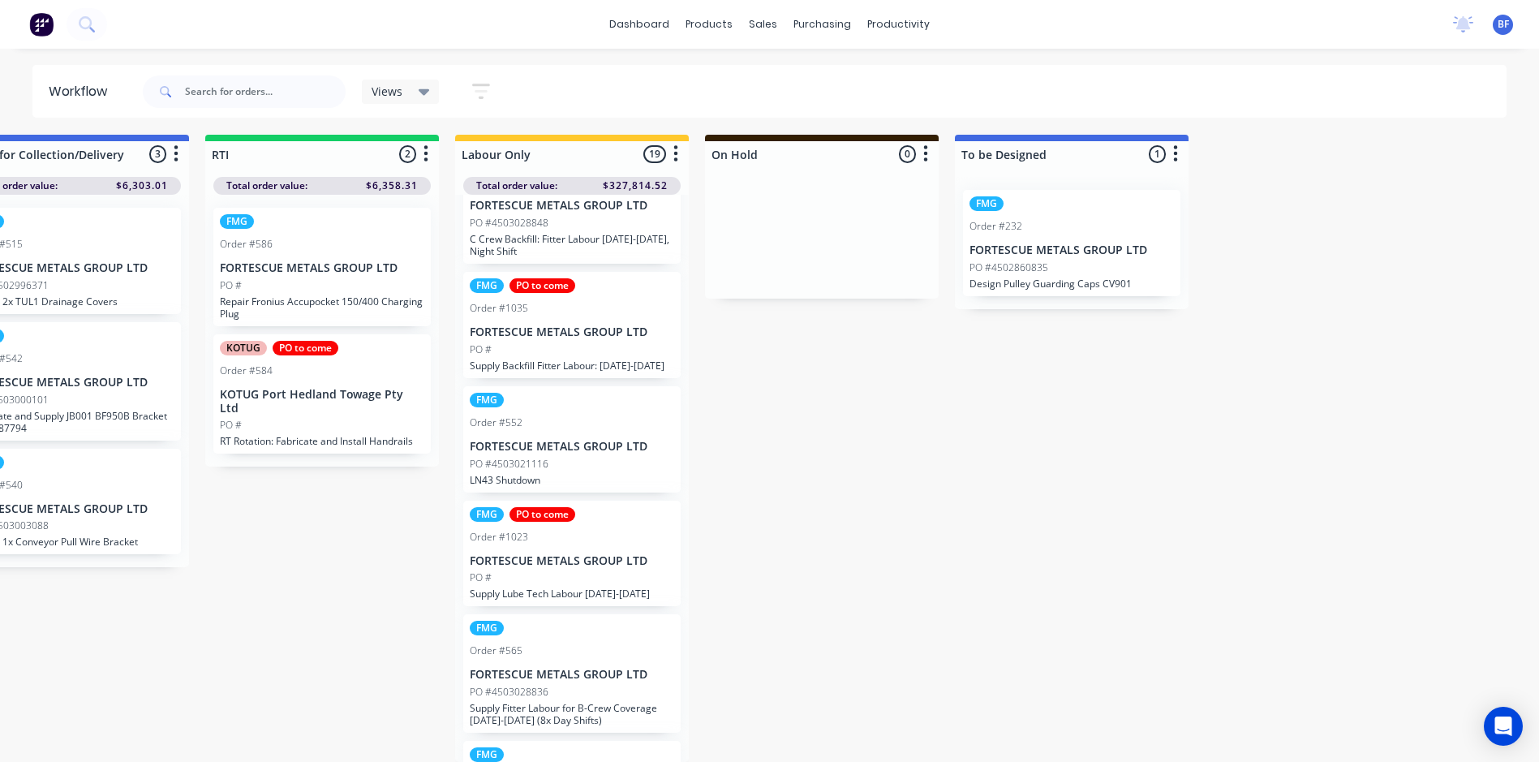
click at [1016, 260] on p "PO #4502860835" at bounding box center [1009, 267] width 79 height 15
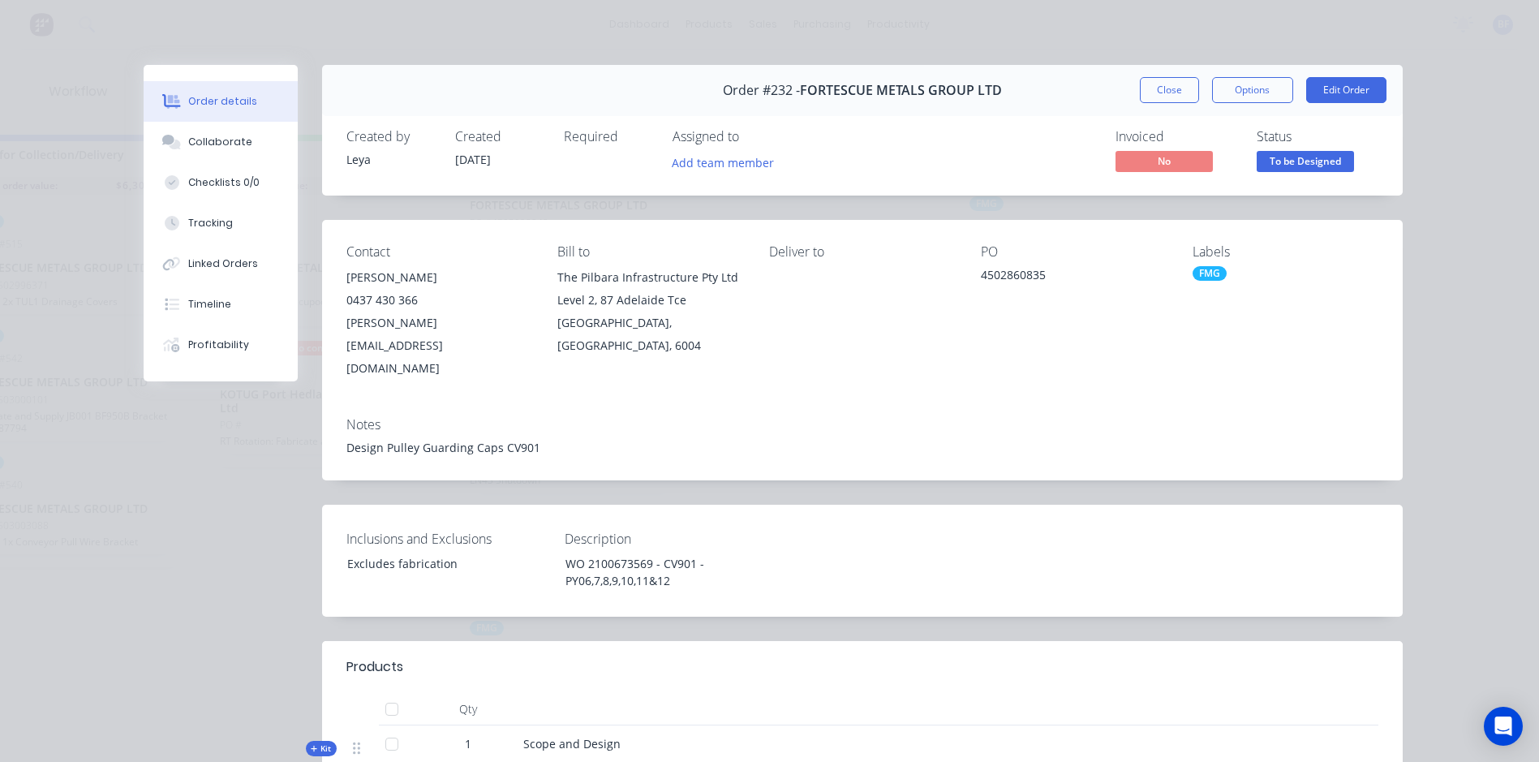
scroll to position [0, 2579]
click at [206, 147] on div "Collaborate" at bounding box center [220, 142] width 64 height 15
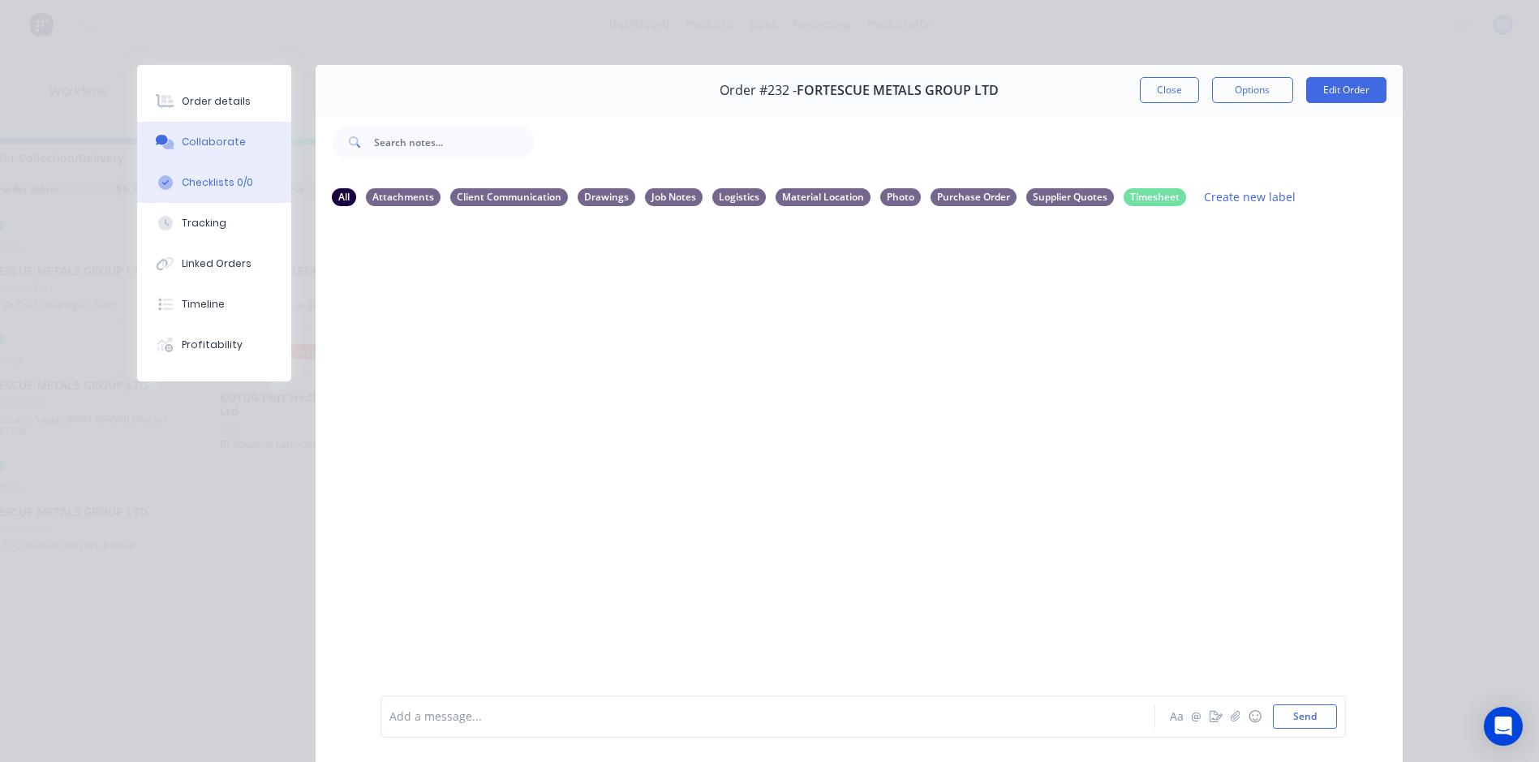
click at [213, 182] on div "Checklists 0/0" at bounding box center [217, 182] width 71 height 15
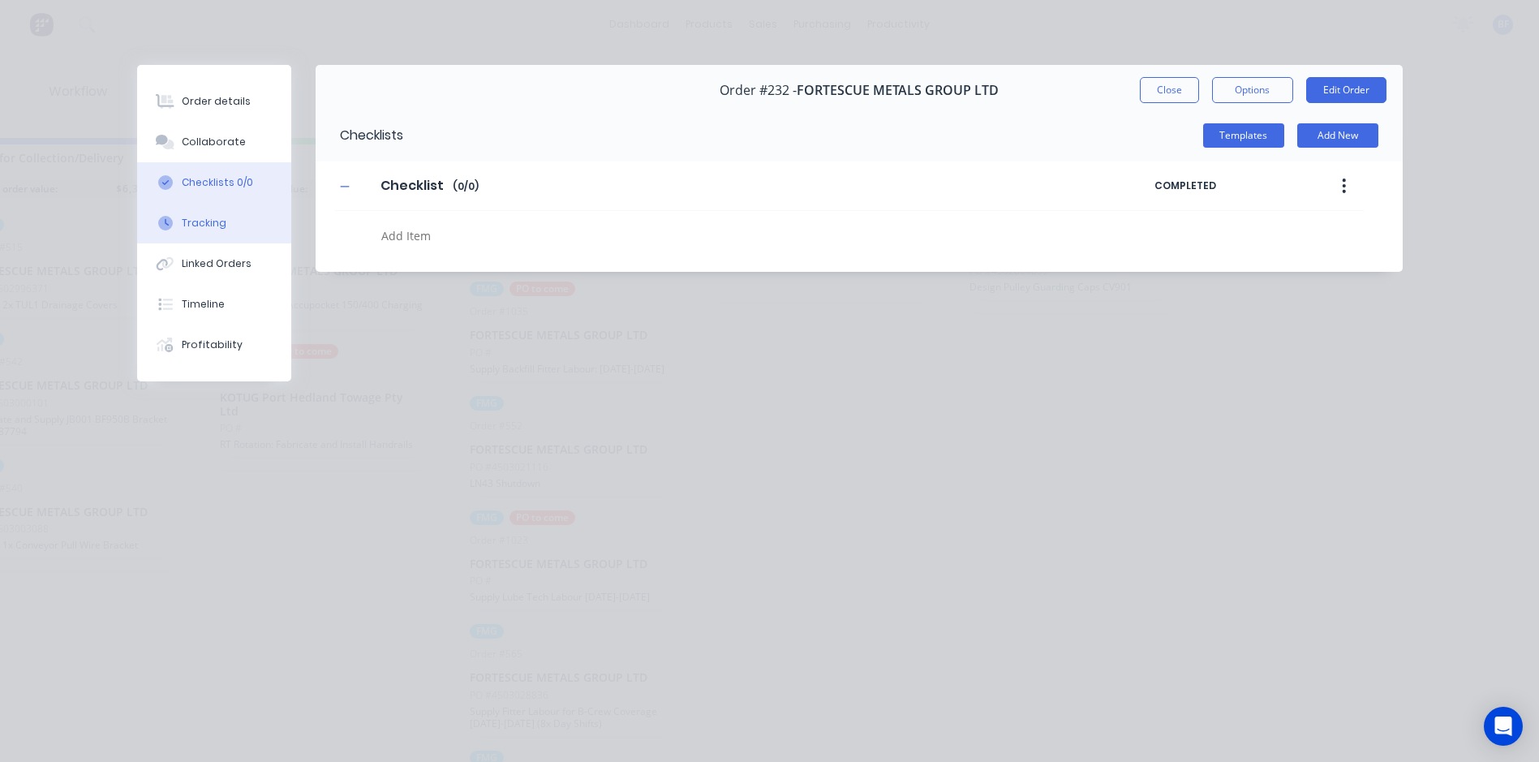
click at [204, 230] on div "Tracking" at bounding box center [204, 223] width 45 height 15
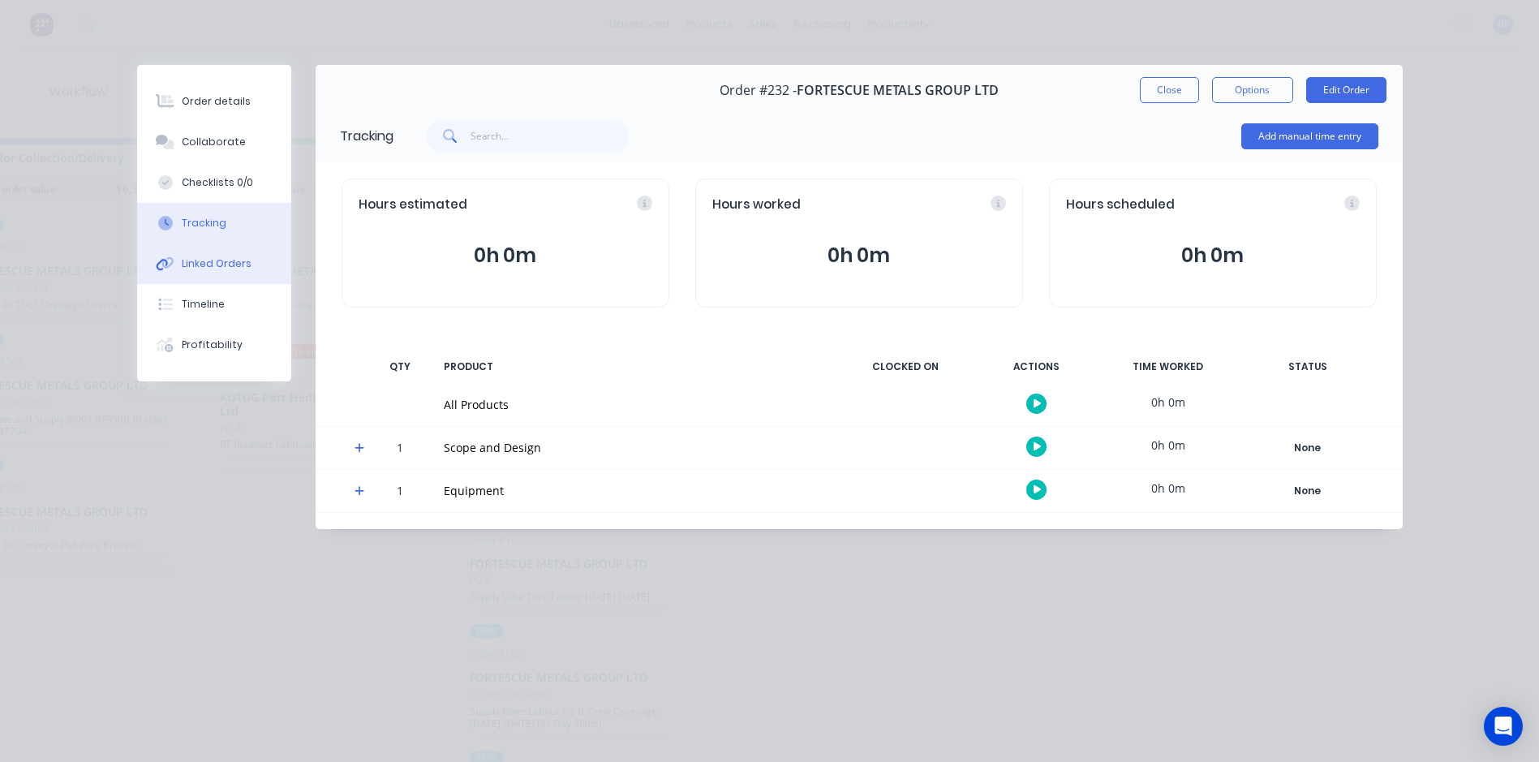
click at [209, 265] on div "Linked Orders" at bounding box center [217, 263] width 70 height 15
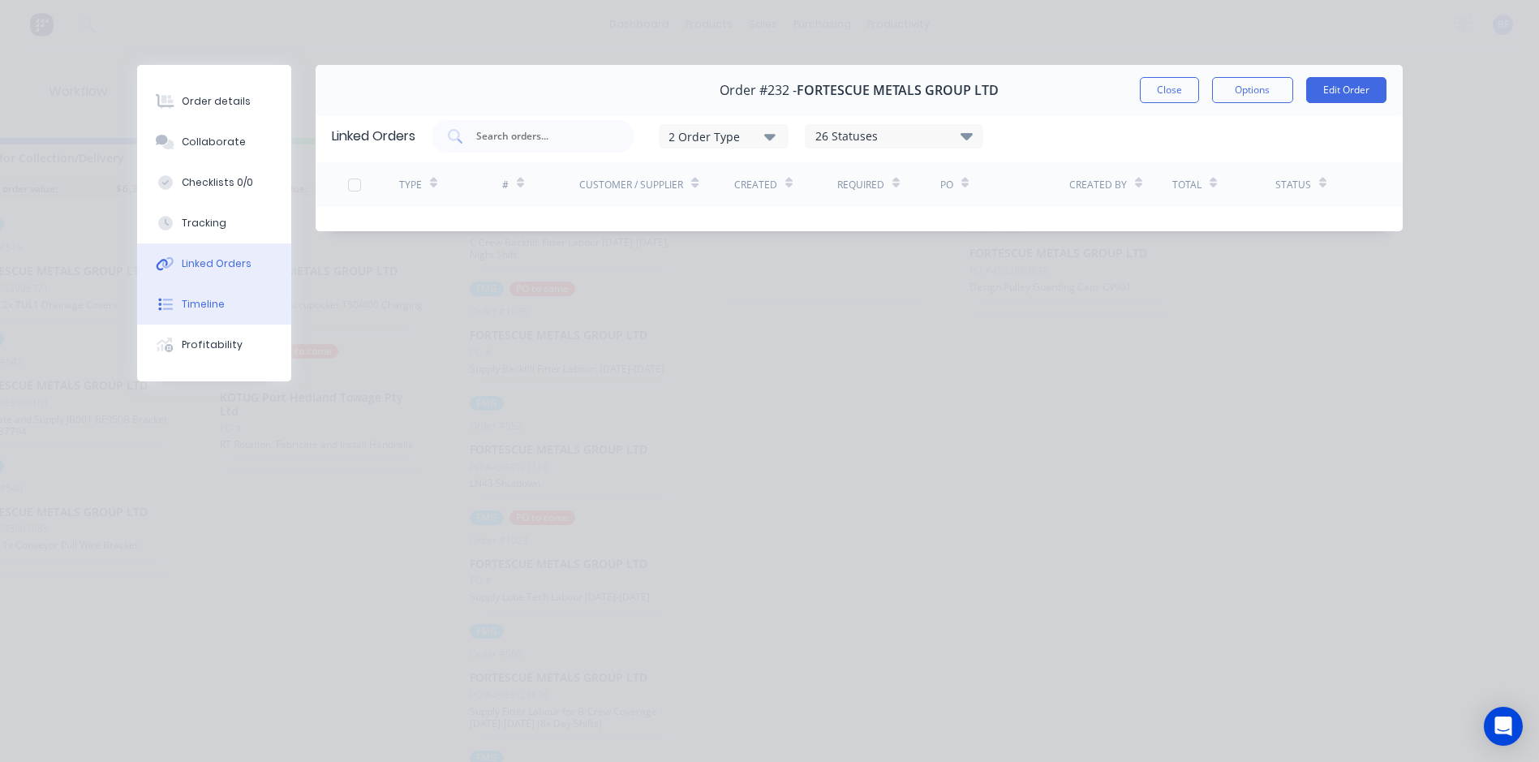
click at [209, 303] on div "Timeline" at bounding box center [203, 304] width 43 height 15
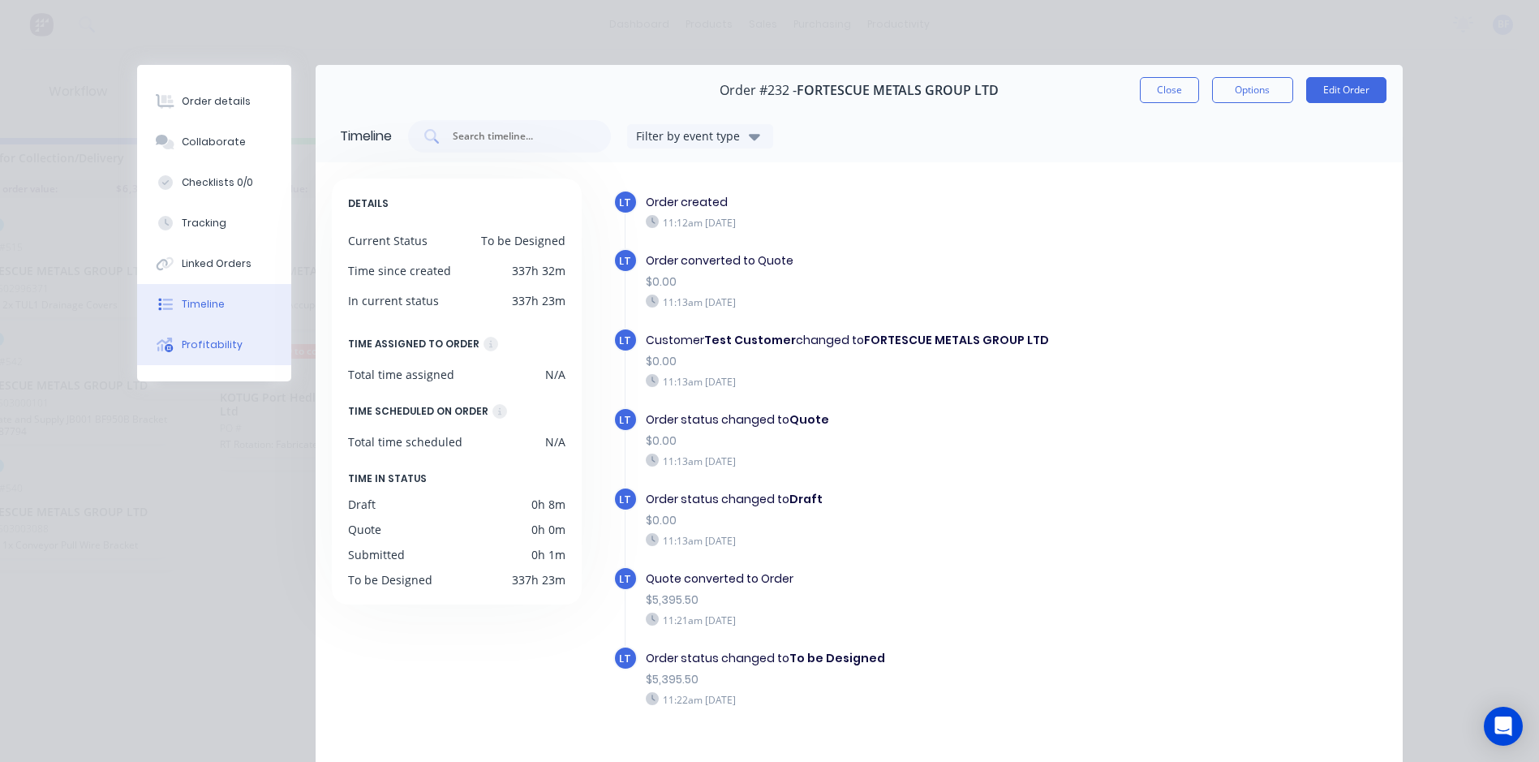
click at [214, 341] on div "Profitability" at bounding box center [212, 345] width 61 height 15
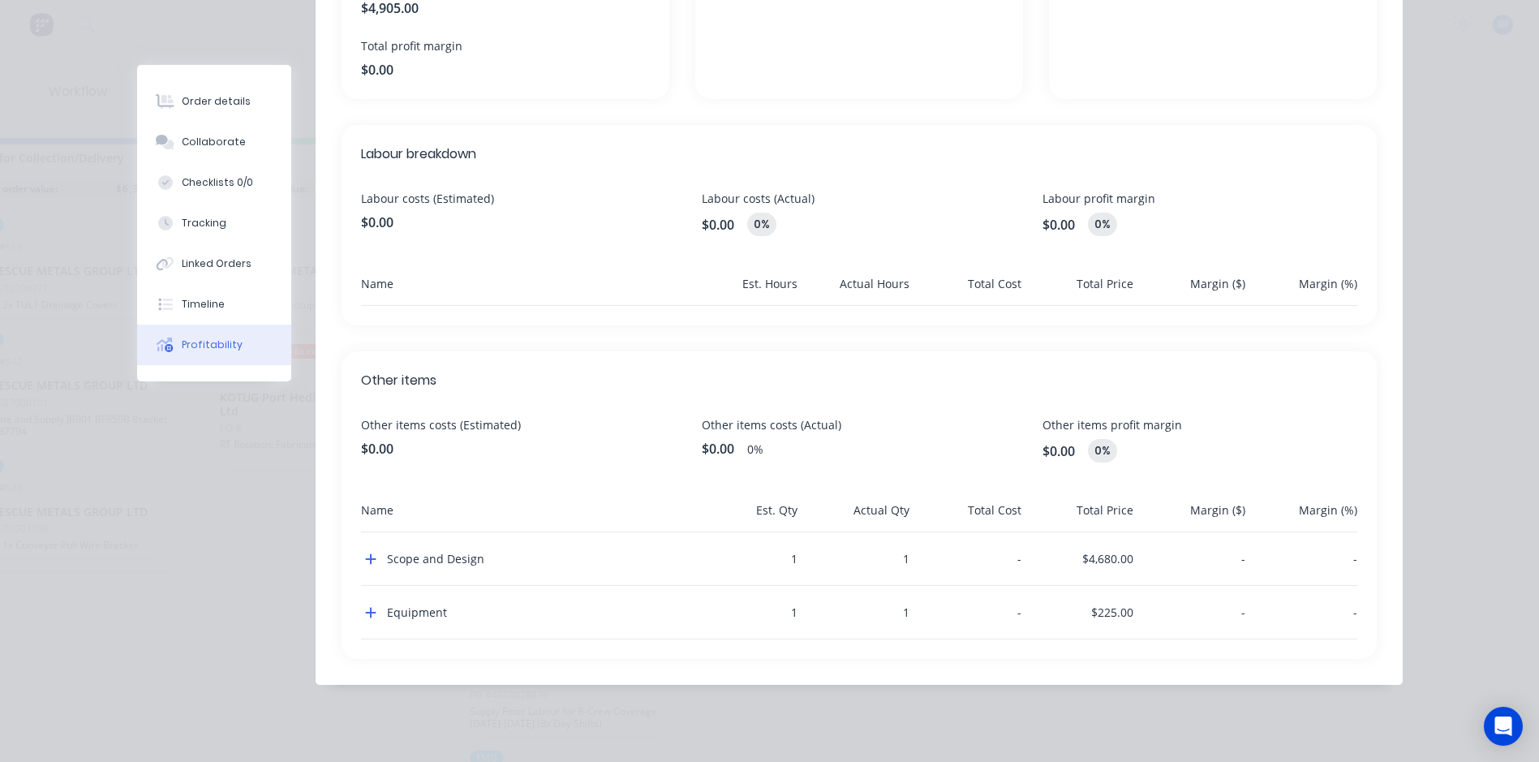
scroll to position [0, 0]
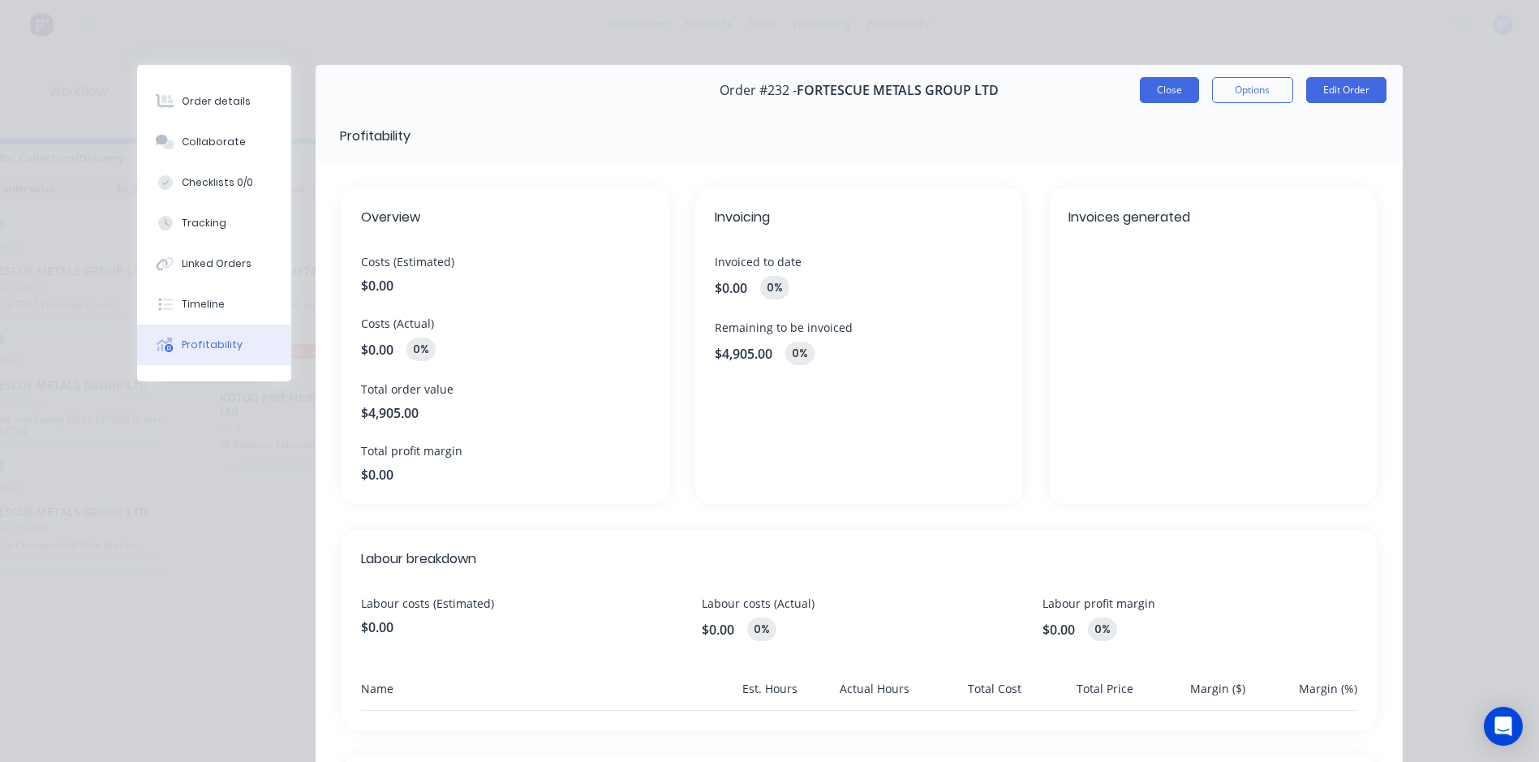
click at [1170, 92] on button "Close" at bounding box center [1169, 90] width 59 height 26
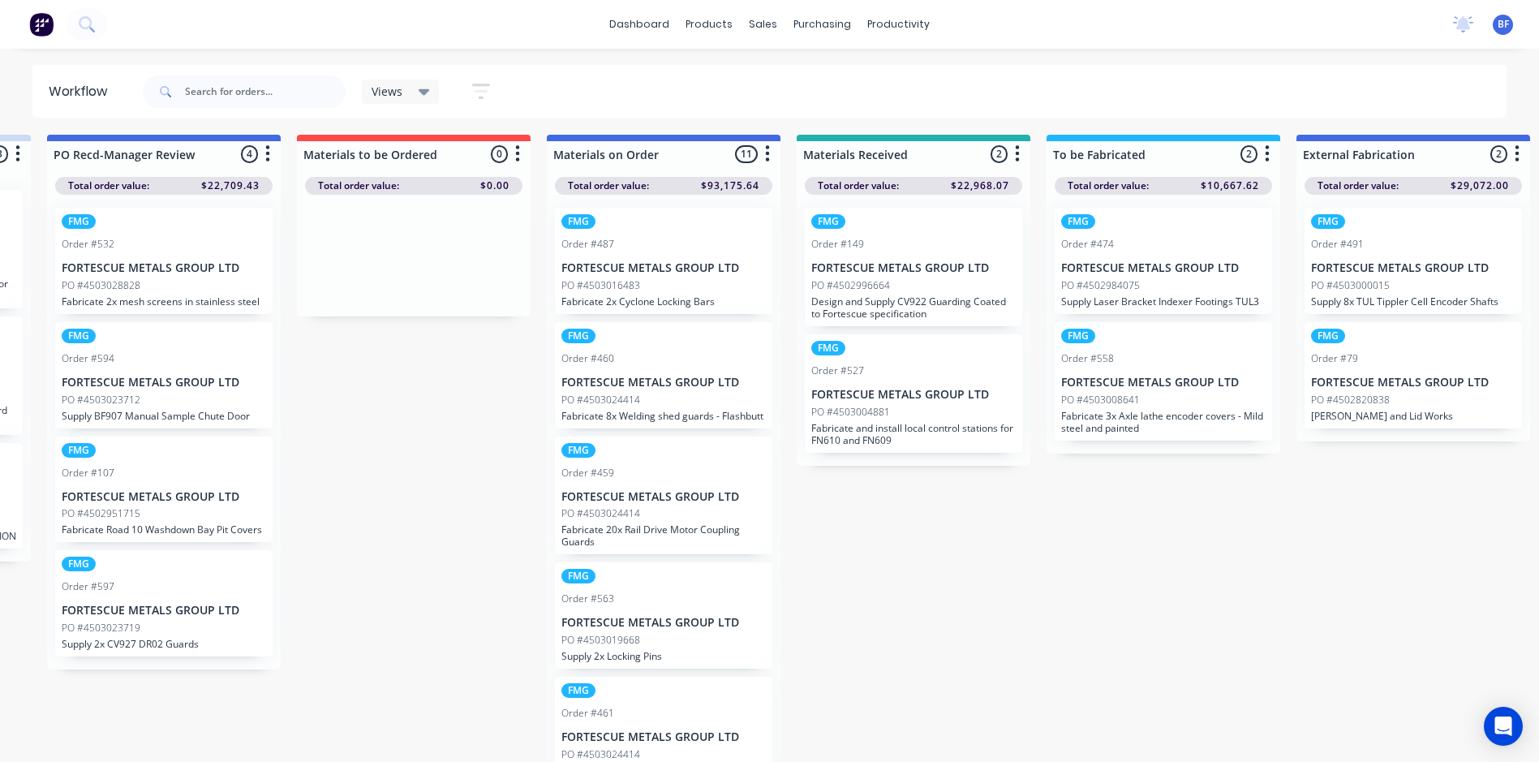
scroll to position [15, 0]
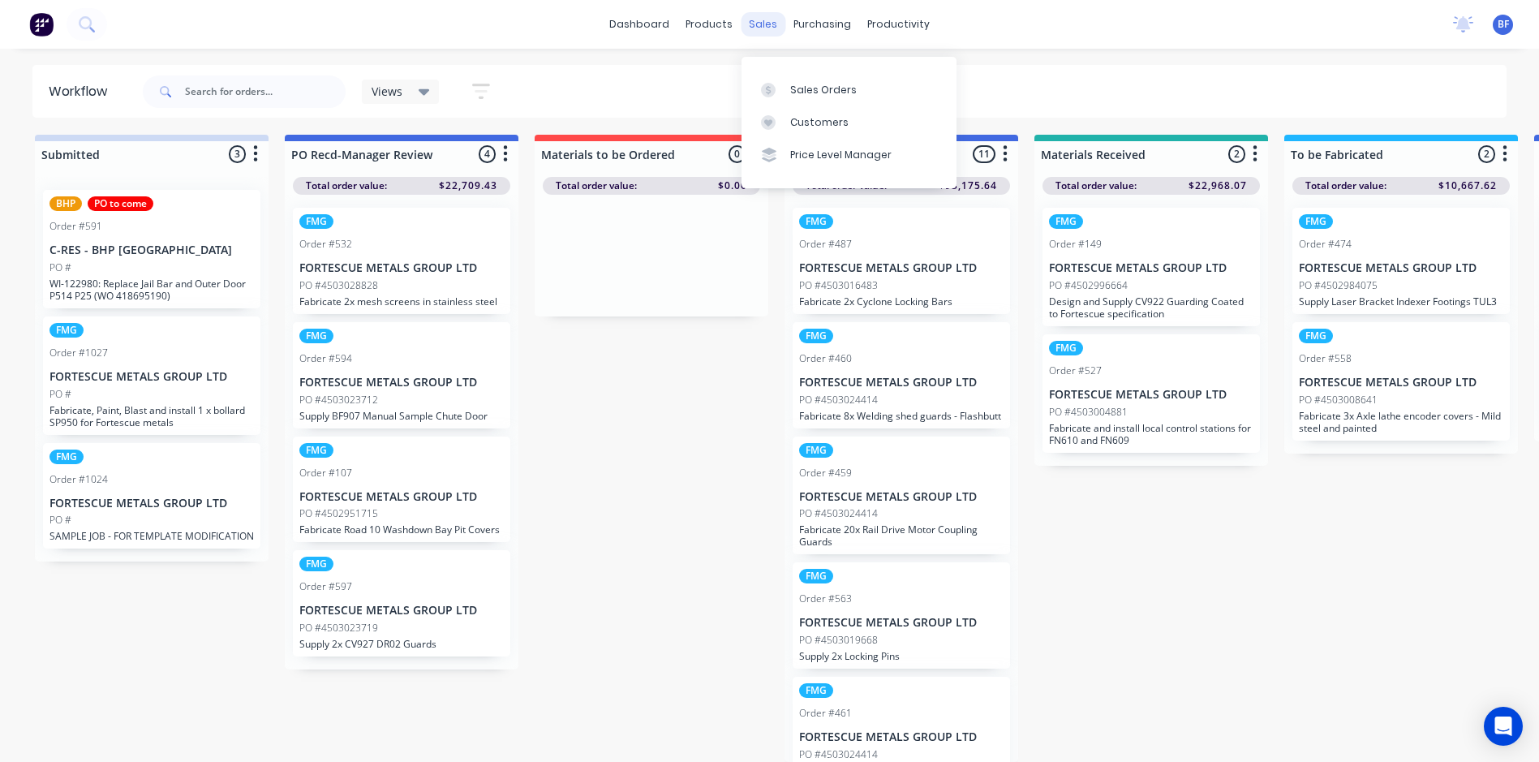
click at [765, 17] on div "sales" at bounding box center [763, 24] width 45 height 24
click at [817, 83] on div "Sales Orders" at bounding box center [823, 90] width 67 height 15
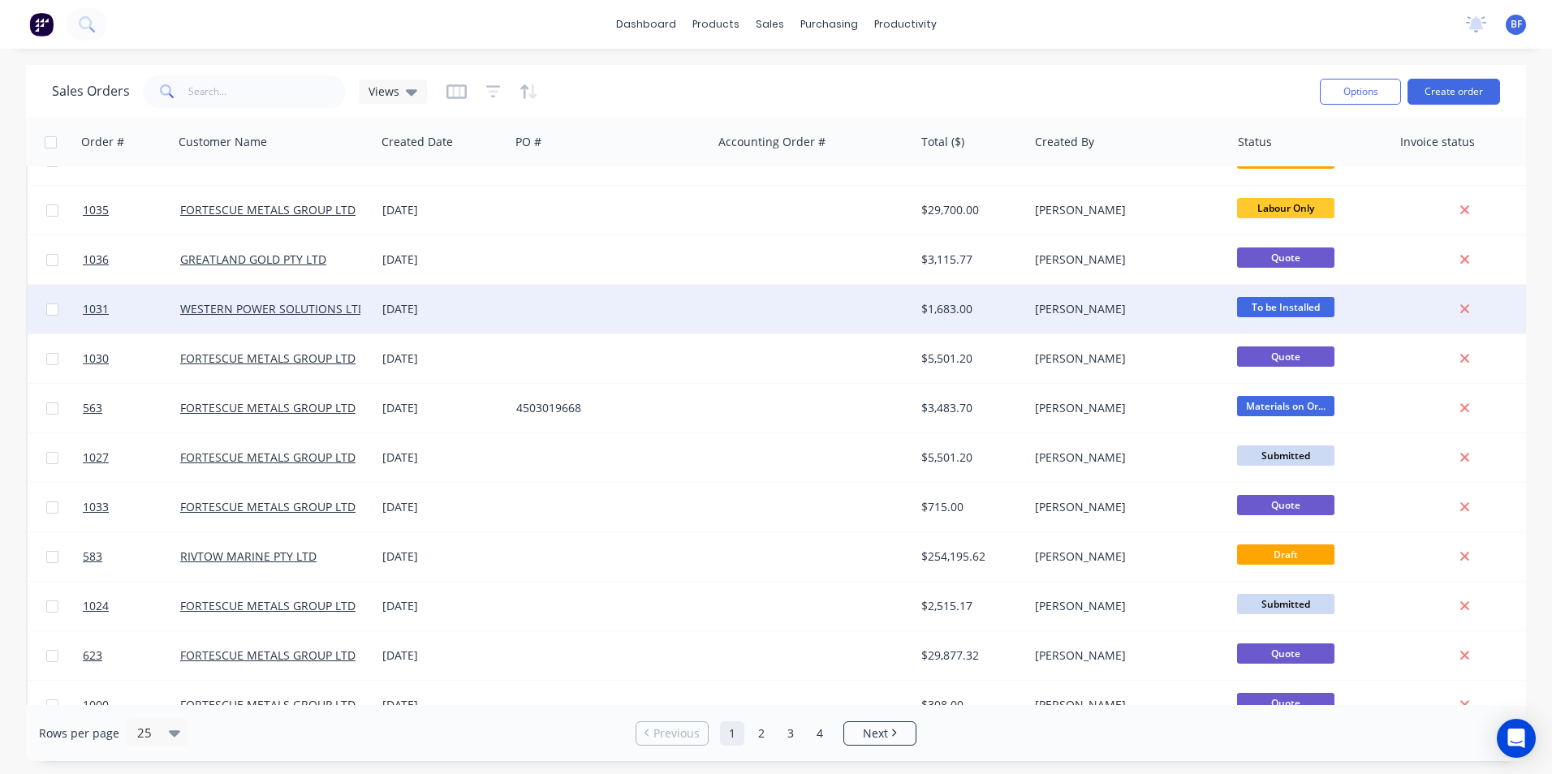
scroll to position [243, 0]
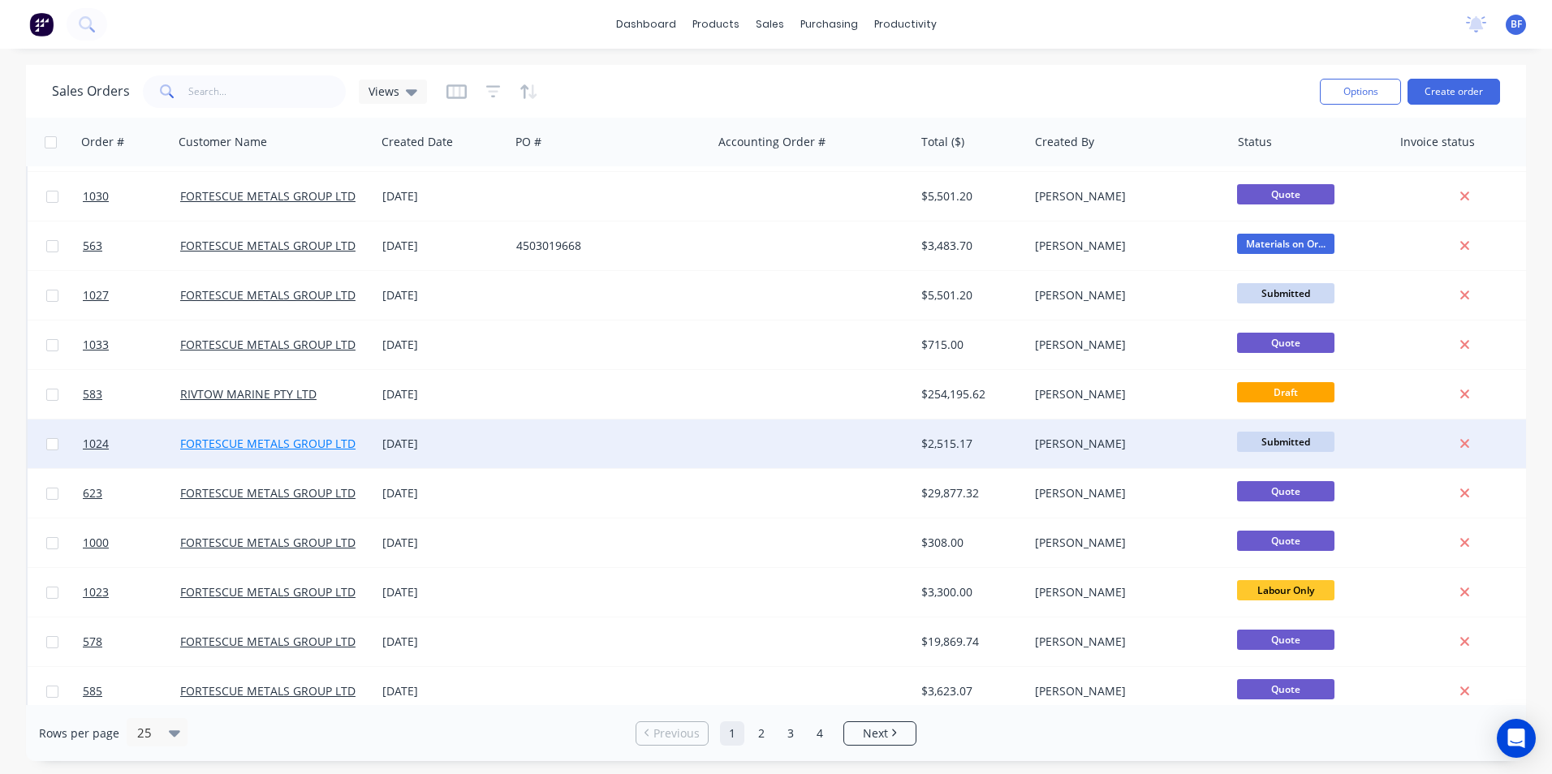
click at [322, 450] on link "FORTESCUE METALS GROUP LTD" at bounding box center [267, 443] width 175 height 15
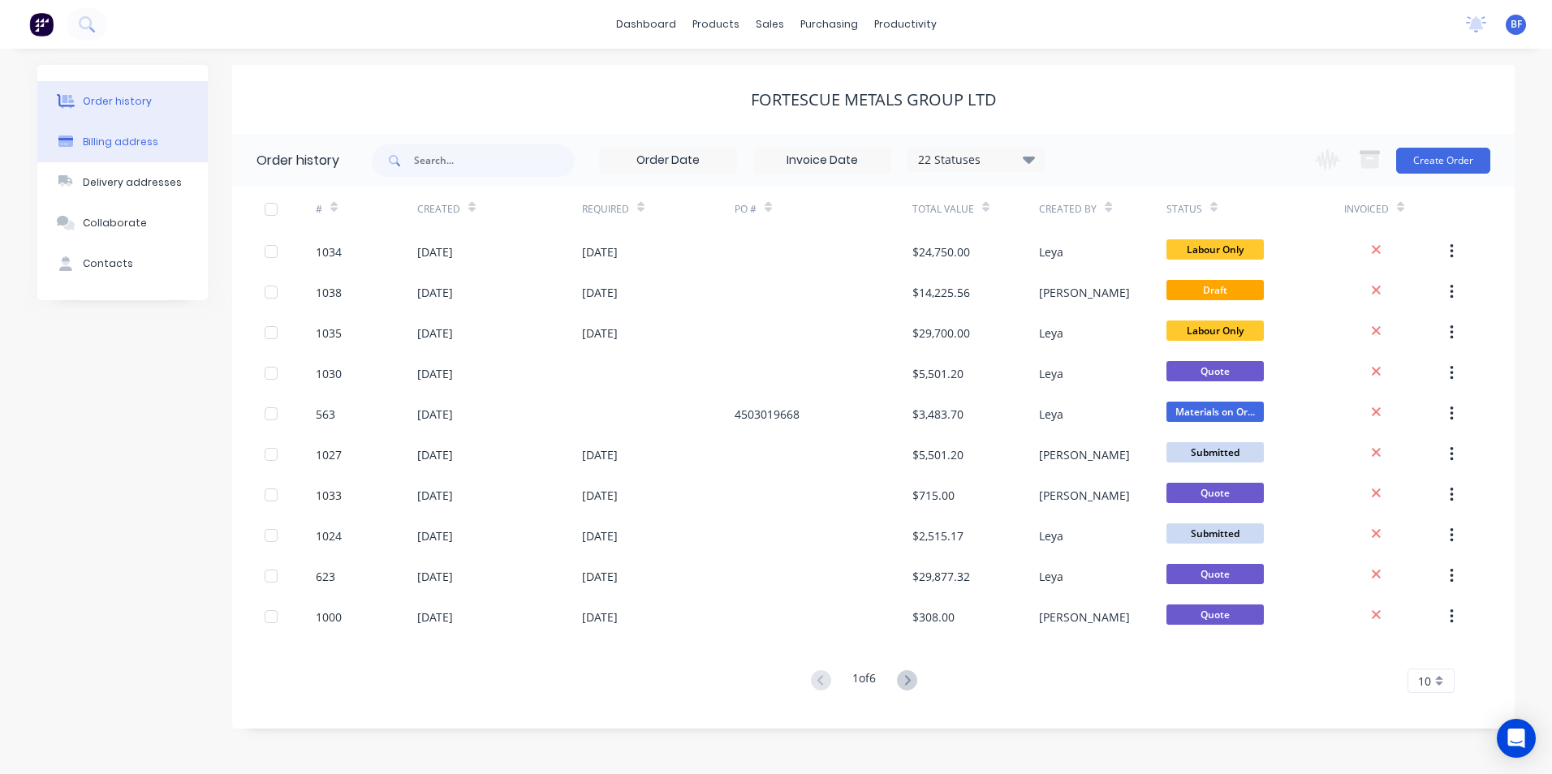
click at [133, 143] on div "Billing address" at bounding box center [120, 142] width 75 height 15
select select "AU"
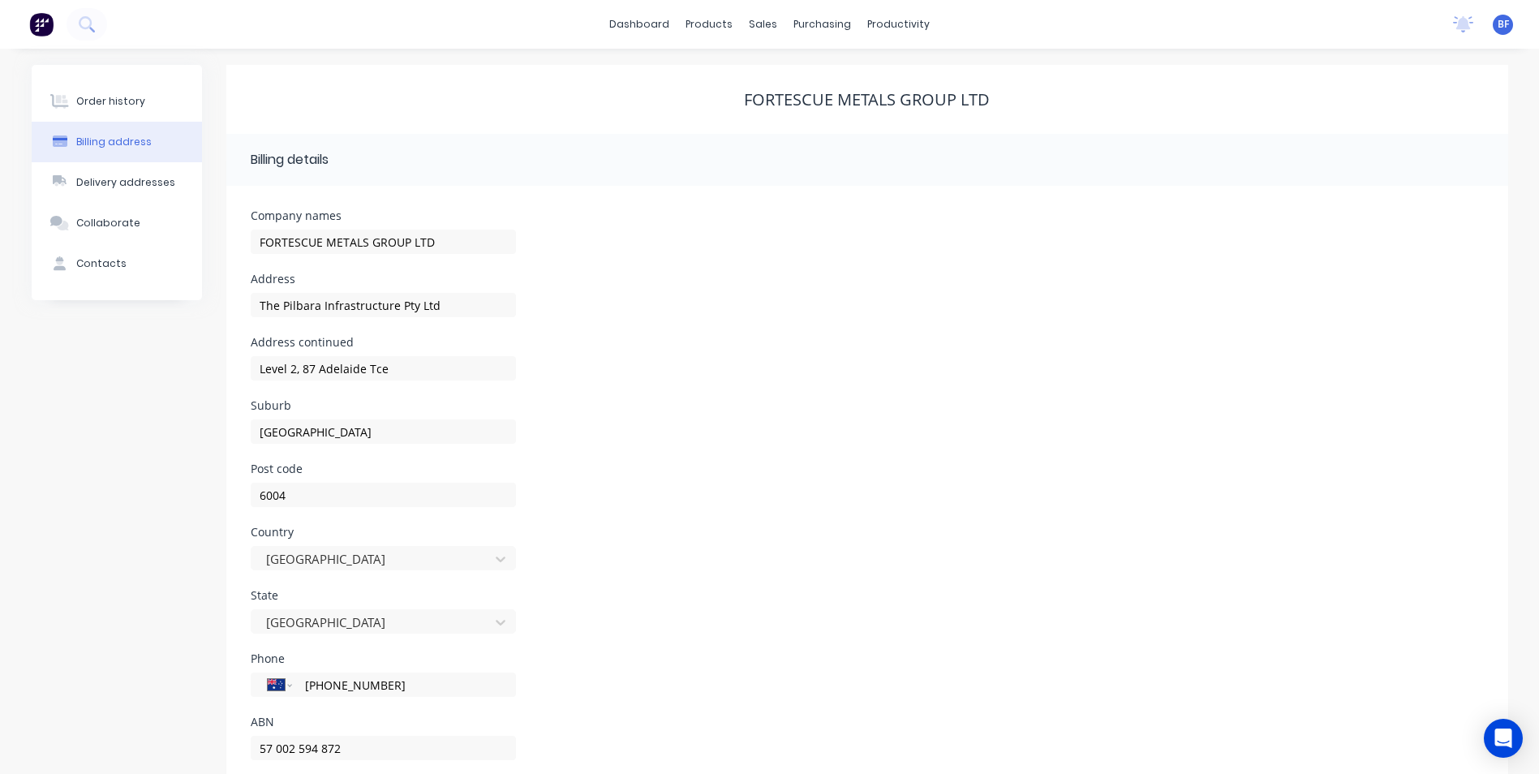
click at [40, 21] on img at bounding box center [41, 24] width 24 height 24
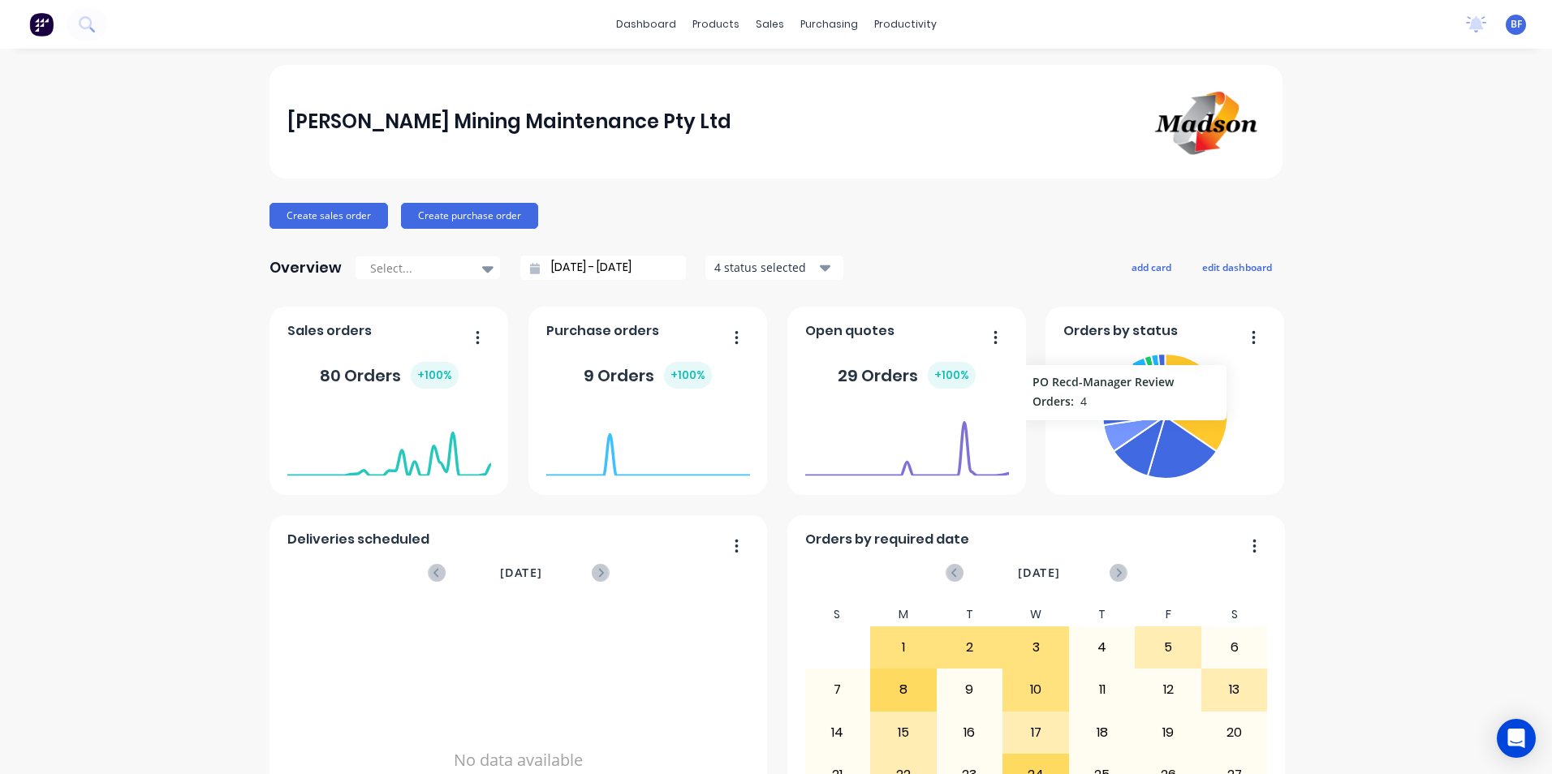
click at [1117, 428] on icon at bounding box center [1133, 434] width 60 height 35
click at [820, 264] on icon "button" at bounding box center [825, 268] width 11 height 18
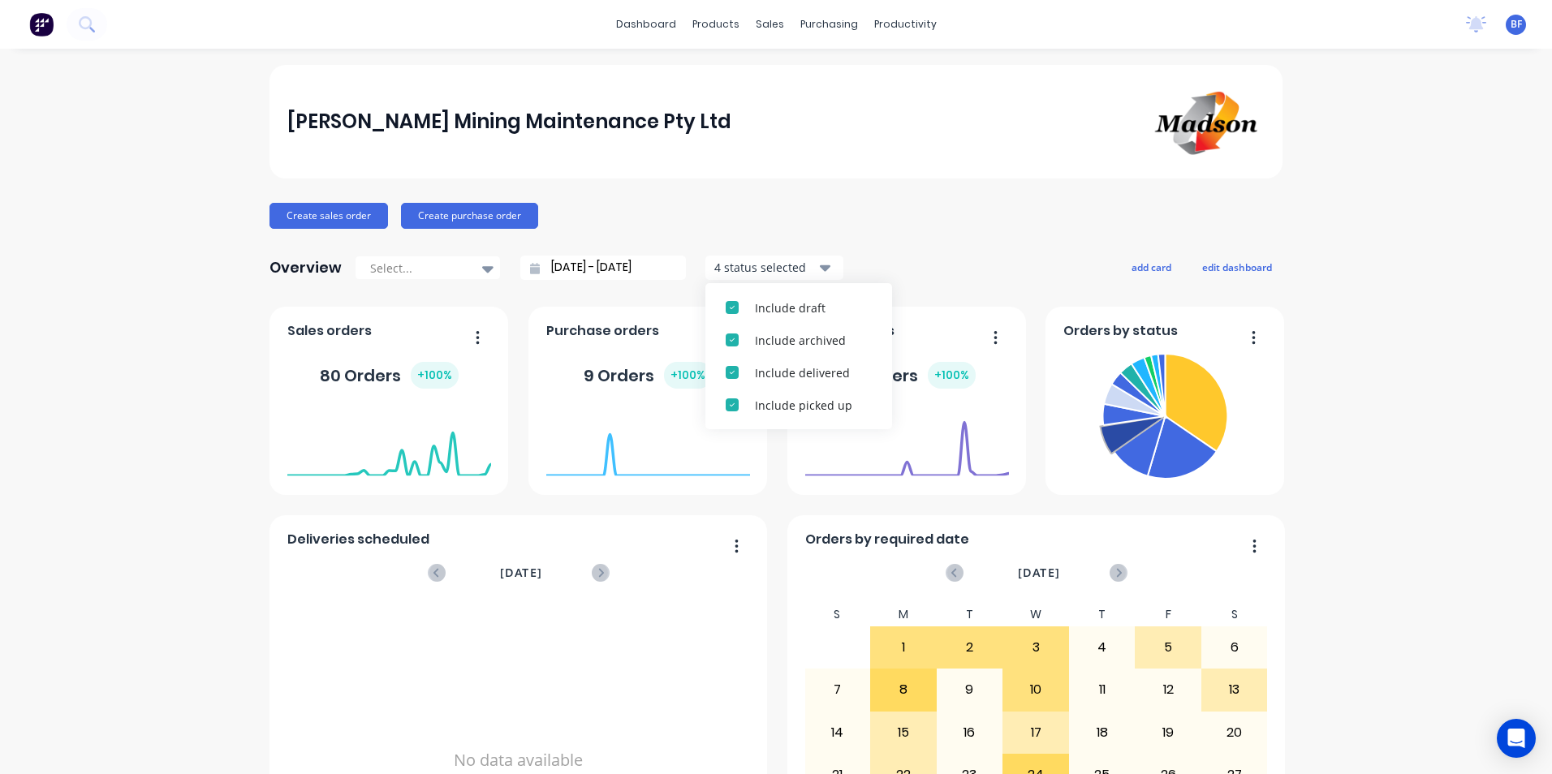
click at [932, 187] on div "Madson Mining Maintenance Pty Ltd Create sales order Create purchase order Over…" at bounding box center [775, 488] width 1013 height 847
click at [432, 381] on div "+ 100 %" at bounding box center [435, 375] width 48 height 27
click at [734, 332] on icon "button" at bounding box center [736, 337] width 4 height 16
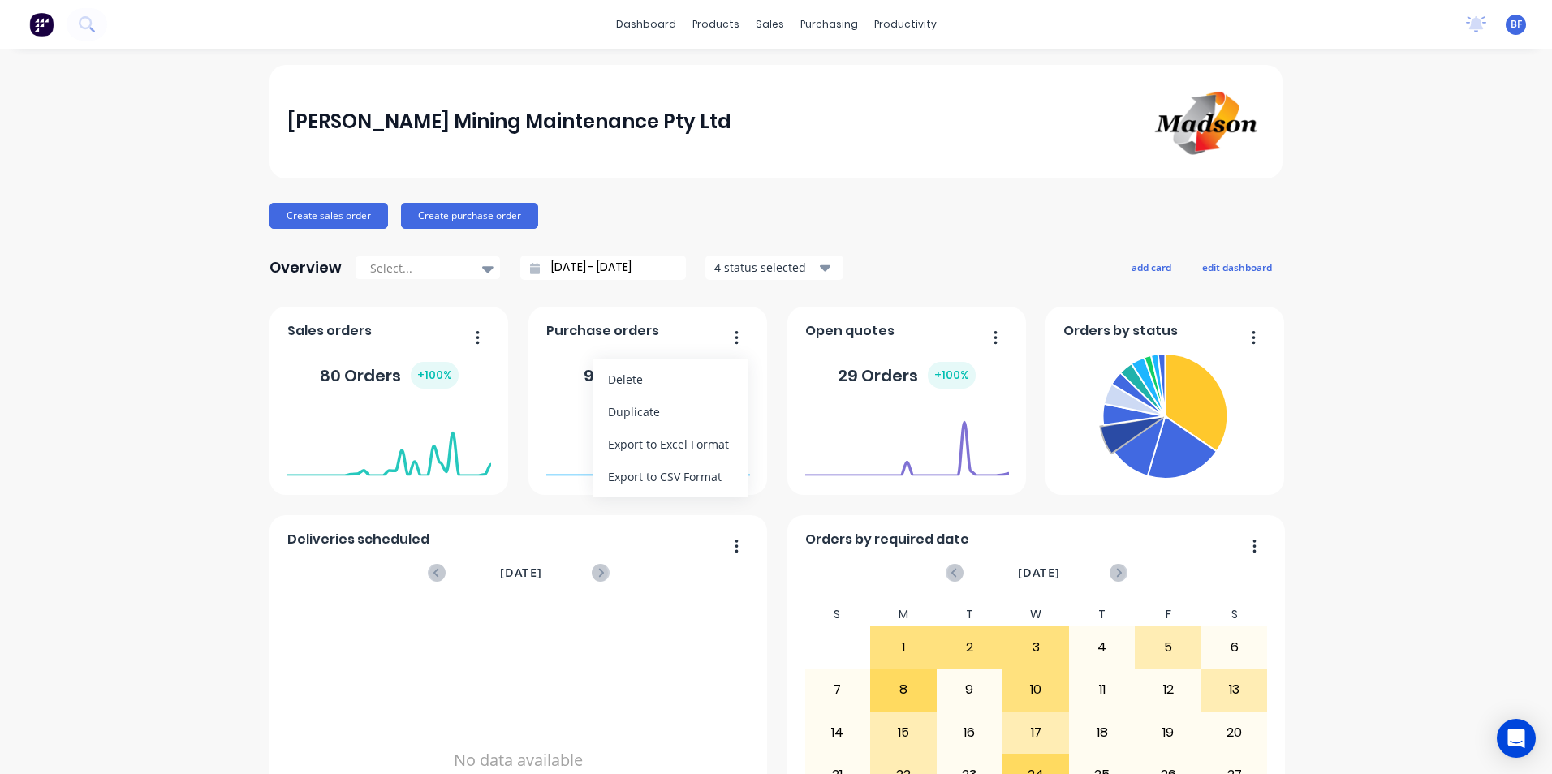
click at [734, 332] on icon "button" at bounding box center [736, 337] width 4 height 16
click at [816, 24] on div "purchasing" at bounding box center [829, 24] width 74 height 24
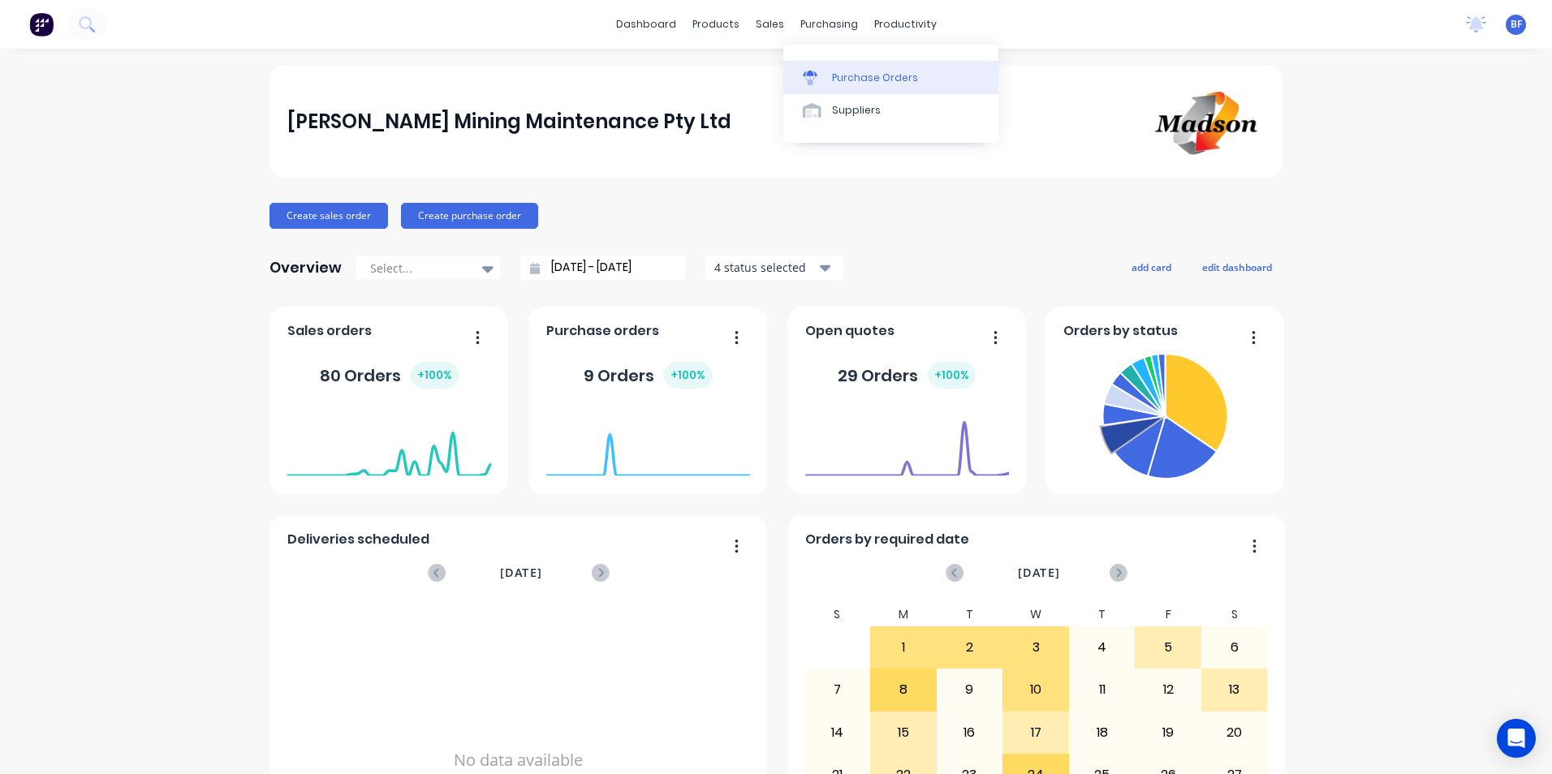
click at [867, 82] on div "Purchase Orders" at bounding box center [875, 78] width 86 height 15
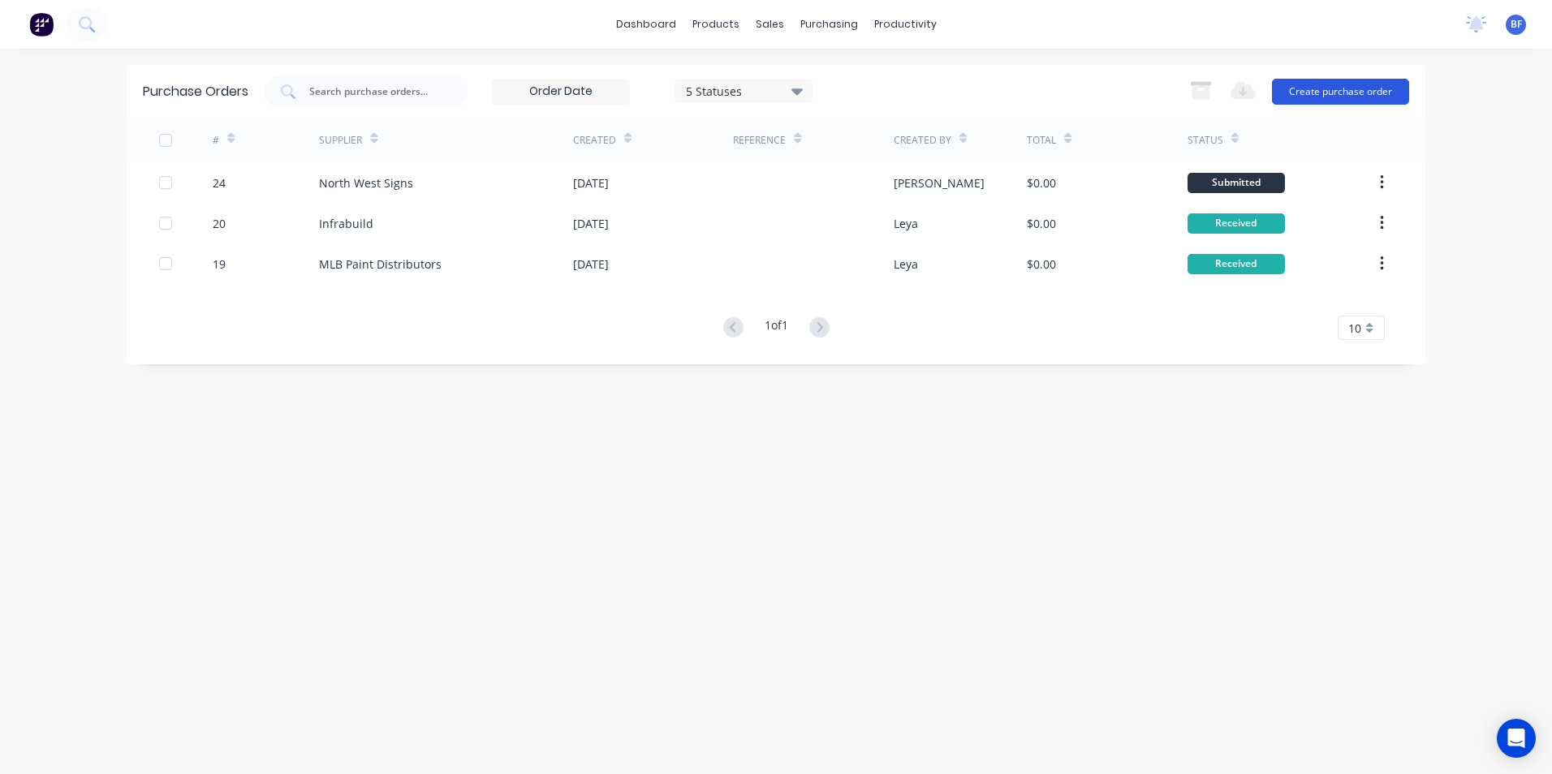
click at [1345, 90] on button "Create purchase order" at bounding box center [1340, 92] width 137 height 26
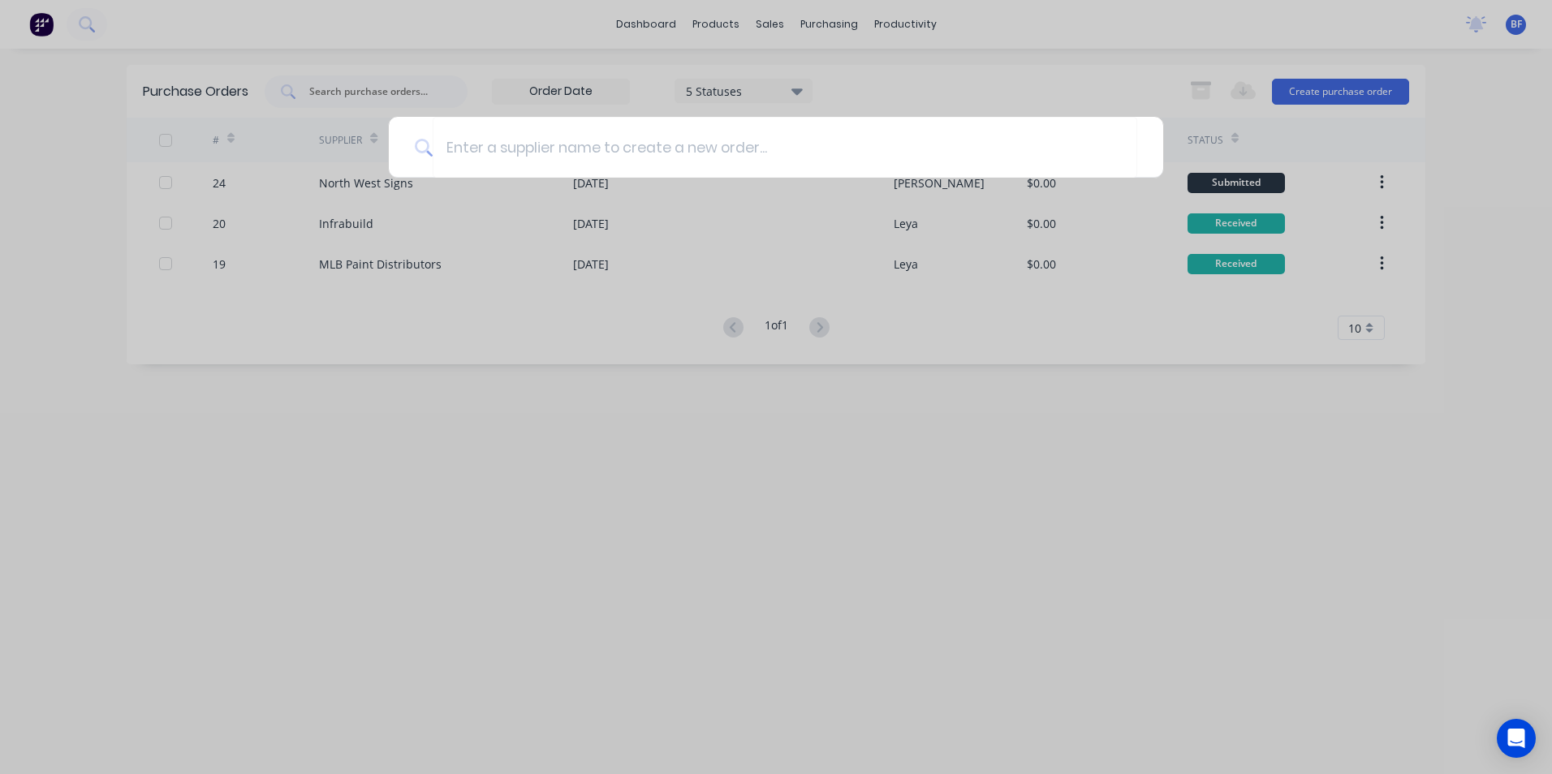
click at [1041, 84] on div at bounding box center [776, 387] width 1552 height 774
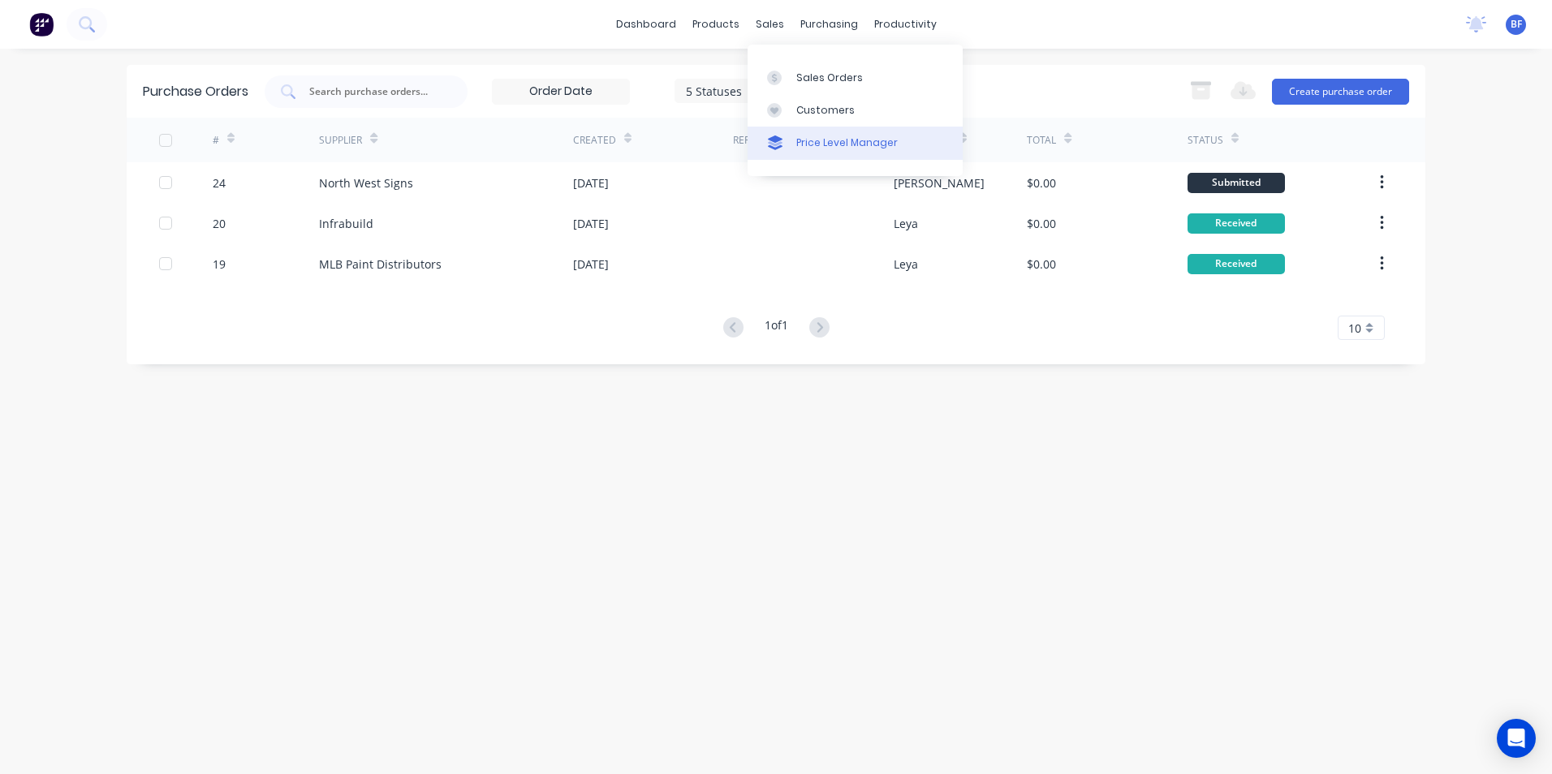
click at [837, 141] on div "Price Level Manager" at bounding box center [846, 143] width 101 height 15
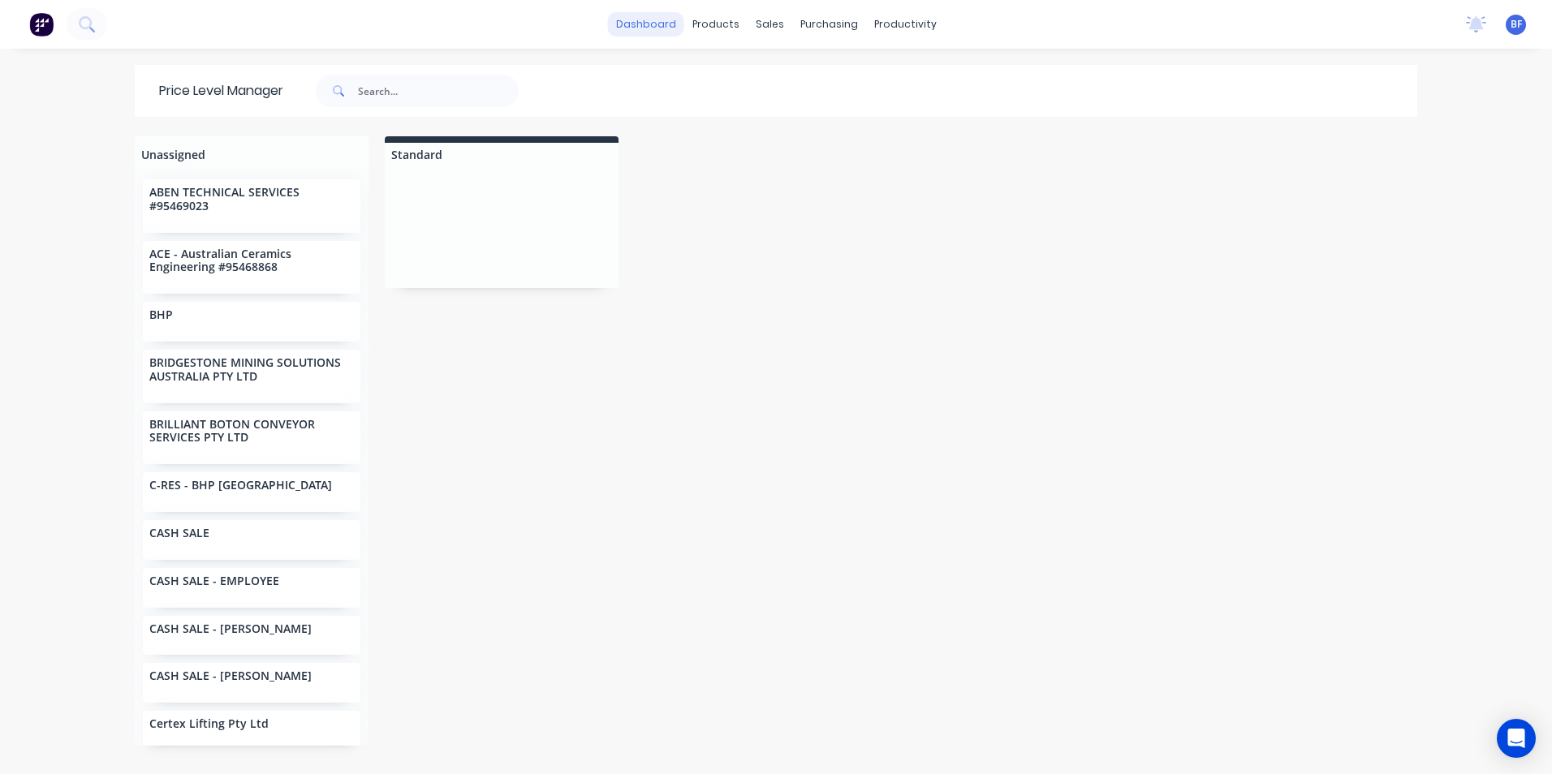
click at [643, 31] on link "dashboard" at bounding box center [646, 24] width 76 height 24
